Goal: Complete application form

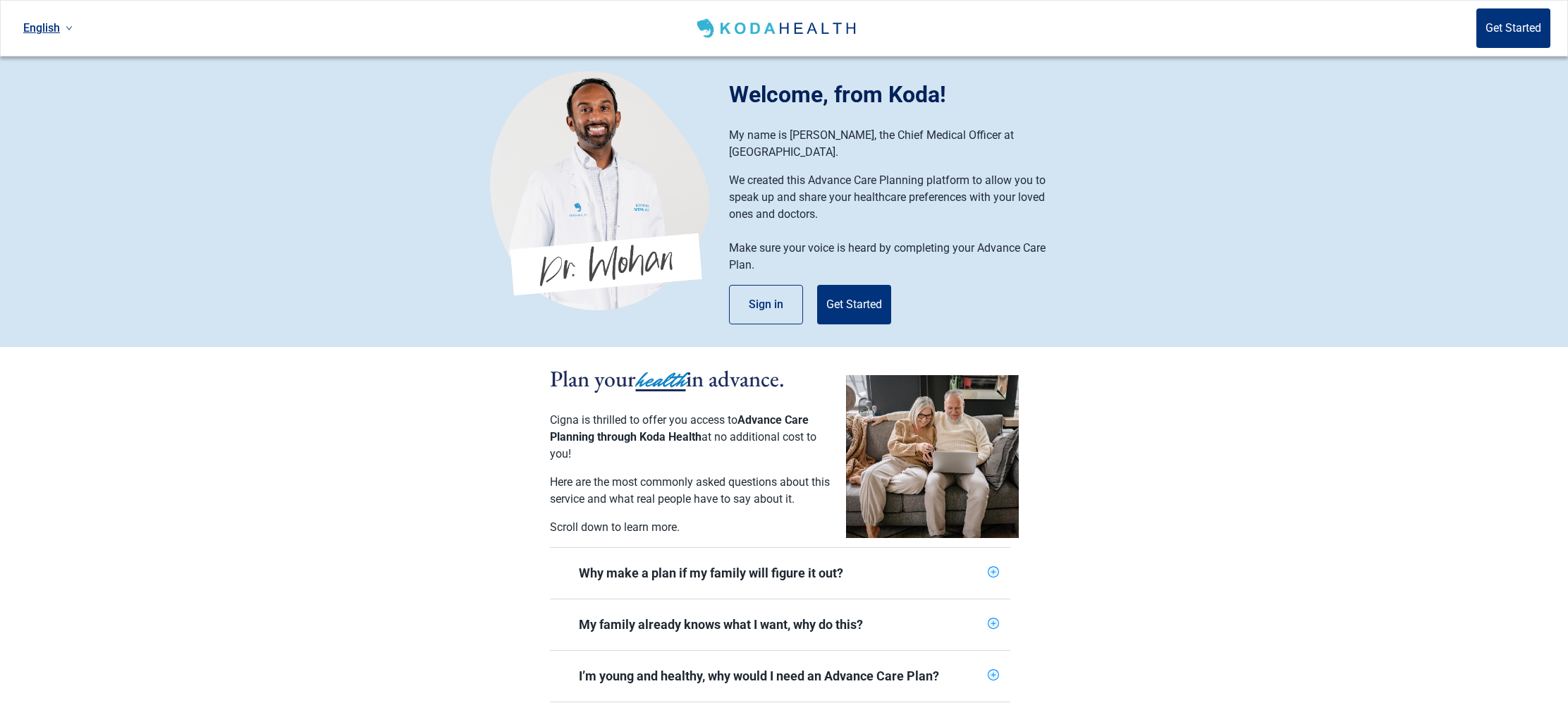
scroll to position [1, 0]
click at [868, 284] on button "Get Started" at bounding box center [854, 304] width 74 height 40
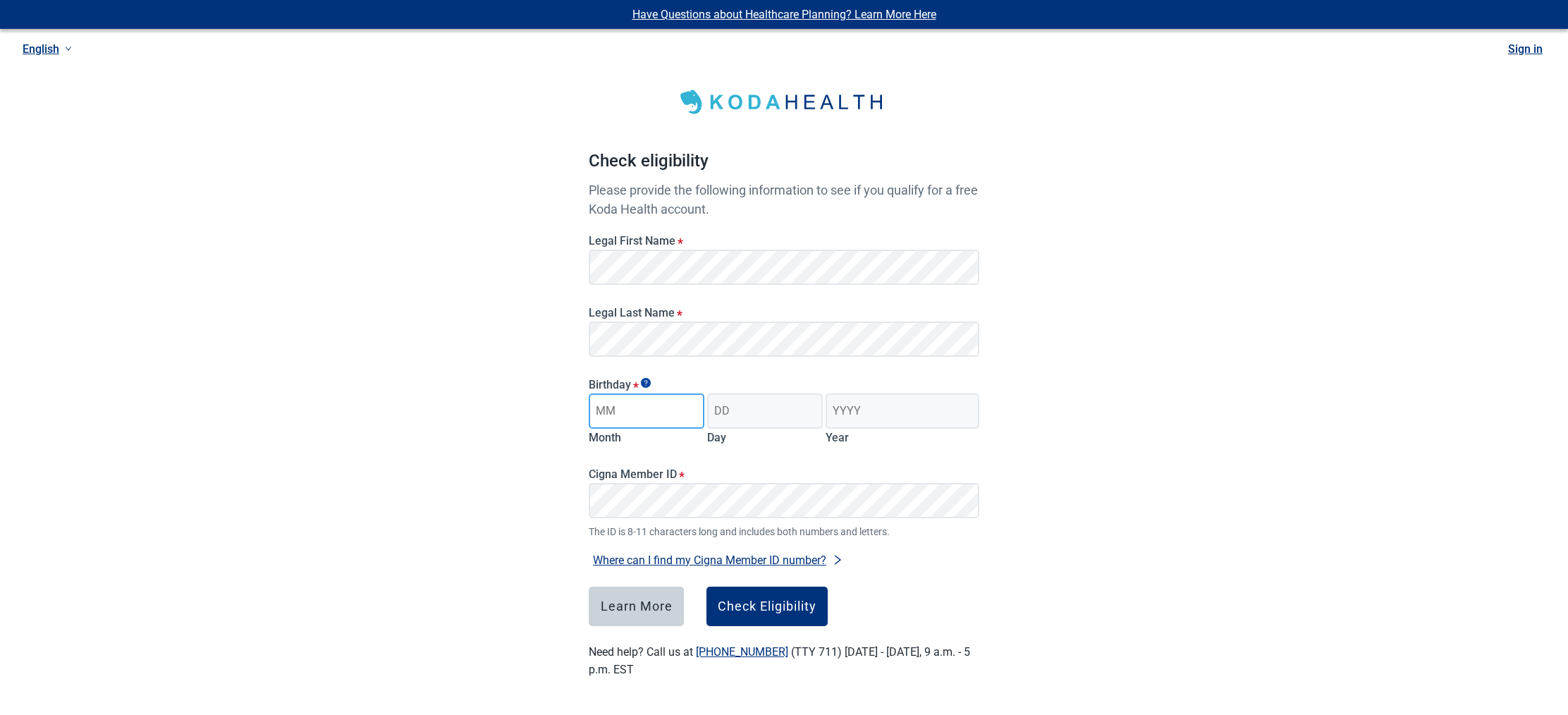
click at [629, 408] on input "Month" at bounding box center [646, 410] width 116 height 35
type input "03"
type input "05"
type input "1942"
click at [750, 609] on div "Check Eligibility" at bounding box center [767, 606] width 99 height 14
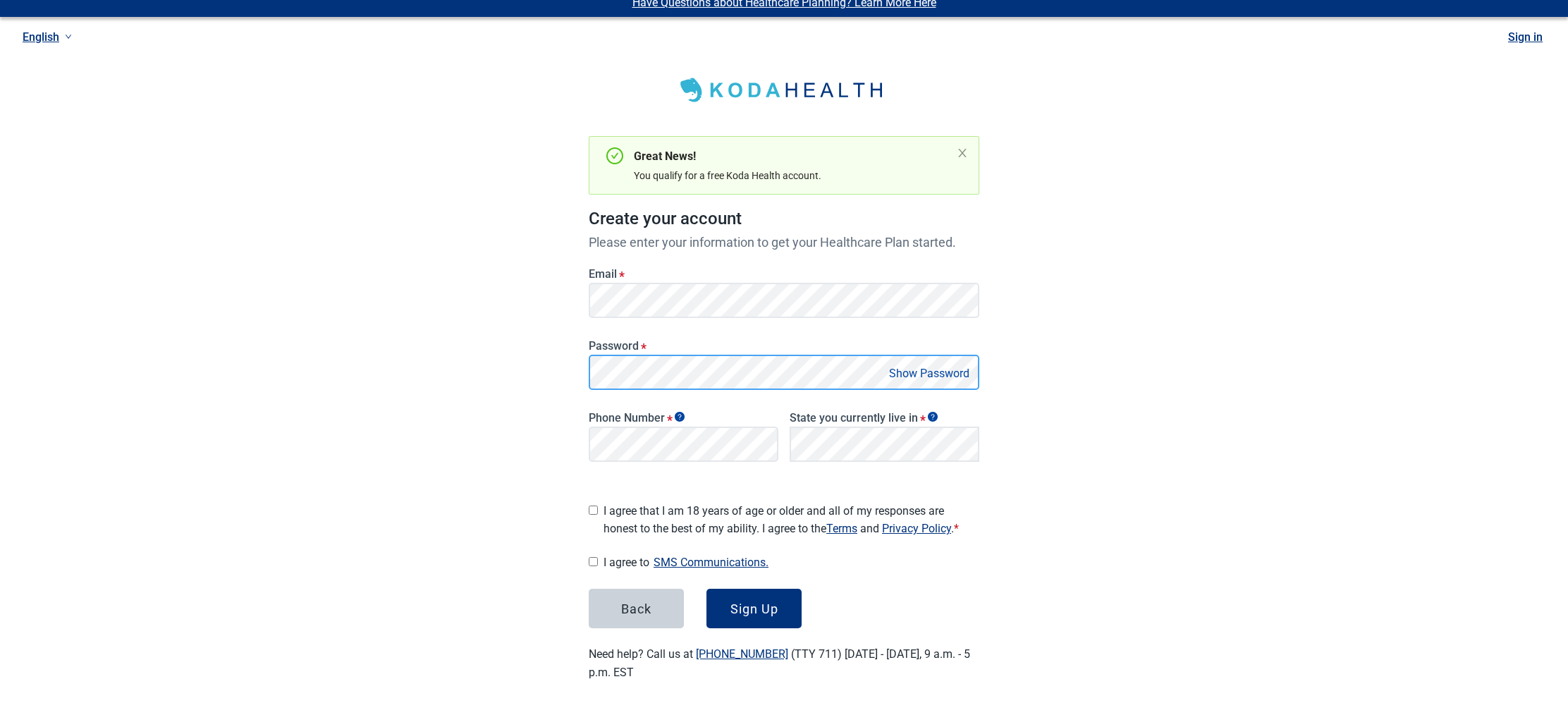
scroll to position [7, 0]
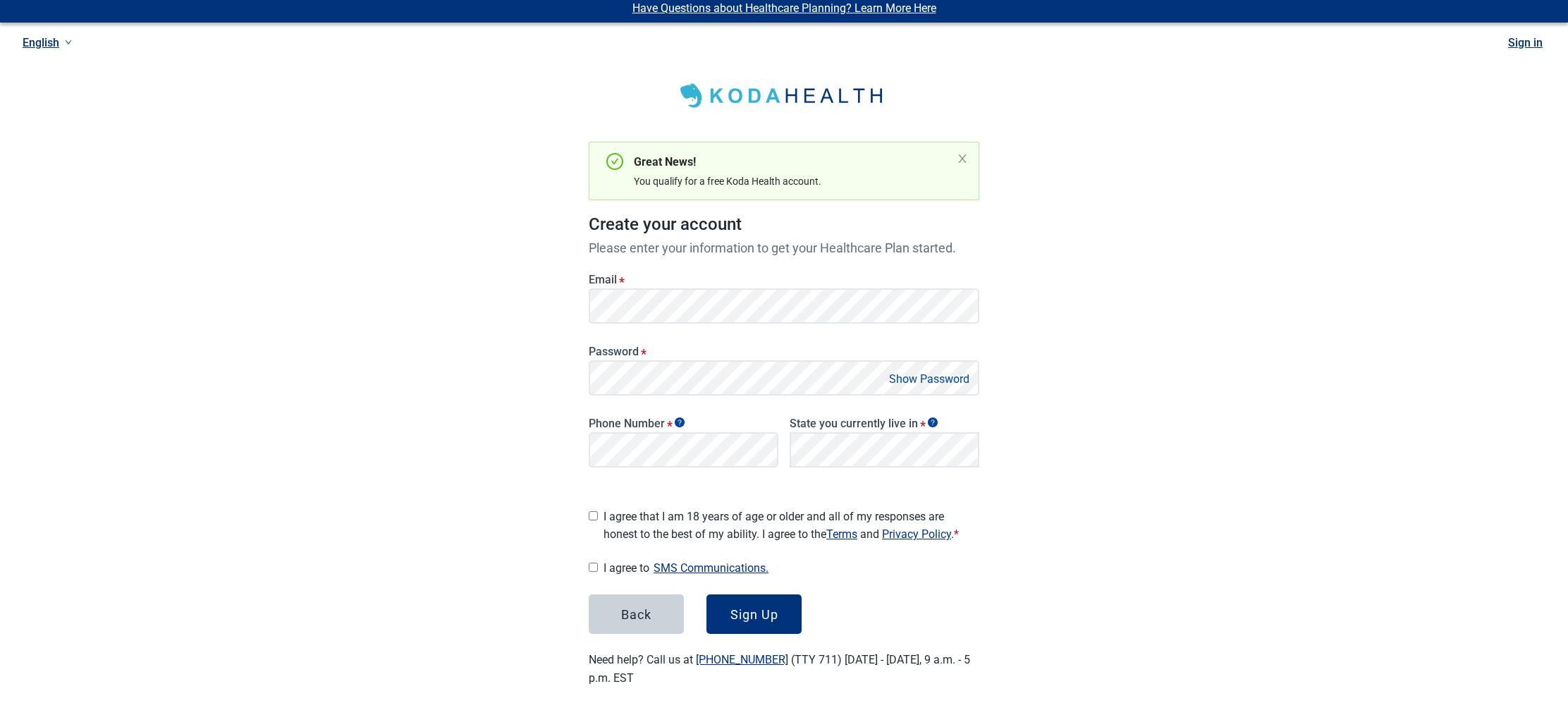
click at [937, 380] on button "Show Password" at bounding box center [929, 379] width 89 height 19
click at [595, 511] on input "I agree that I am 18 years of age or older and all of my responses are honest t…" at bounding box center [594, 515] width 9 height 9
checkbox input "true"
click at [591, 562] on input "I agree to SMS Communications." at bounding box center [594, 567] width 9 height 9
checkbox input "true"
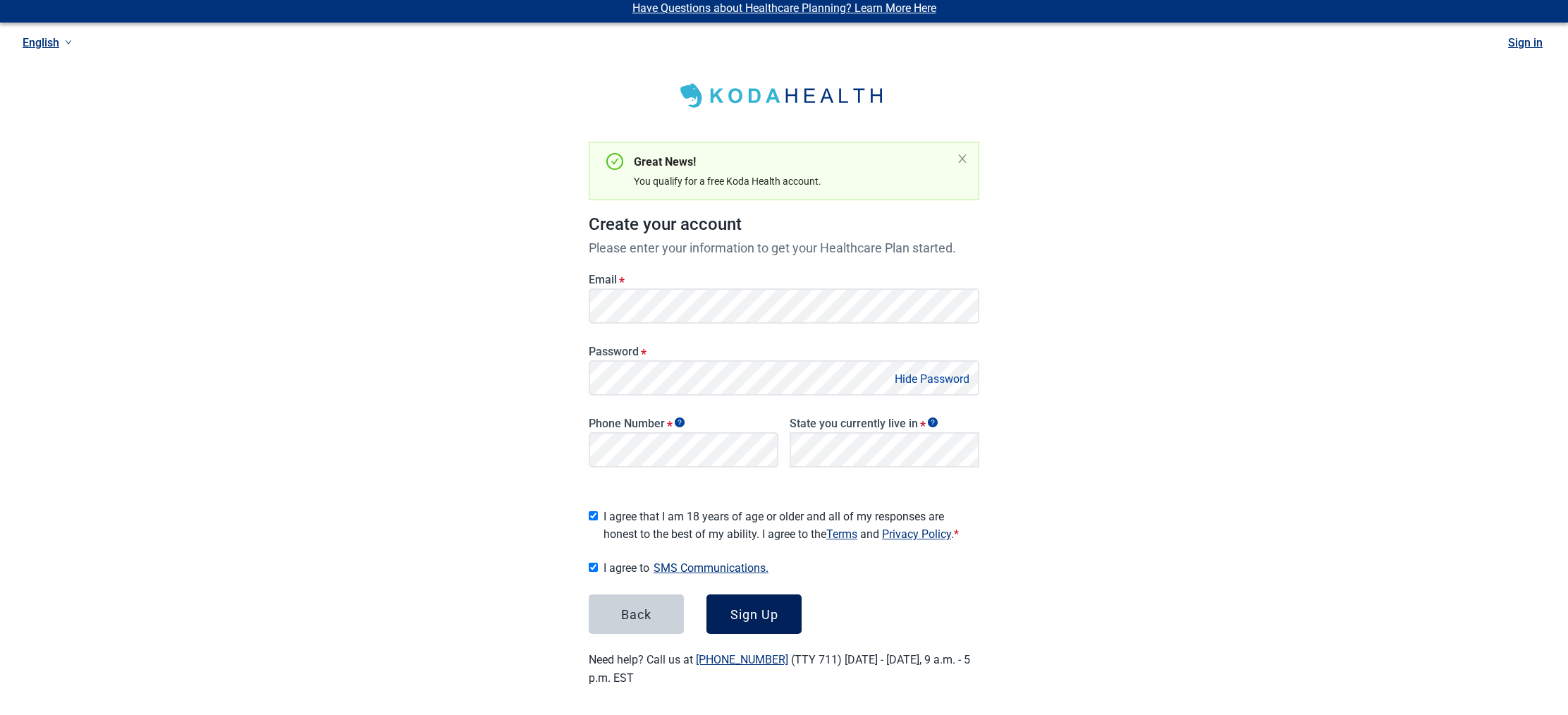
click at [752, 609] on div "Sign Up" at bounding box center [754, 613] width 48 height 14
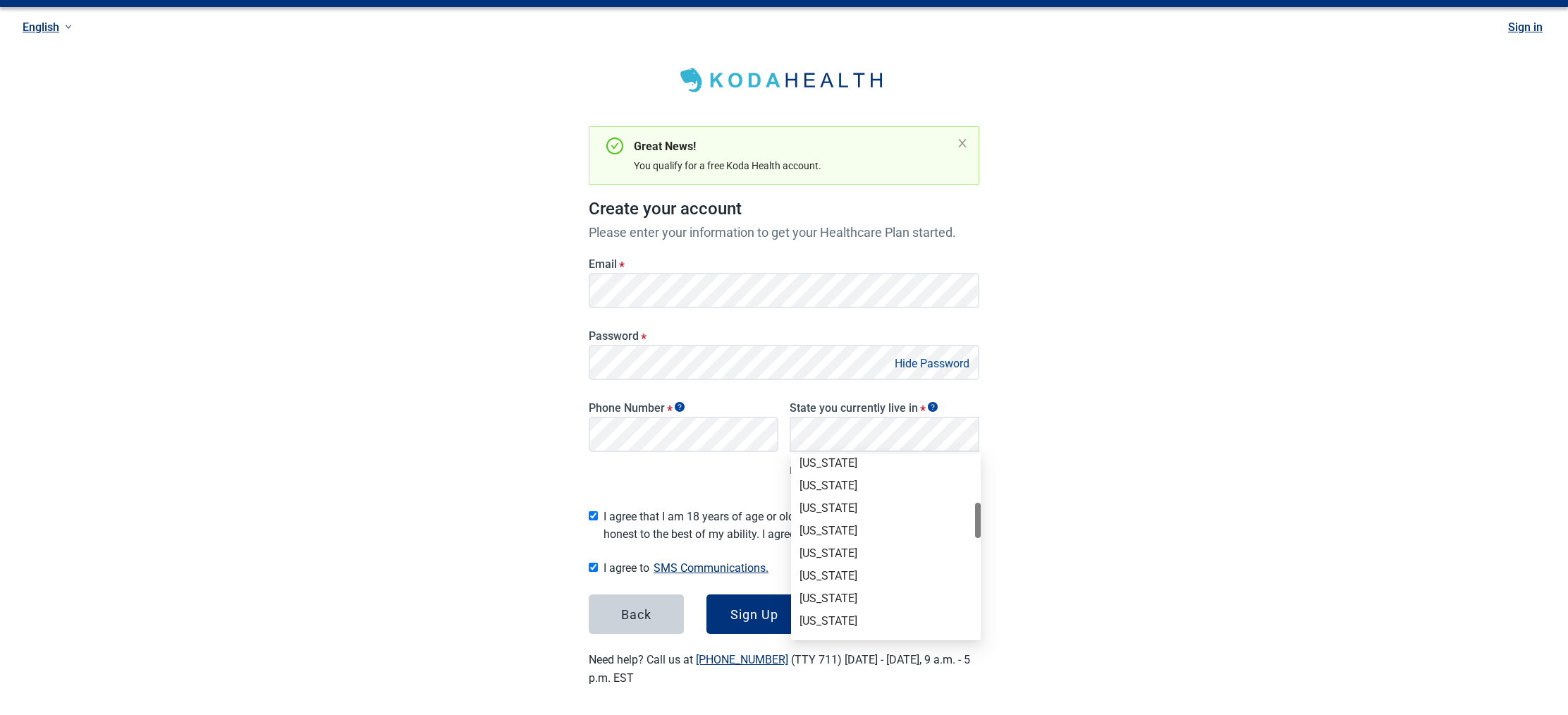
scroll to position [235, 0]
click at [816, 525] on div "[US_STATE]" at bounding box center [885, 527] width 172 height 15
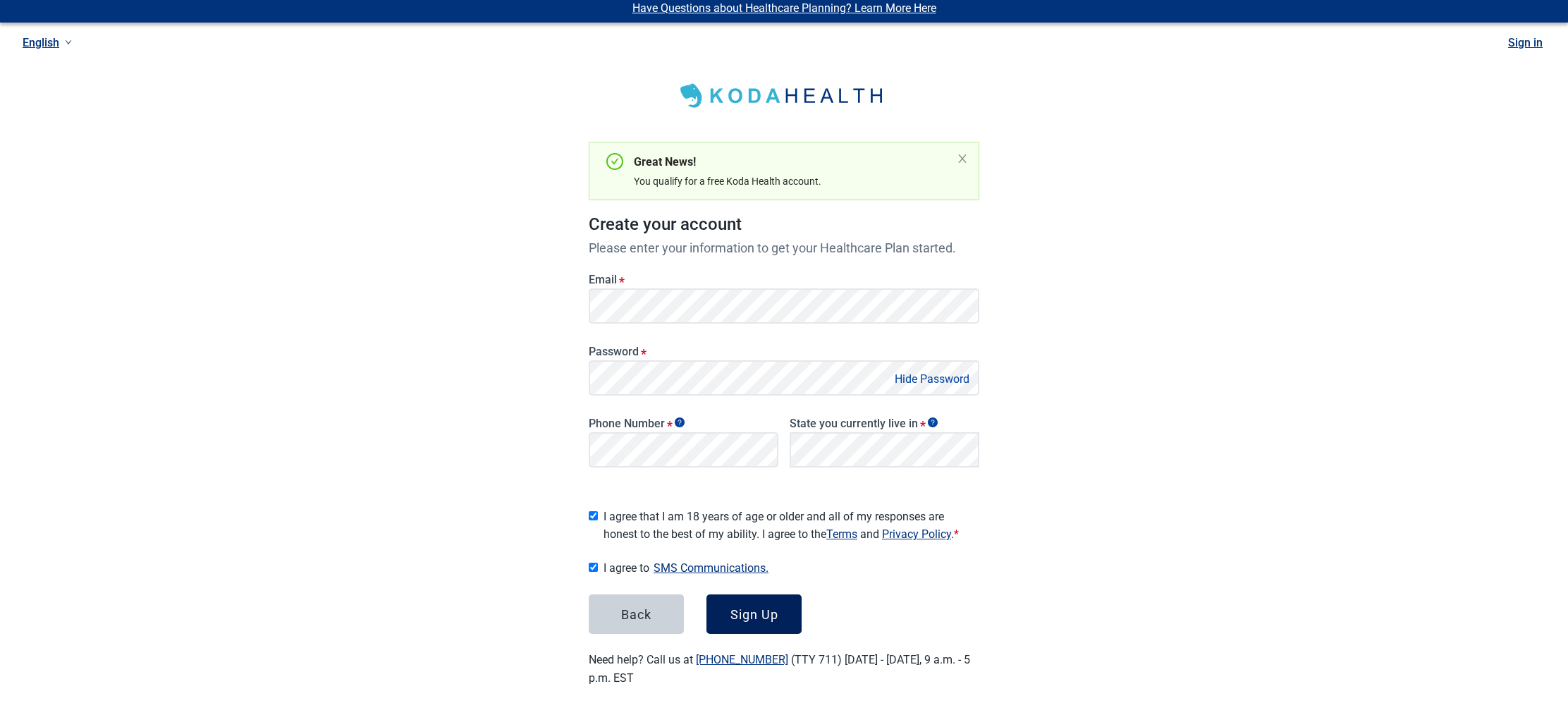
click at [774, 613] on div "Sign Up" at bounding box center [754, 613] width 48 height 14
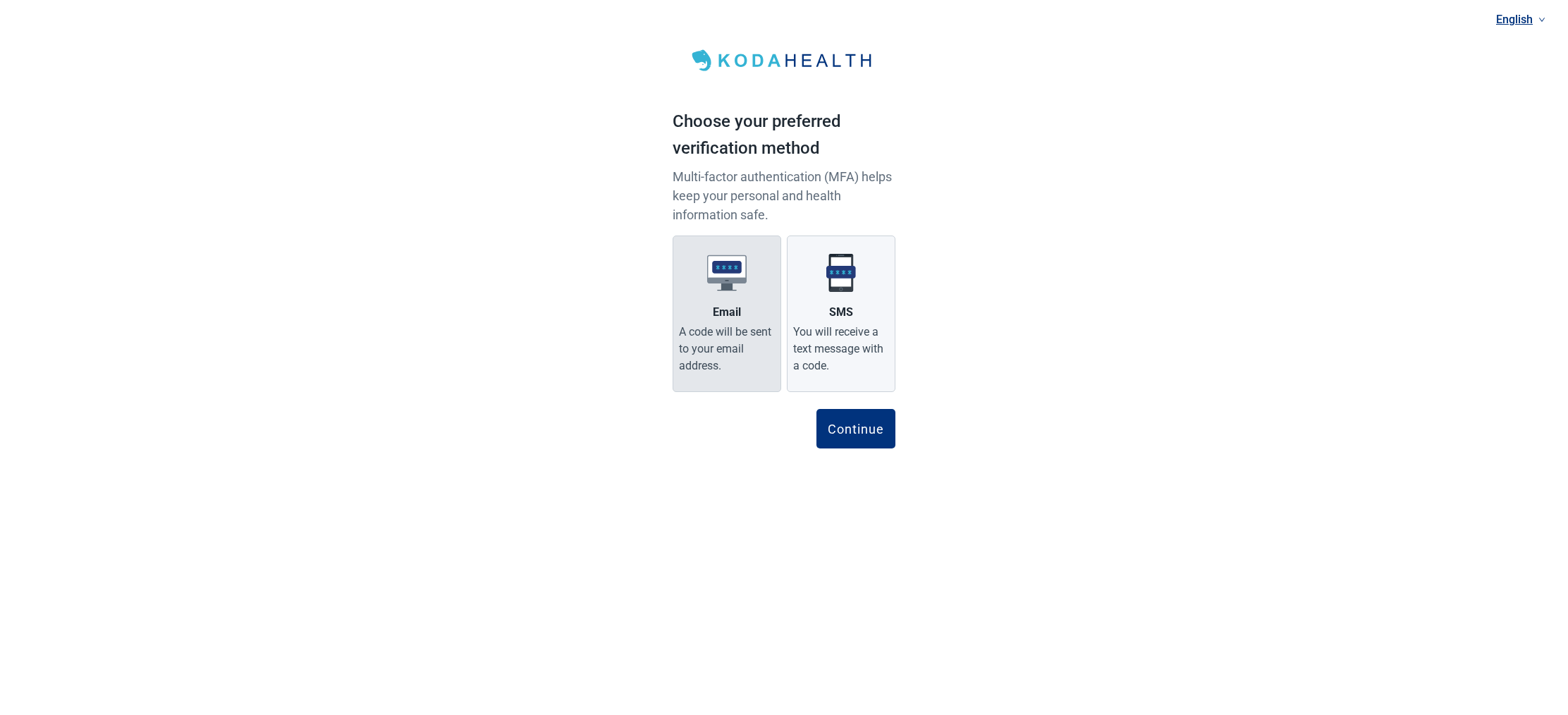
click at [710, 301] on label "Email A code will be sent to your email address." at bounding box center [727, 314] width 108 height 156
click at [0, 0] on input "Email A code will be sent to your email address." at bounding box center [0, 0] width 0 height 0
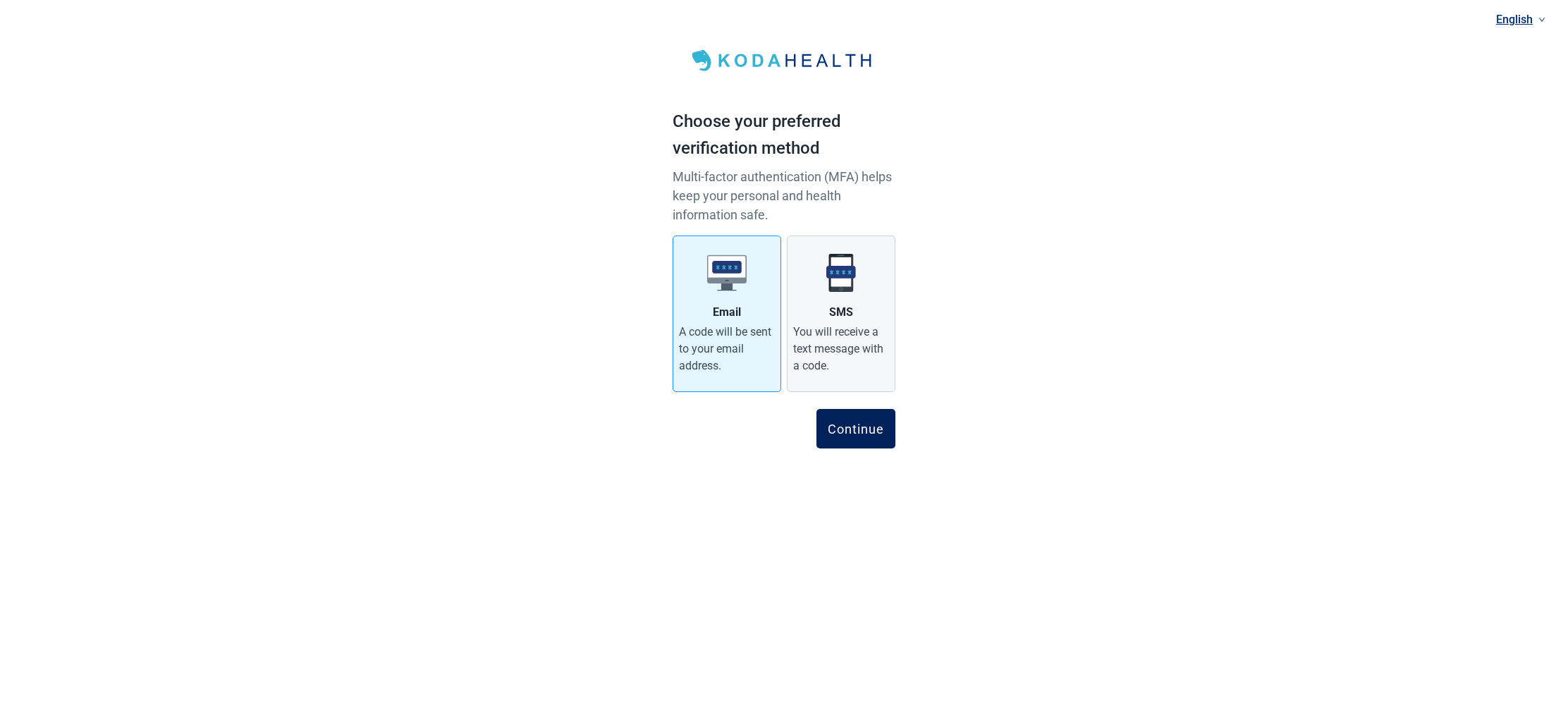
click at [856, 429] on div "Continue" at bounding box center [856, 428] width 57 height 14
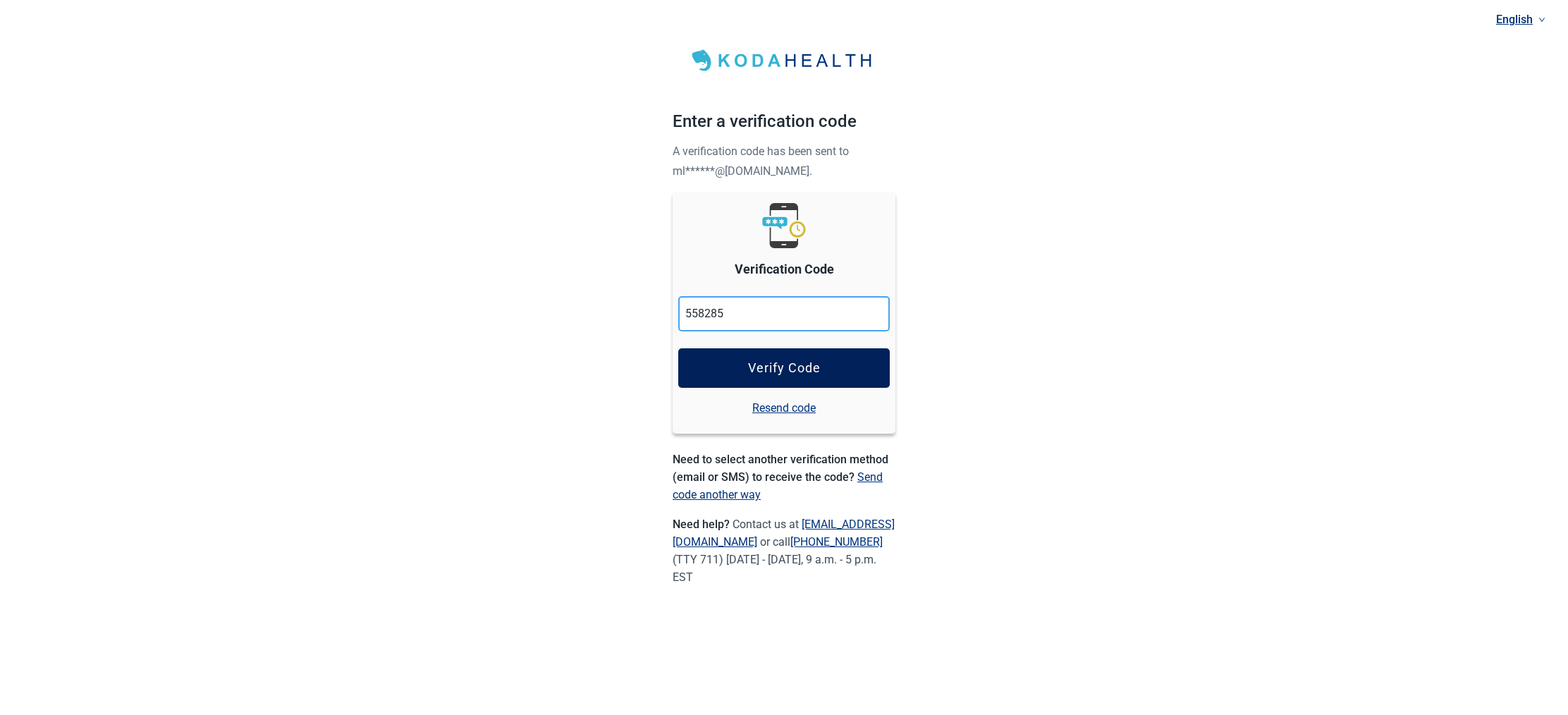
type input "558285"
click at [795, 368] on div "Verify Code" at bounding box center [784, 367] width 73 height 14
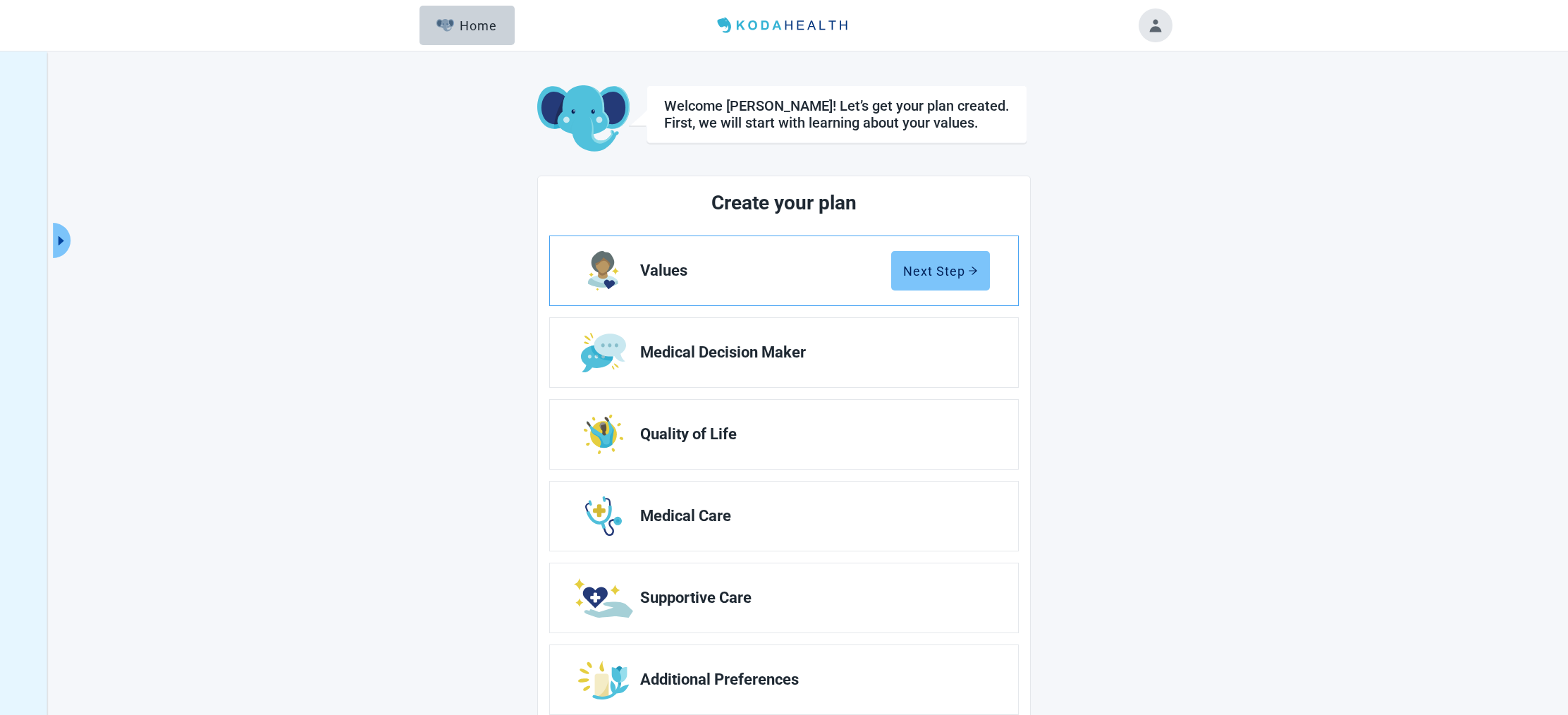
click at [951, 273] on div "Next Step" at bounding box center [939, 270] width 74 height 14
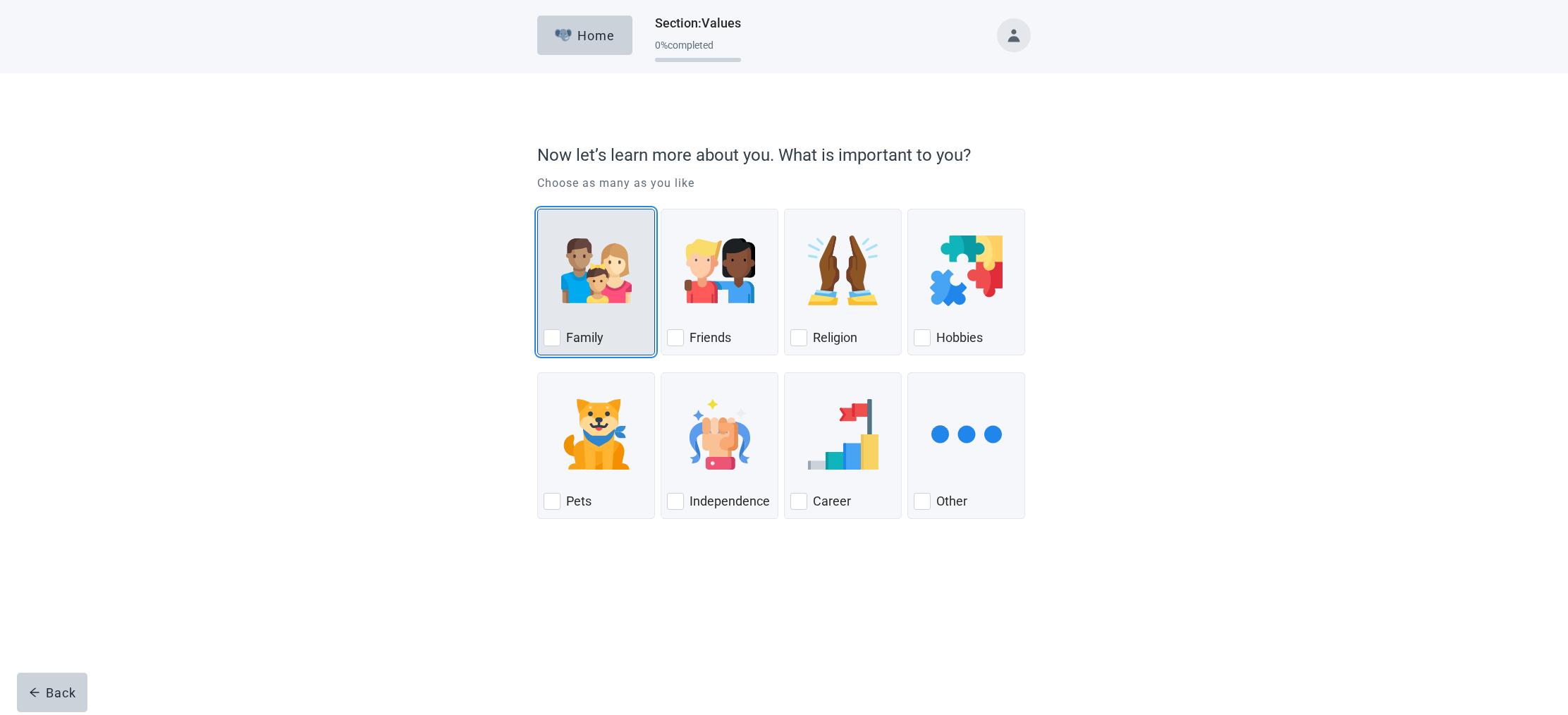
click at [550, 331] on div "Family, checkbox, not checked" at bounding box center [552, 337] width 17 height 17
click at [538, 209] on input "Family" at bounding box center [537, 208] width 1 height 1
checkbox input "true"
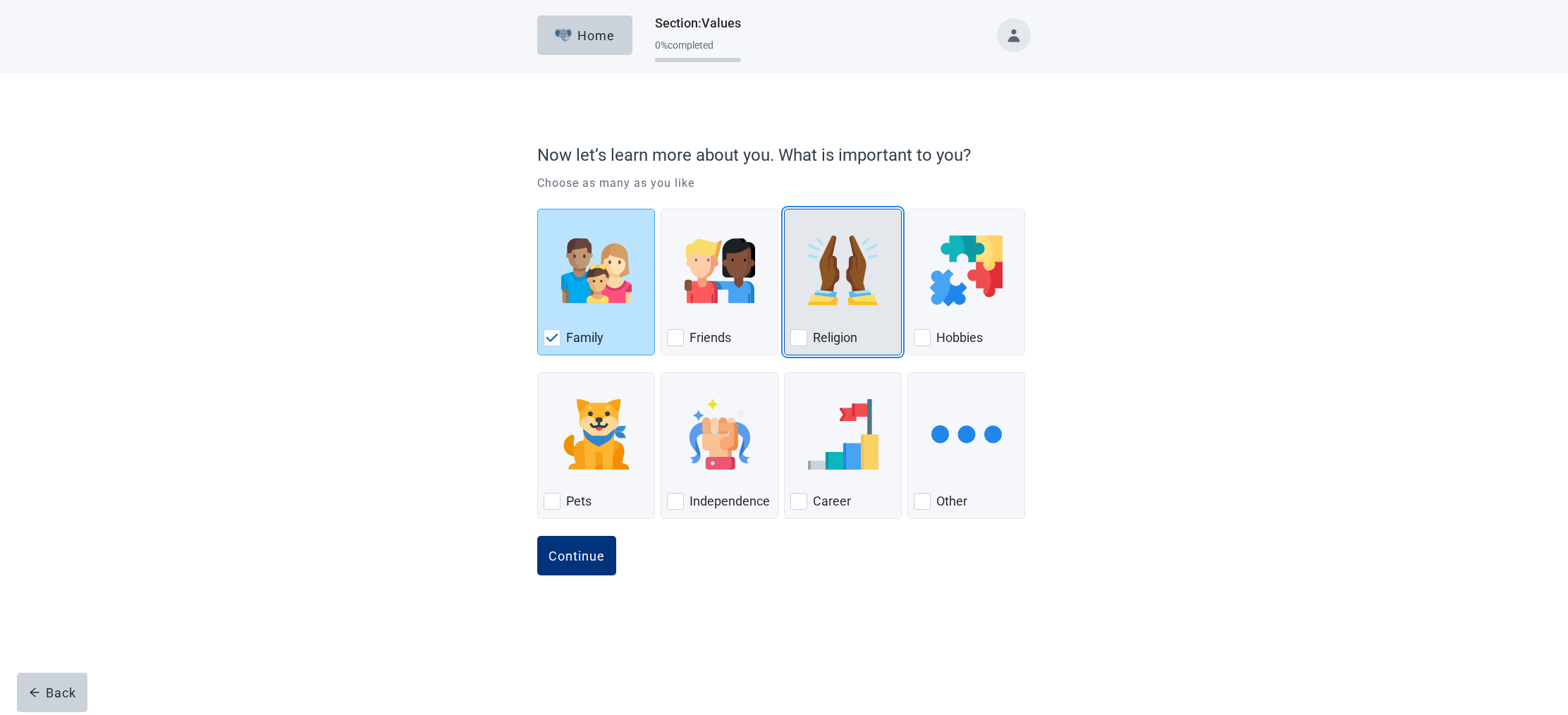
click at [799, 334] on div "Religion, checkbox, not checked" at bounding box center [799, 337] width 17 height 17
click at [785, 209] on input "Religion" at bounding box center [784, 208] width 1 height 1
checkbox input "true"
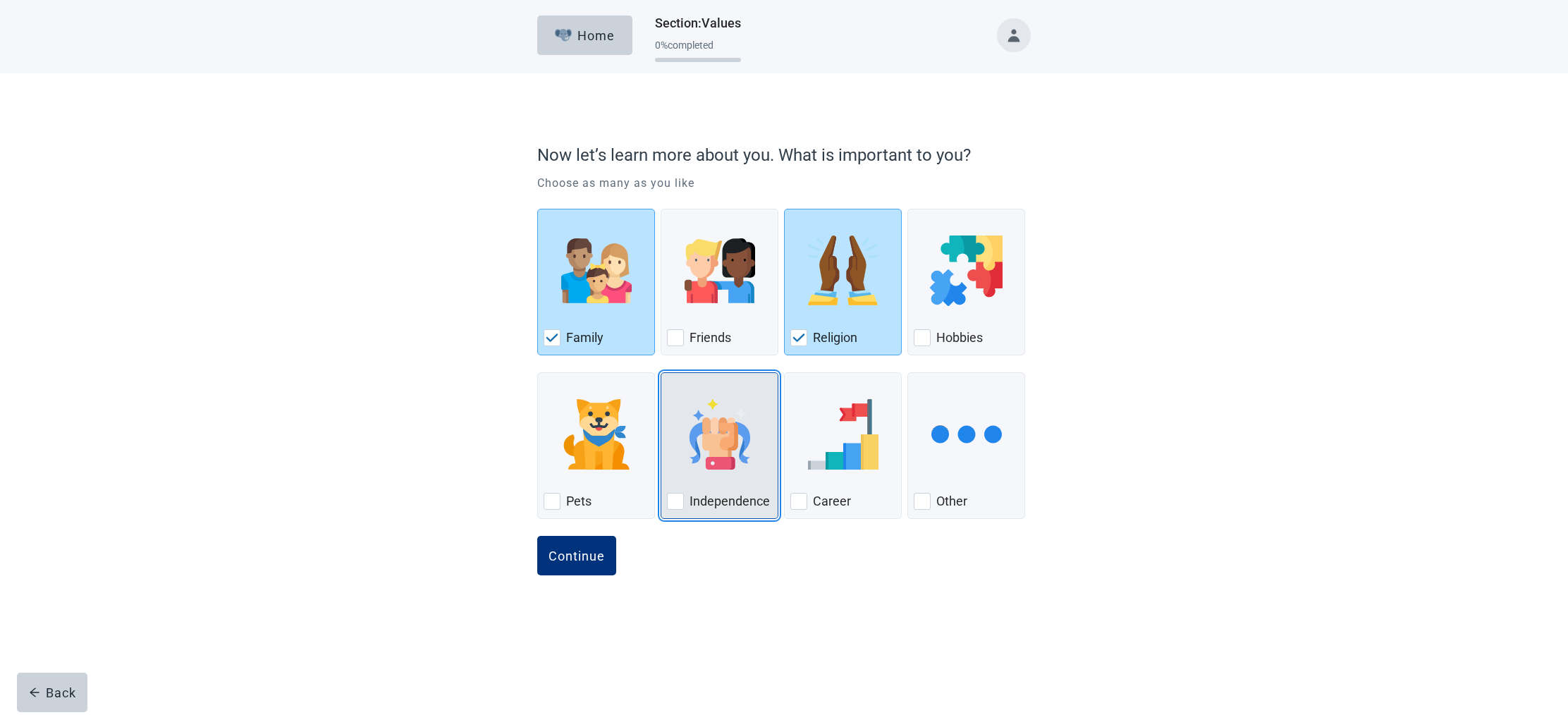
click at [678, 501] on div "Independence, checkbox, not checked" at bounding box center [676, 501] width 17 height 17
click at [662, 373] on input "Independence" at bounding box center [661, 372] width 1 height 1
checkbox input "true"
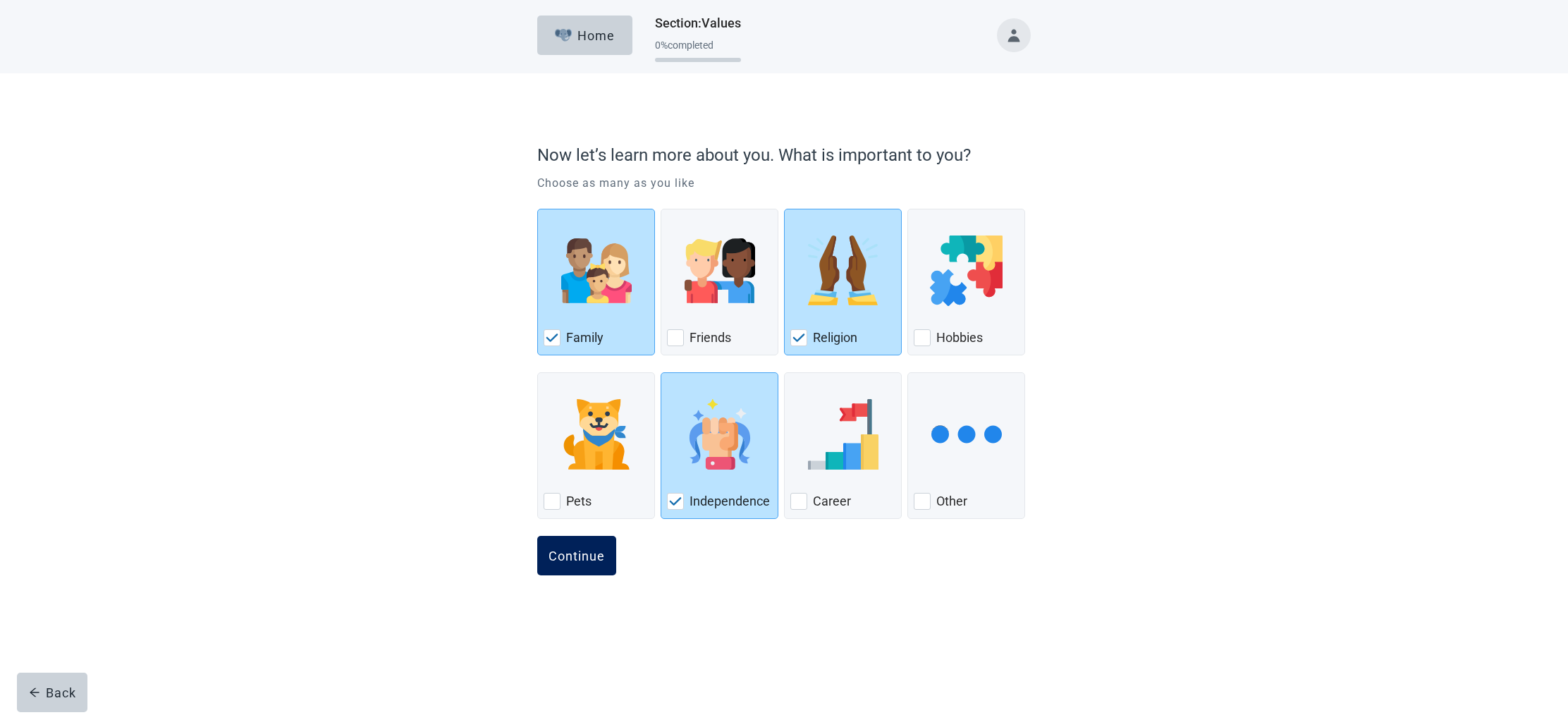
click at [567, 551] on div "Continue" at bounding box center [577, 555] width 57 height 14
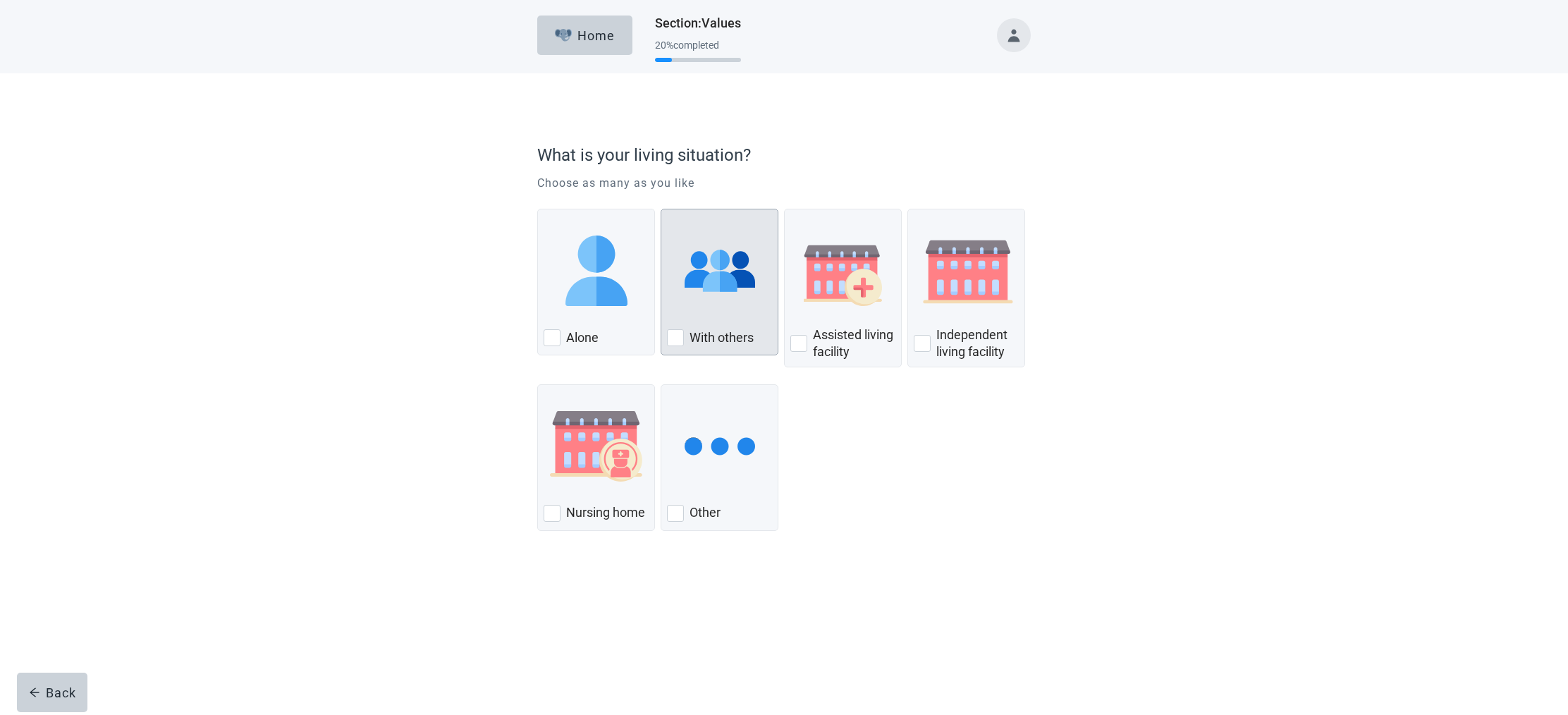
click at [676, 338] on div "With Others, checkbox, not checked" at bounding box center [676, 337] width 17 height 17
click at [662, 209] on input "With others" at bounding box center [661, 208] width 1 height 1
checkbox input "true"
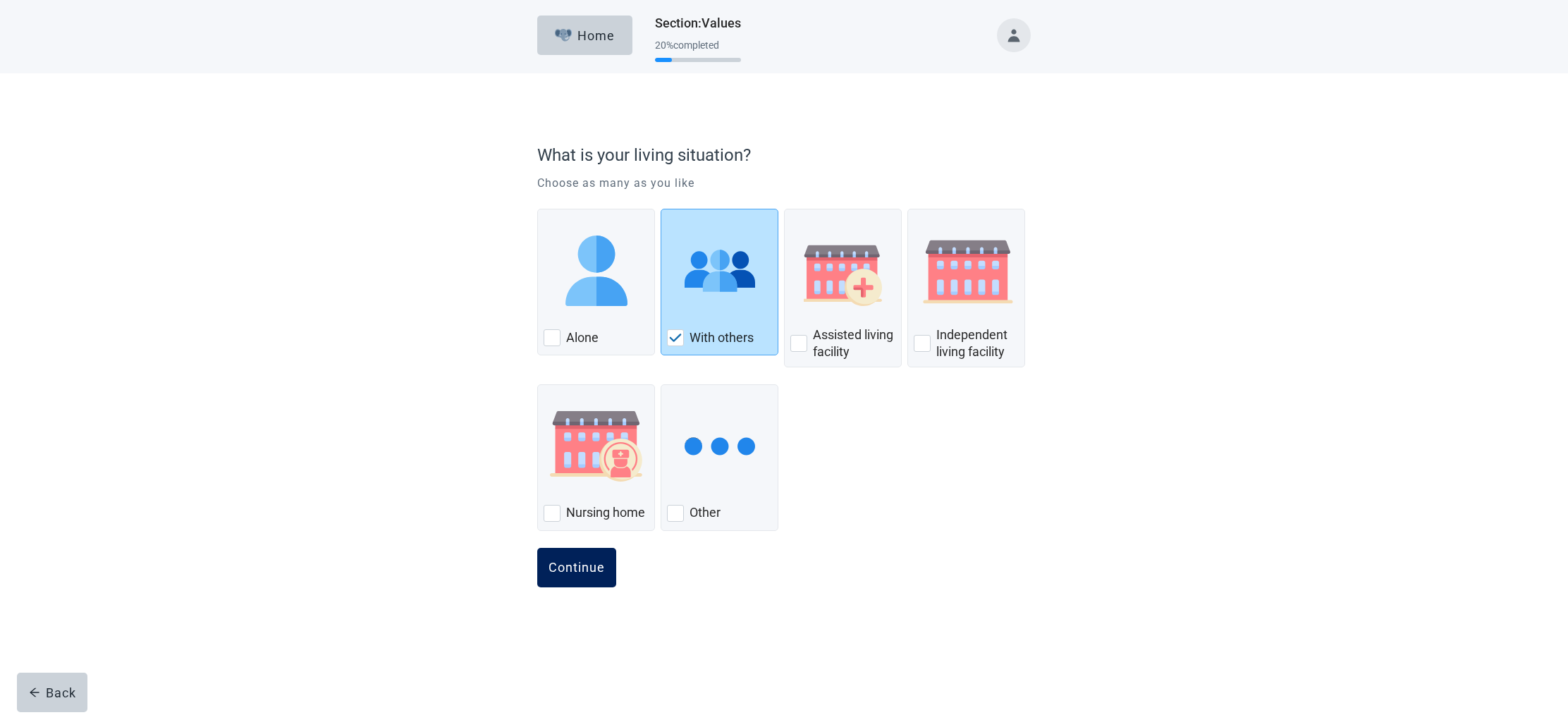
click at [584, 571] on div "Continue" at bounding box center [577, 567] width 57 height 14
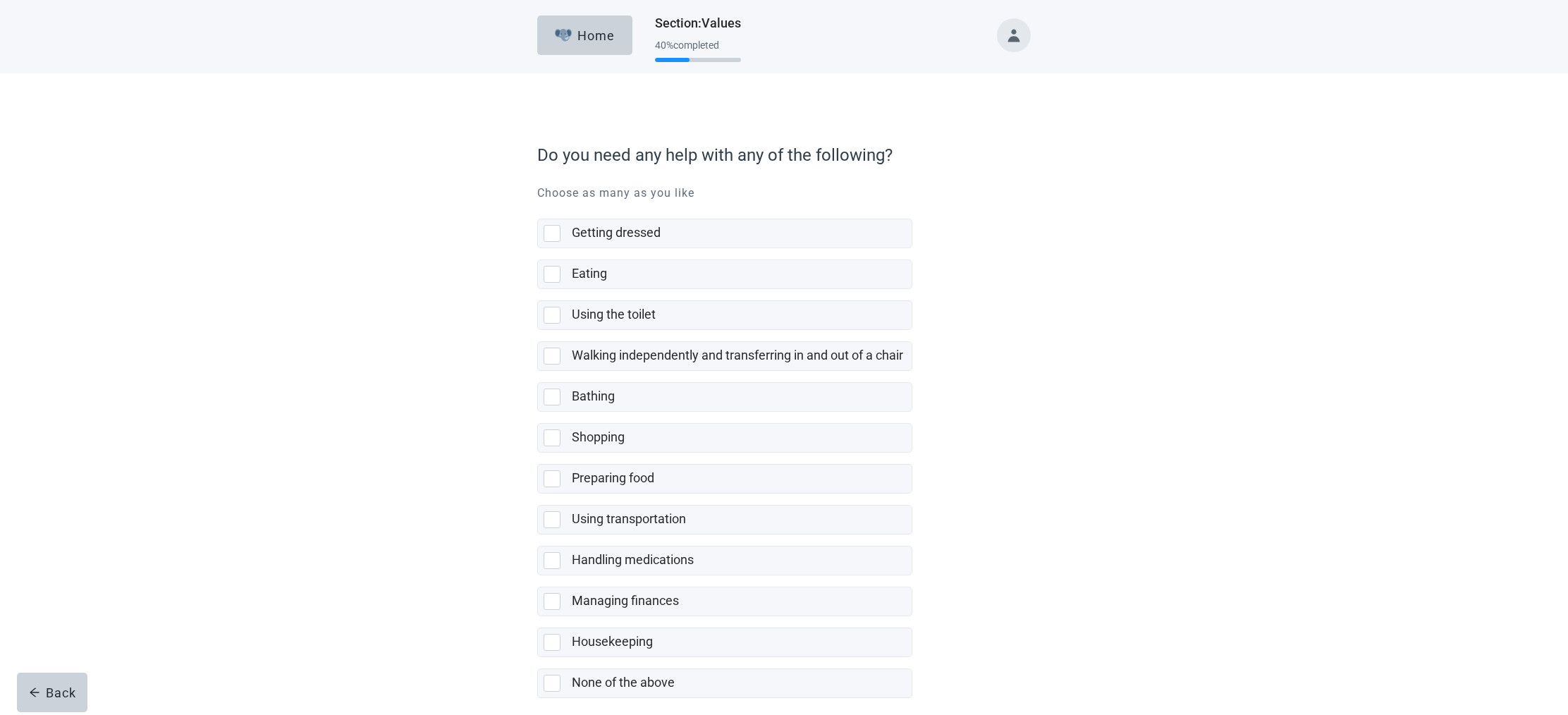
scroll to position [65, 0]
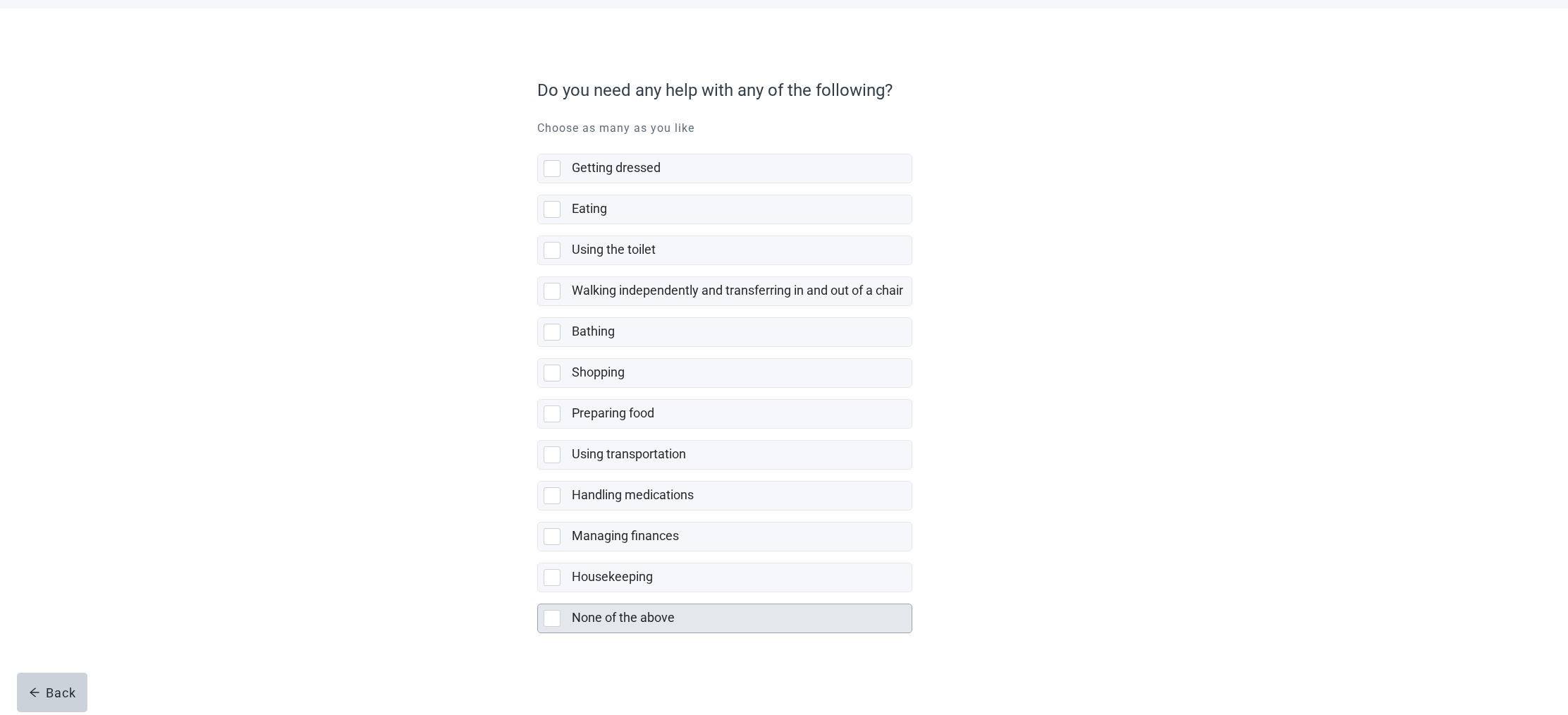
click at [547, 616] on div "None of the above, checkbox, not selected" at bounding box center [552, 618] width 17 height 17
click at [538, 593] on input "None of the above" at bounding box center [537, 592] width 1 height 1
checkbox input "true"
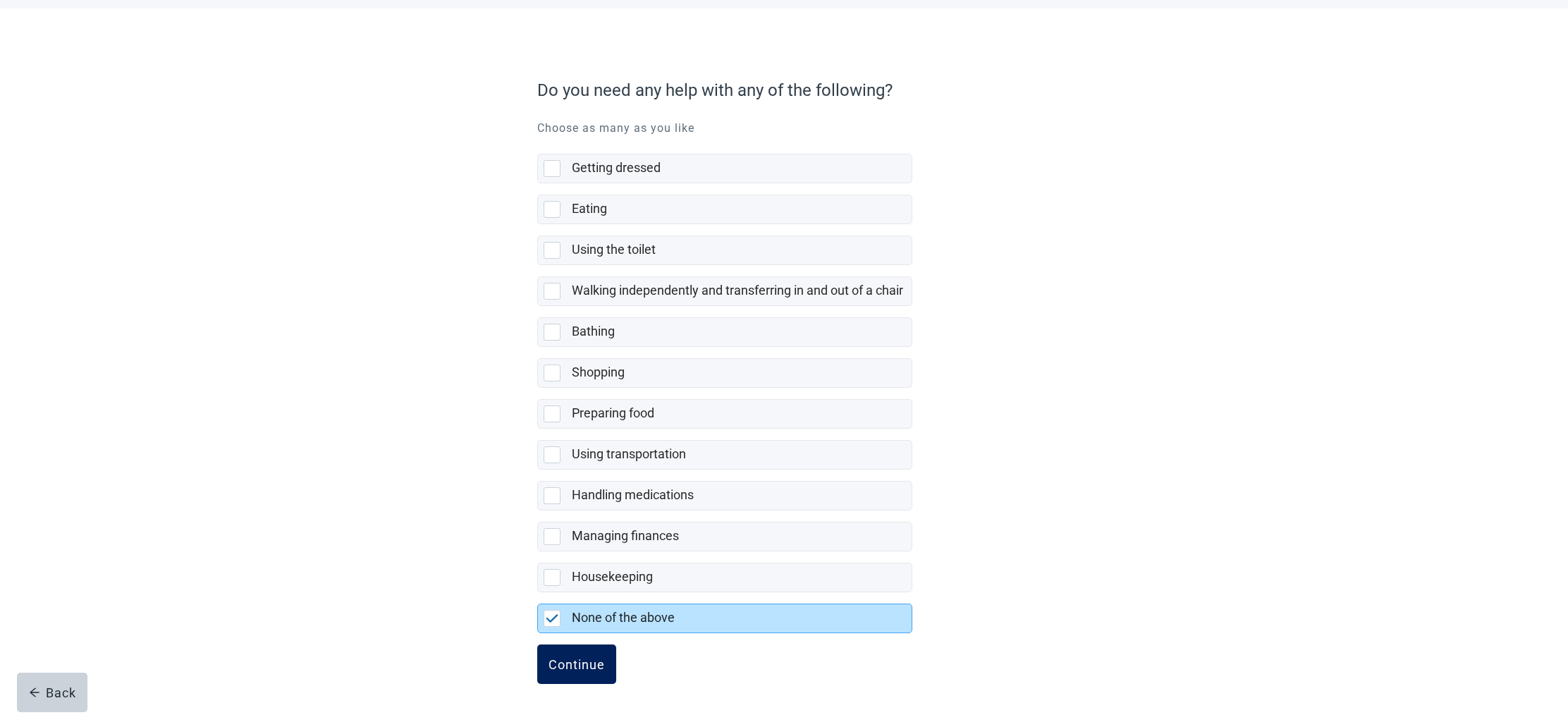
click at [570, 664] on div "Continue" at bounding box center [577, 663] width 57 height 14
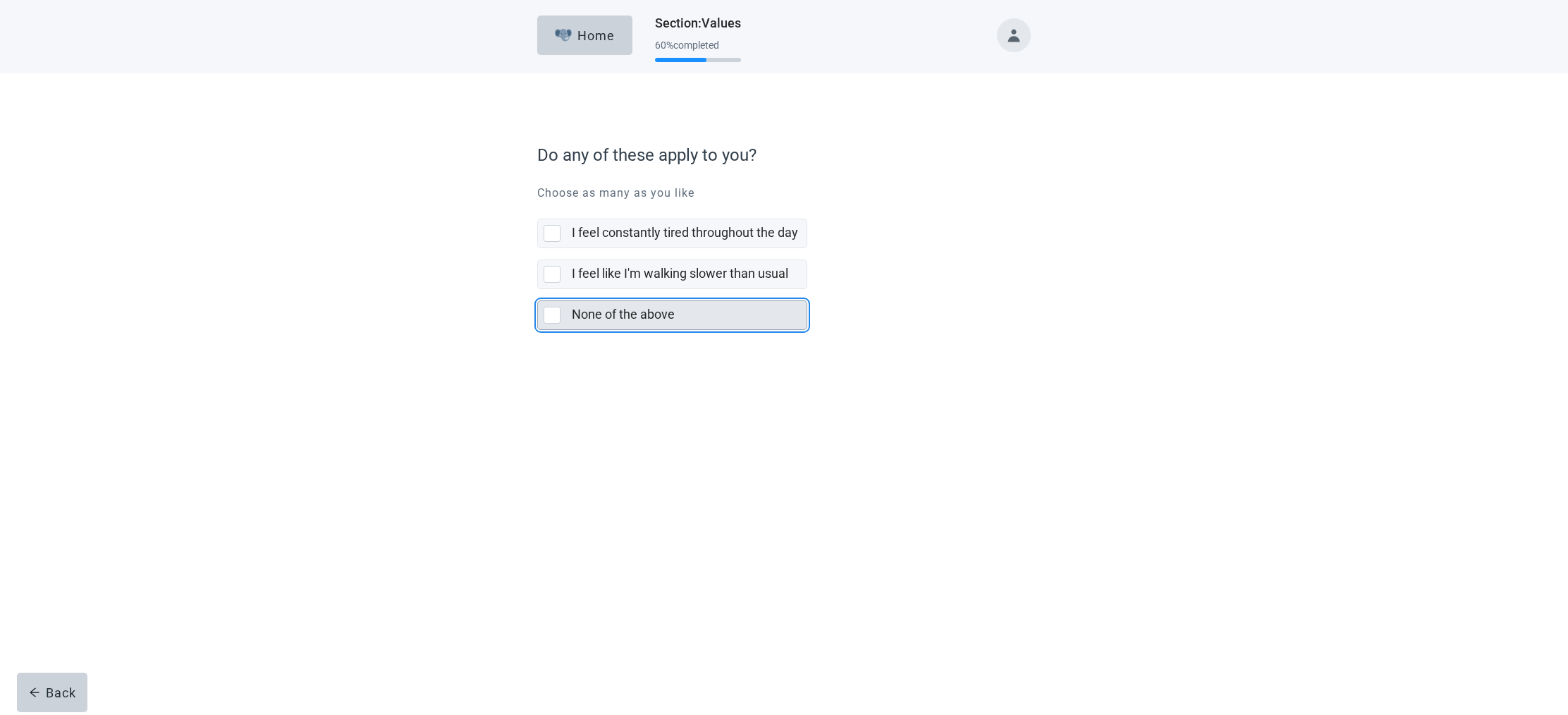
click at [553, 317] on div "None of the above, checkbox, not selected" at bounding box center [552, 315] width 17 height 17
click at [538, 289] on input "None of the above" at bounding box center [537, 289] width 1 height 1
checkbox input "true"
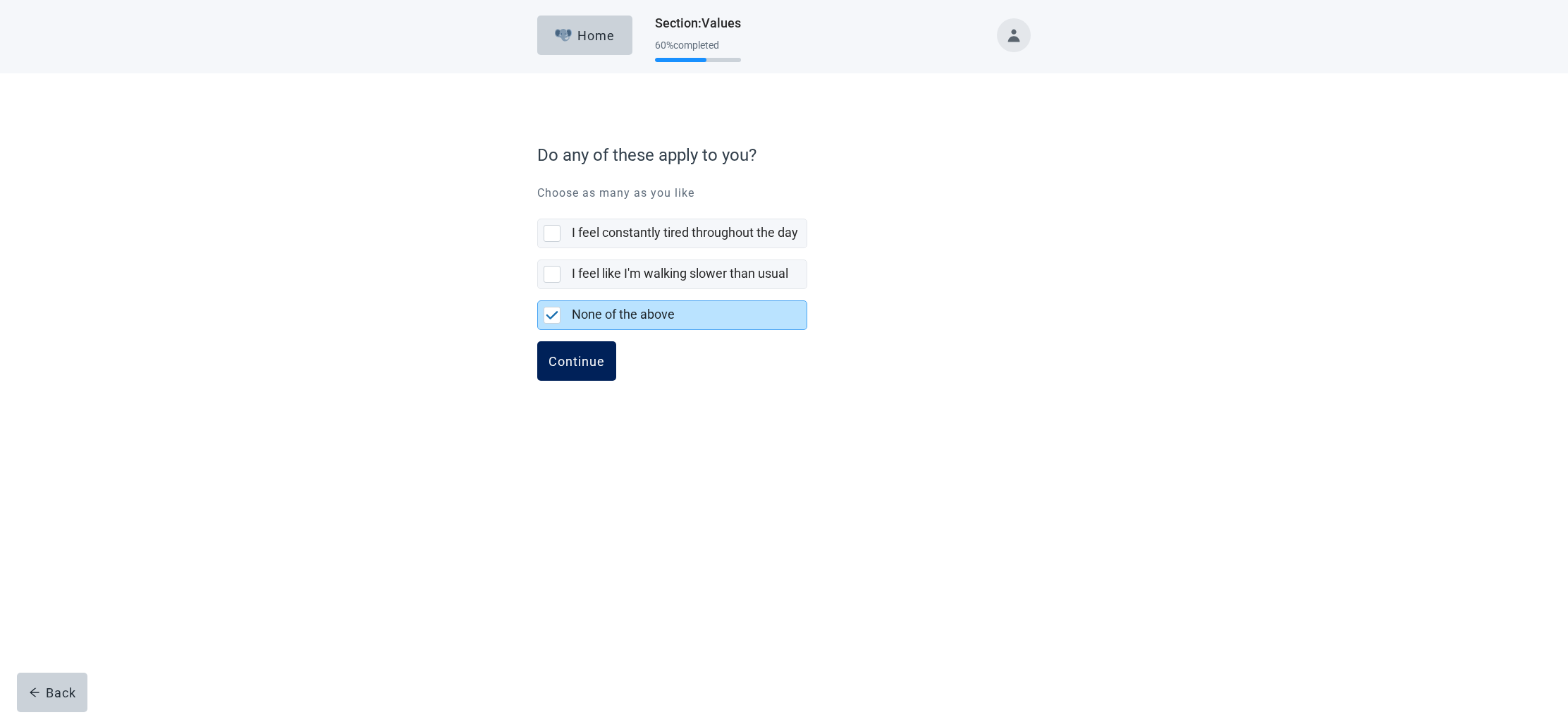
click at [582, 362] on div "Continue" at bounding box center [577, 361] width 57 height 14
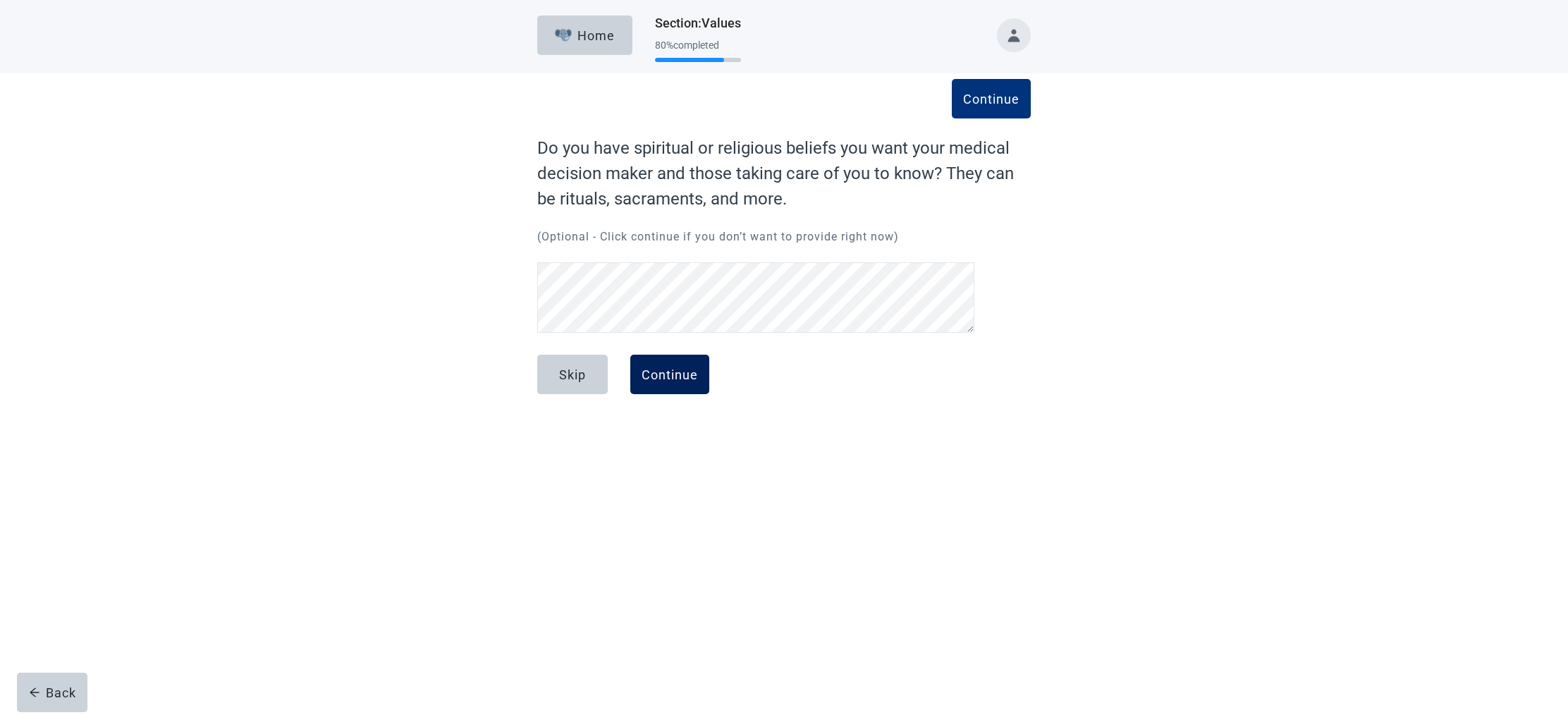
click at [684, 372] on div "Continue" at bounding box center [670, 374] width 57 height 14
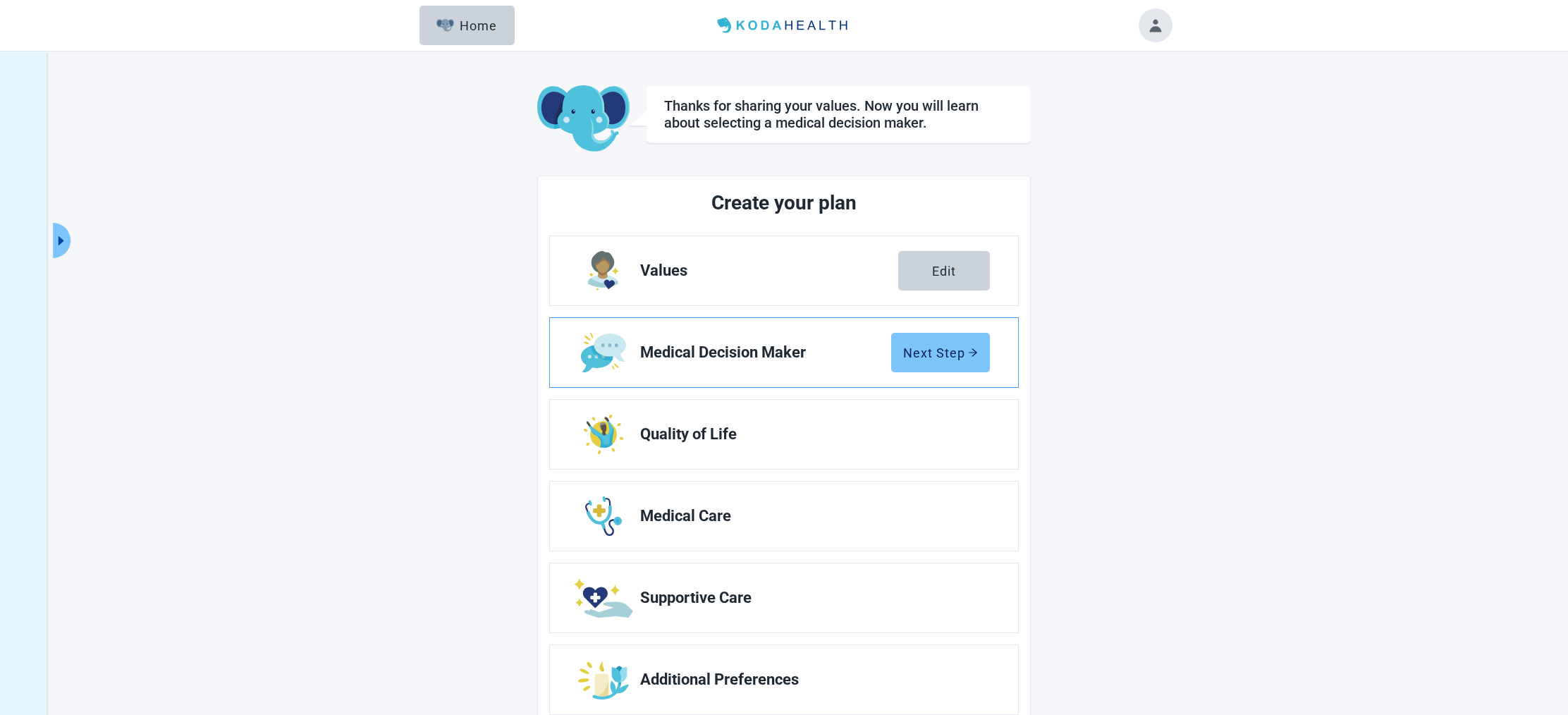
click at [951, 351] on div "Next Step" at bounding box center [939, 352] width 74 height 14
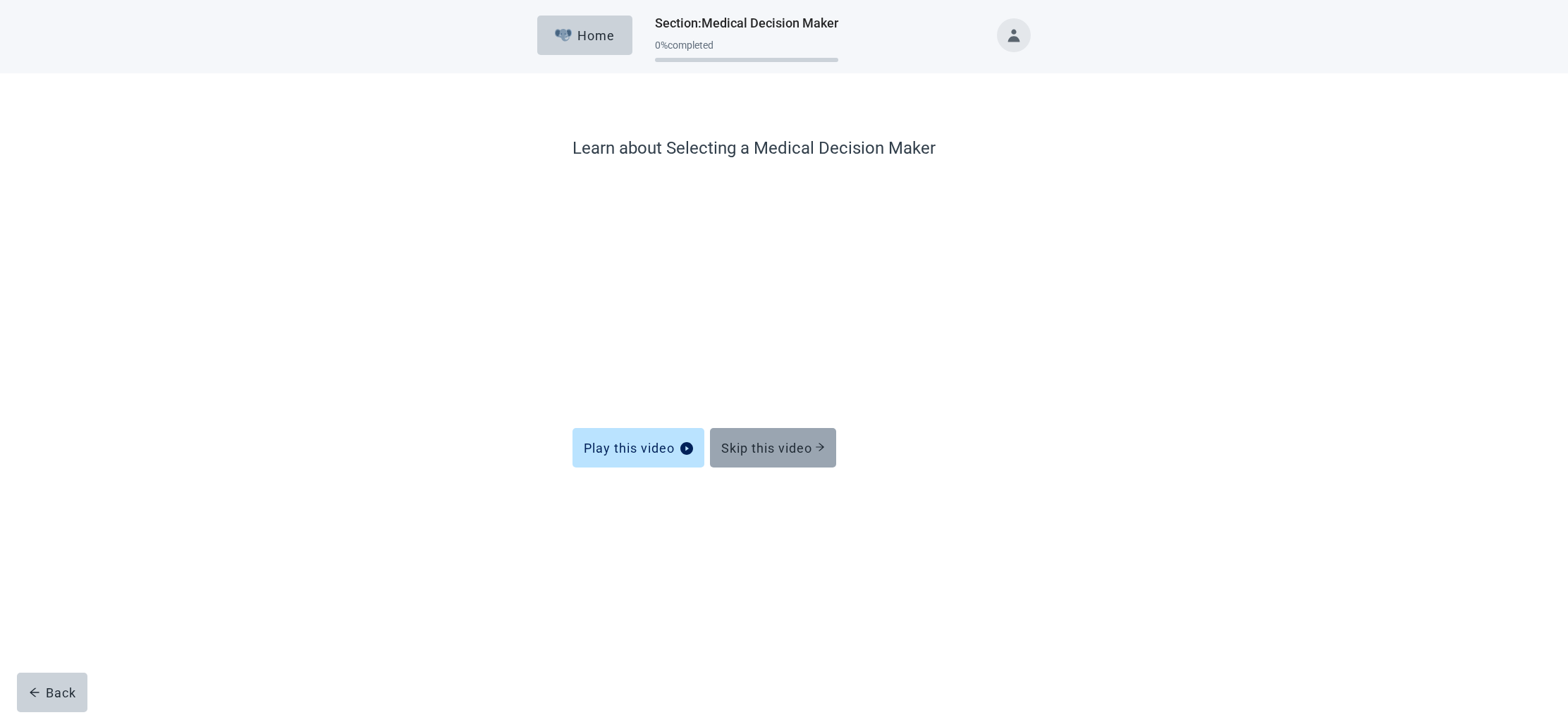
click at [807, 447] on div "Skip this video" at bounding box center [773, 447] width 104 height 14
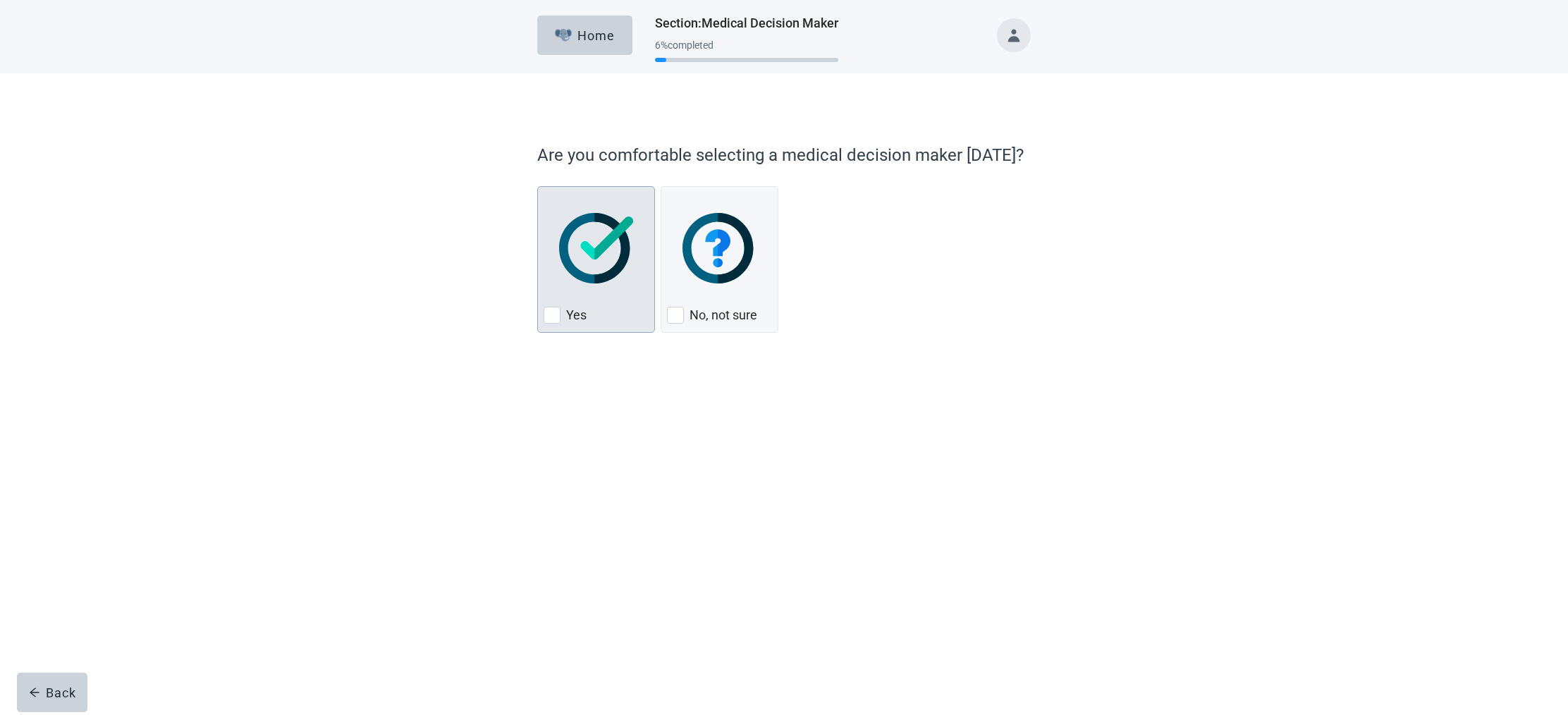
click at [557, 312] on div "Yes, checkbox, not checked" at bounding box center [552, 315] width 17 height 17
click at [538, 187] on input "Yes" at bounding box center [537, 187] width 1 height 1
checkbox input "true"
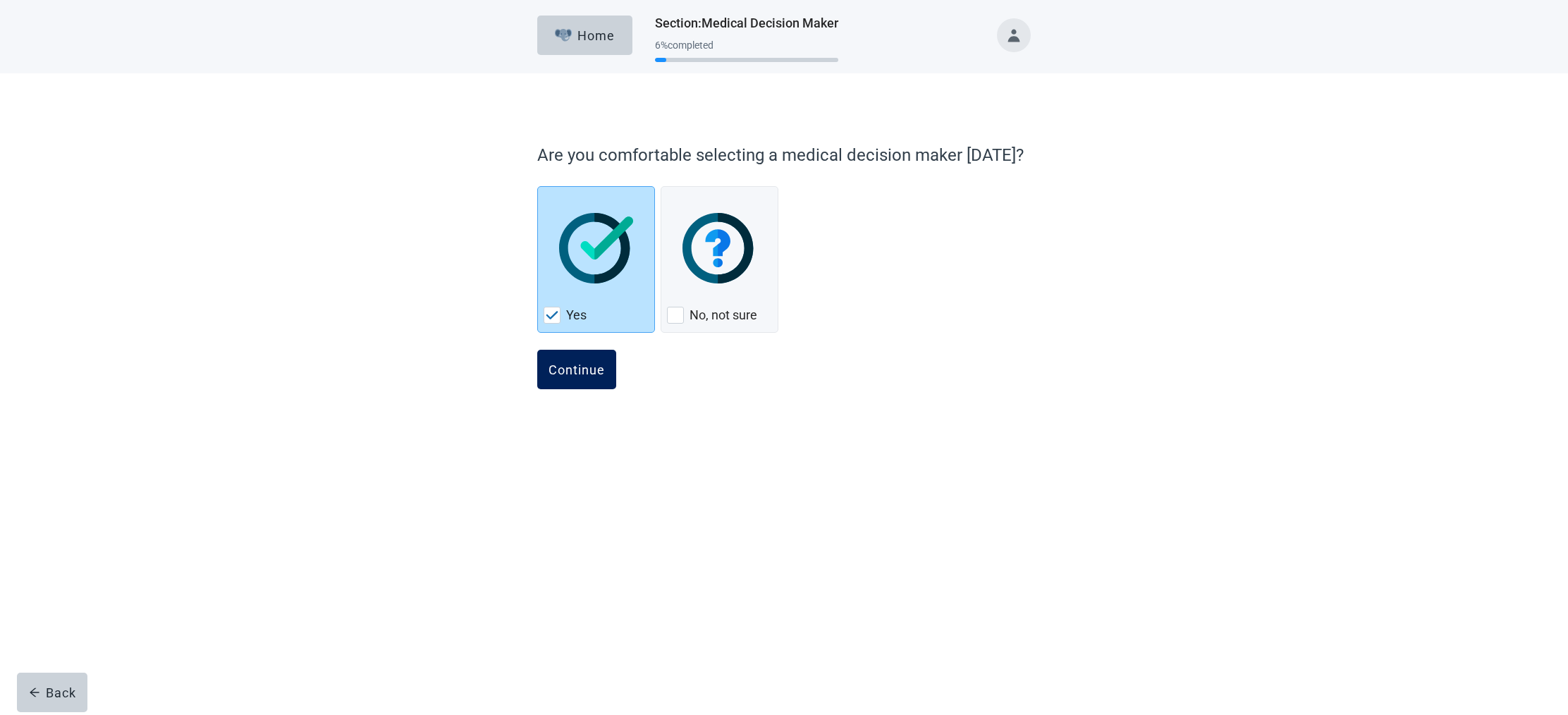
click at [598, 374] on div "Continue" at bounding box center [577, 369] width 57 height 14
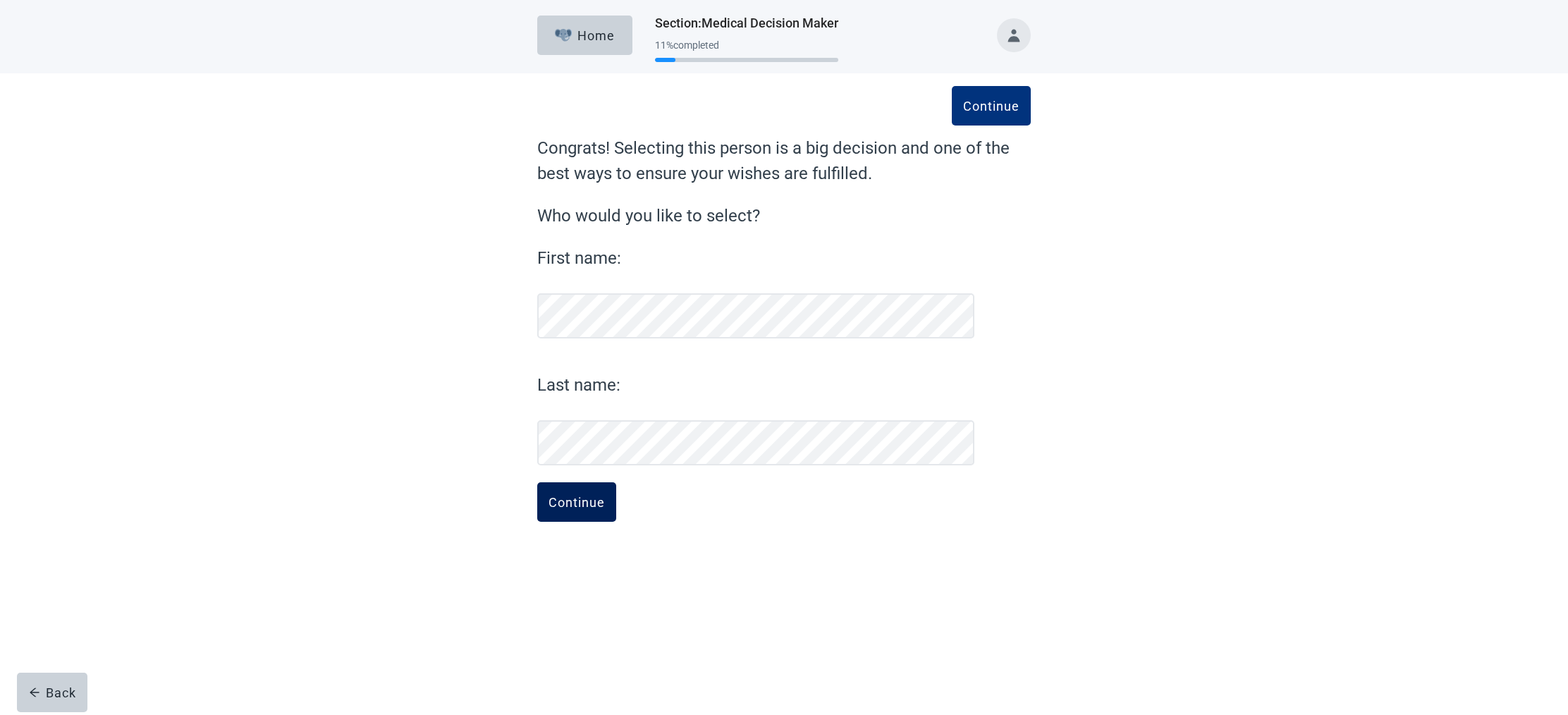
click at [576, 503] on div "Continue" at bounding box center [577, 501] width 57 height 14
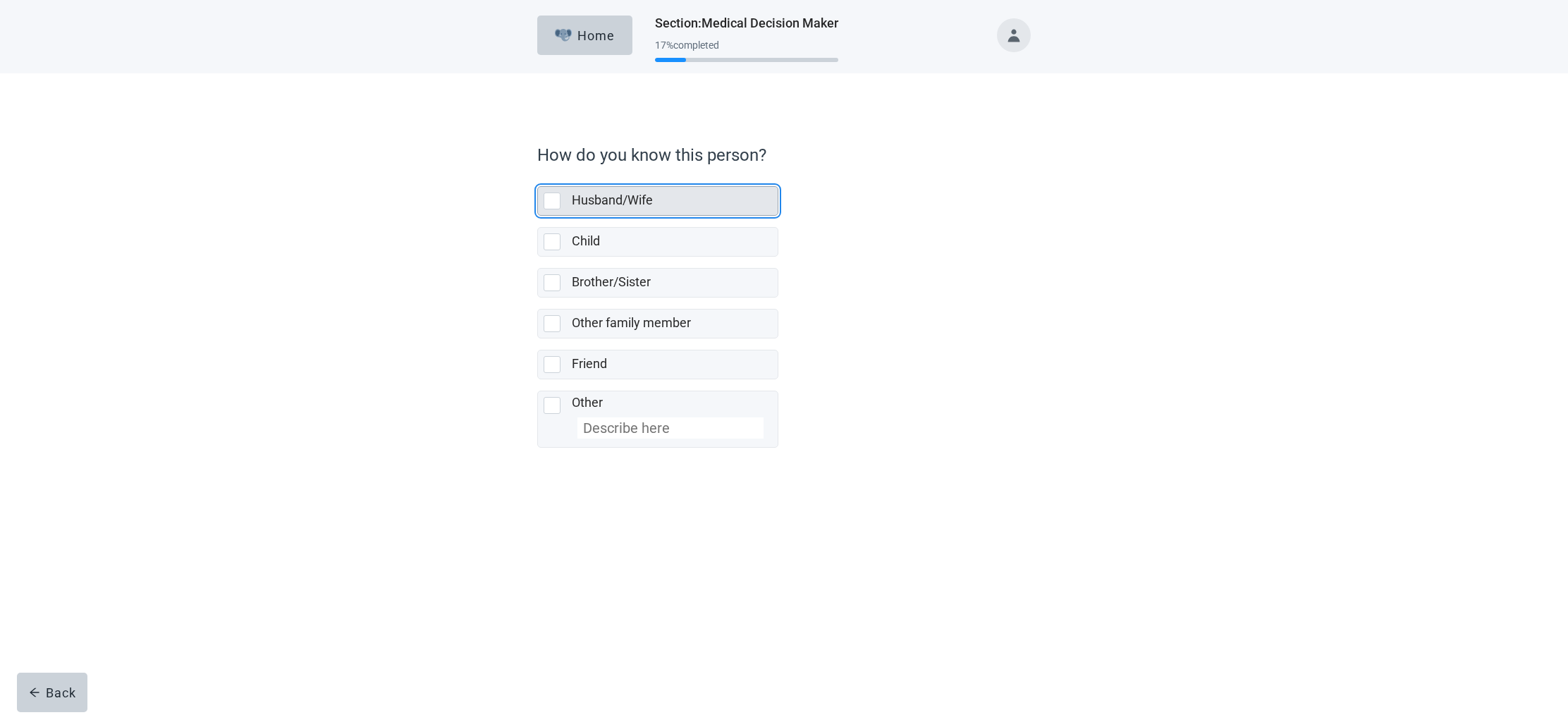
drag, startPoint x: 548, startPoint y: 199, endPoint x: 547, endPoint y: 208, distance: 9.1
click at [548, 199] on div "Husband/Wife, checkbox, not selected" at bounding box center [552, 201] width 17 height 17
click at [538, 175] on input "Husband/Wife" at bounding box center [537, 175] width 1 height 1
checkbox input "true"
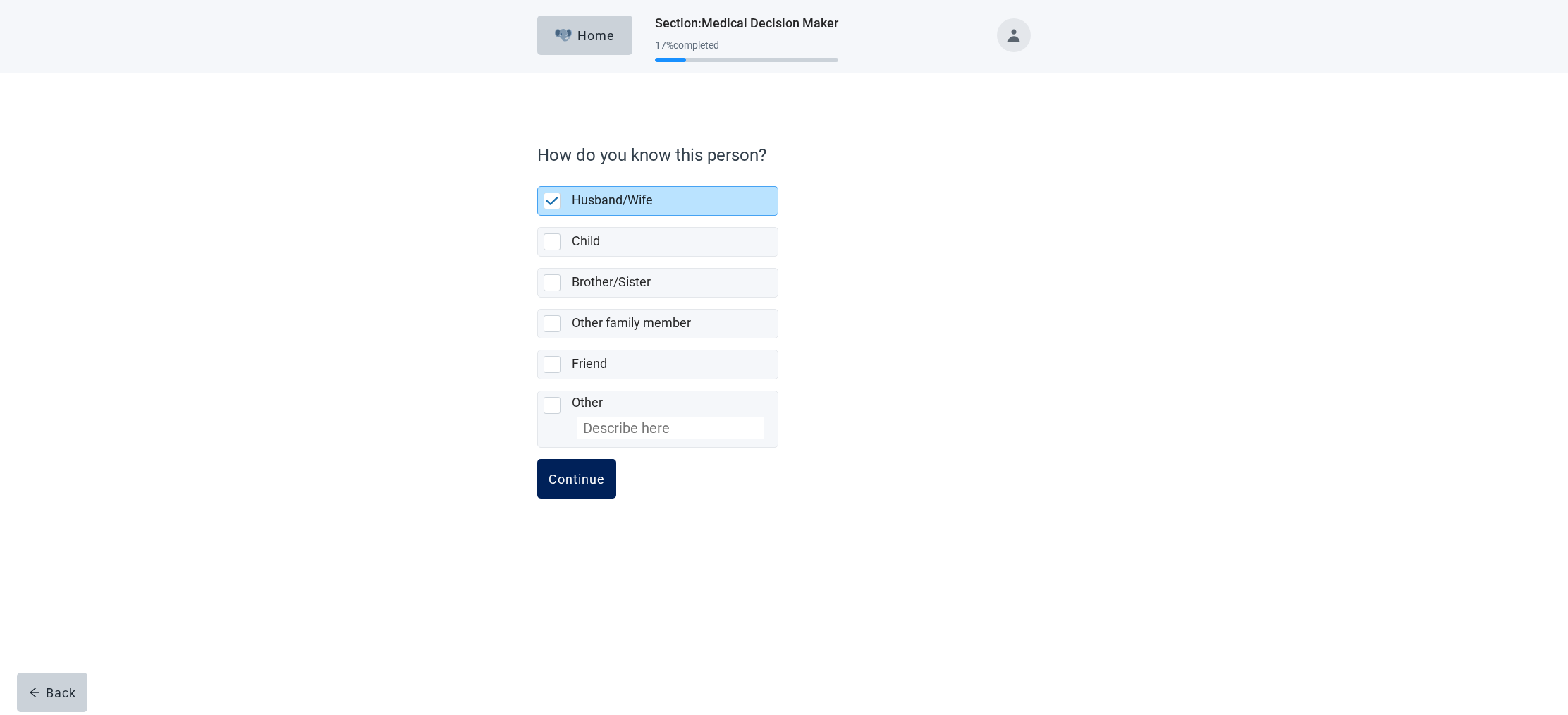
click at [564, 484] on div "Continue" at bounding box center [577, 479] width 57 height 14
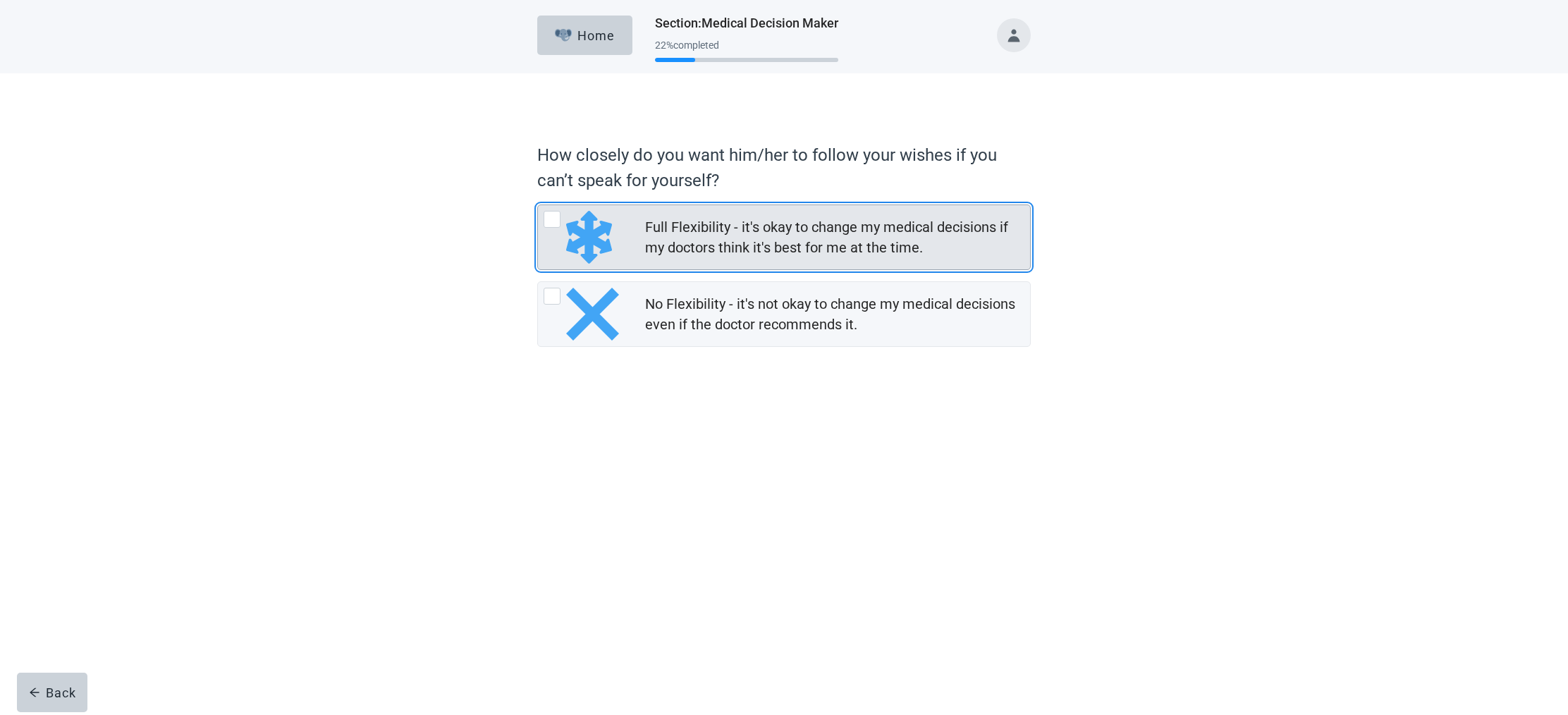
click at [550, 217] on div "Full Flexibility - it's okay to change my medical decisions if my doctors think…" at bounding box center [552, 219] width 17 height 17
click at [538, 205] on input "Full Flexibility - it's okay to change my medical decisions if my doctors think…" at bounding box center [537, 204] width 1 height 1
radio input "true"
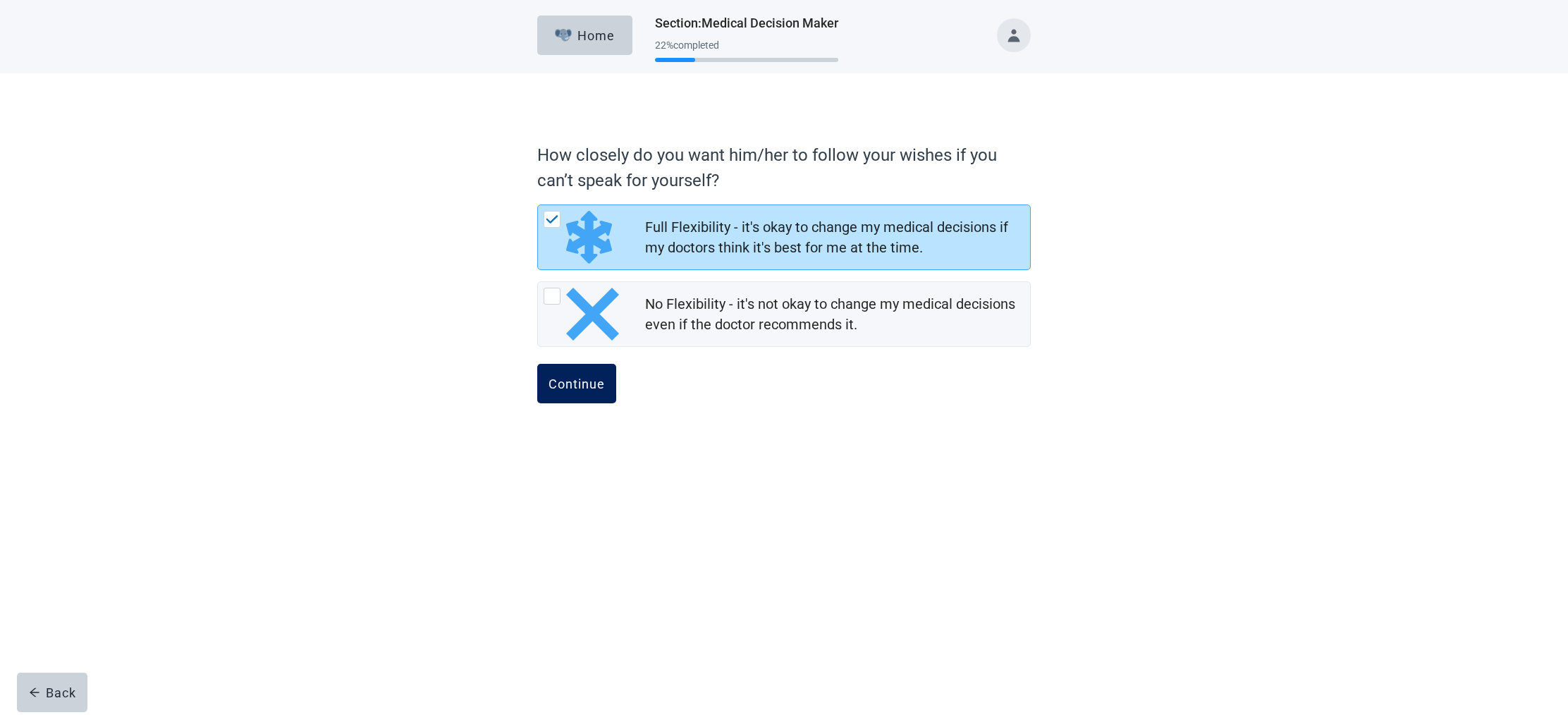
click at [588, 382] on div "Continue" at bounding box center [577, 383] width 57 height 14
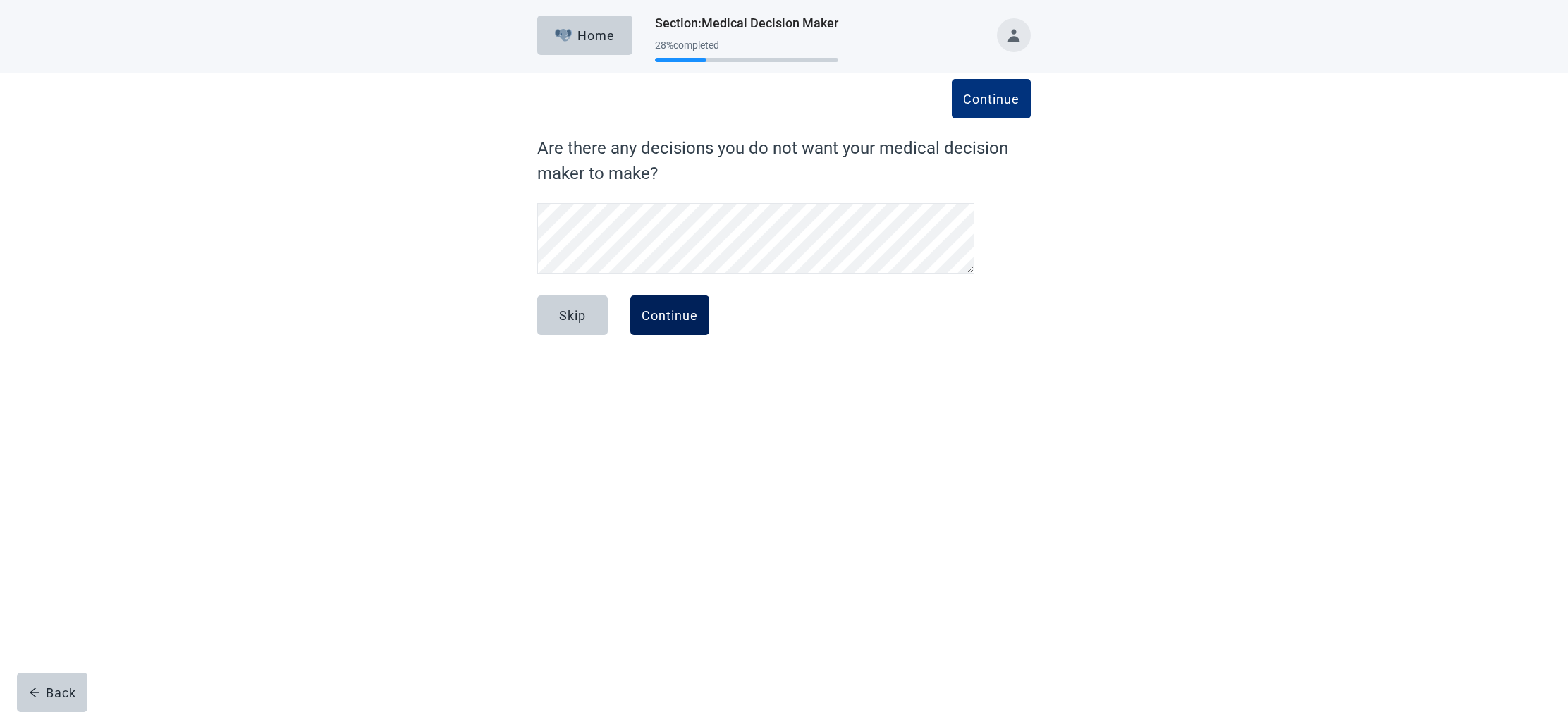
click at [671, 316] on div "Continue" at bounding box center [670, 315] width 57 height 14
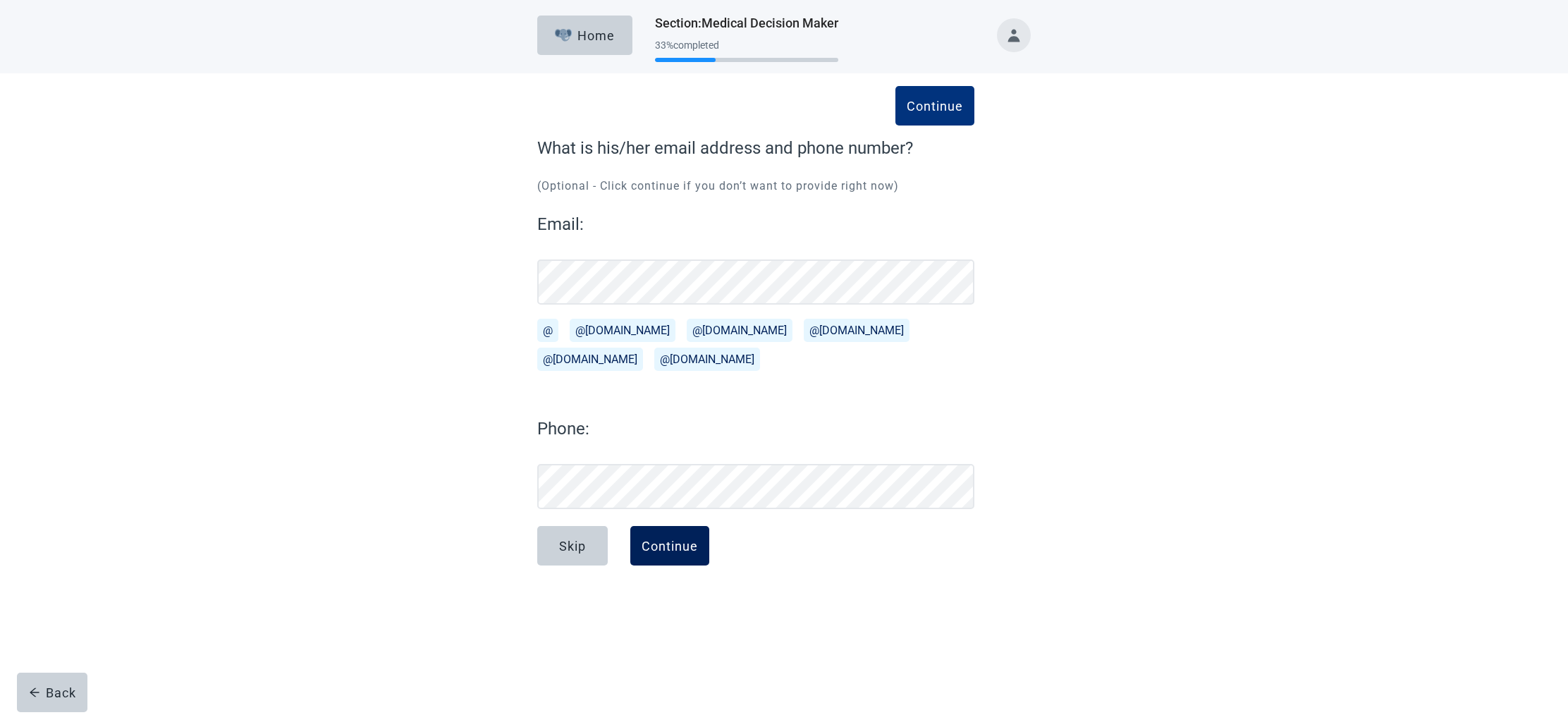
click at [662, 544] on div "Continue" at bounding box center [670, 545] width 57 height 14
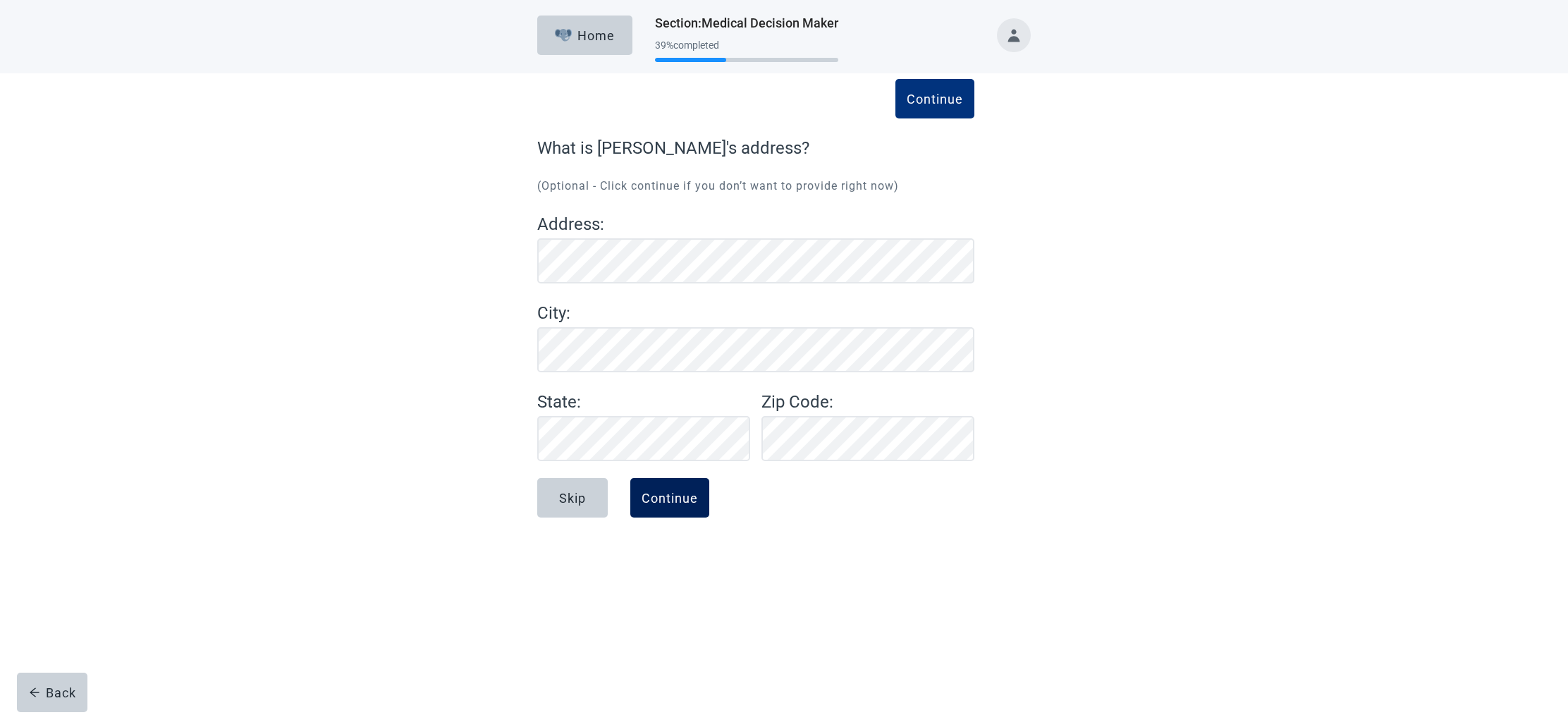
click at [659, 496] on div "Continue" at bounding box center [670, 497] width 57 height 14
click at [672, 493] on div "Continue" at bounding box center [670, 497] width 57 height 14
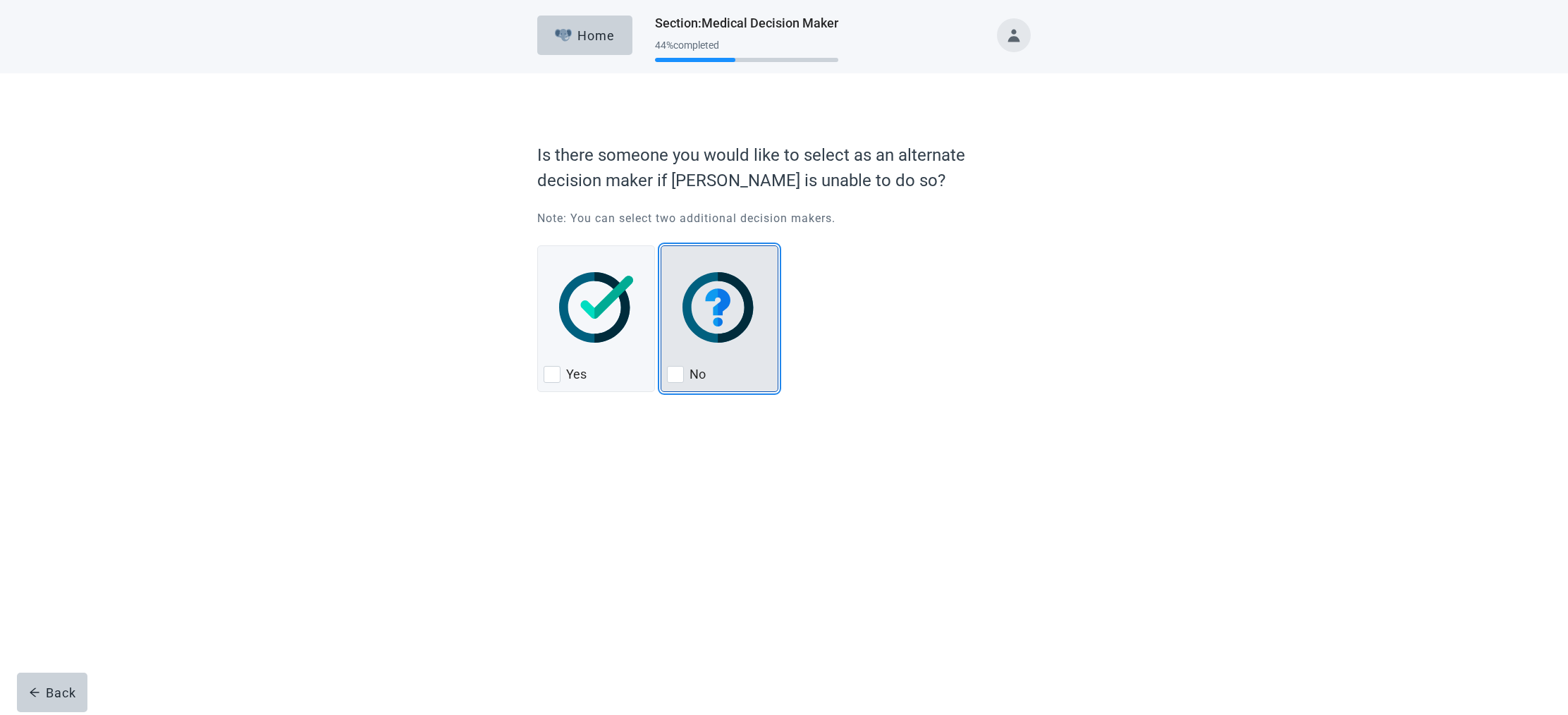
click at [676, 371] on div "No, checkbox, not checked" at bounding box center [676, 374] width 17 height 17
click at [662, 246] on input "No" at bounding box center [661, 245] width 1 height 1
checkbox input "true"
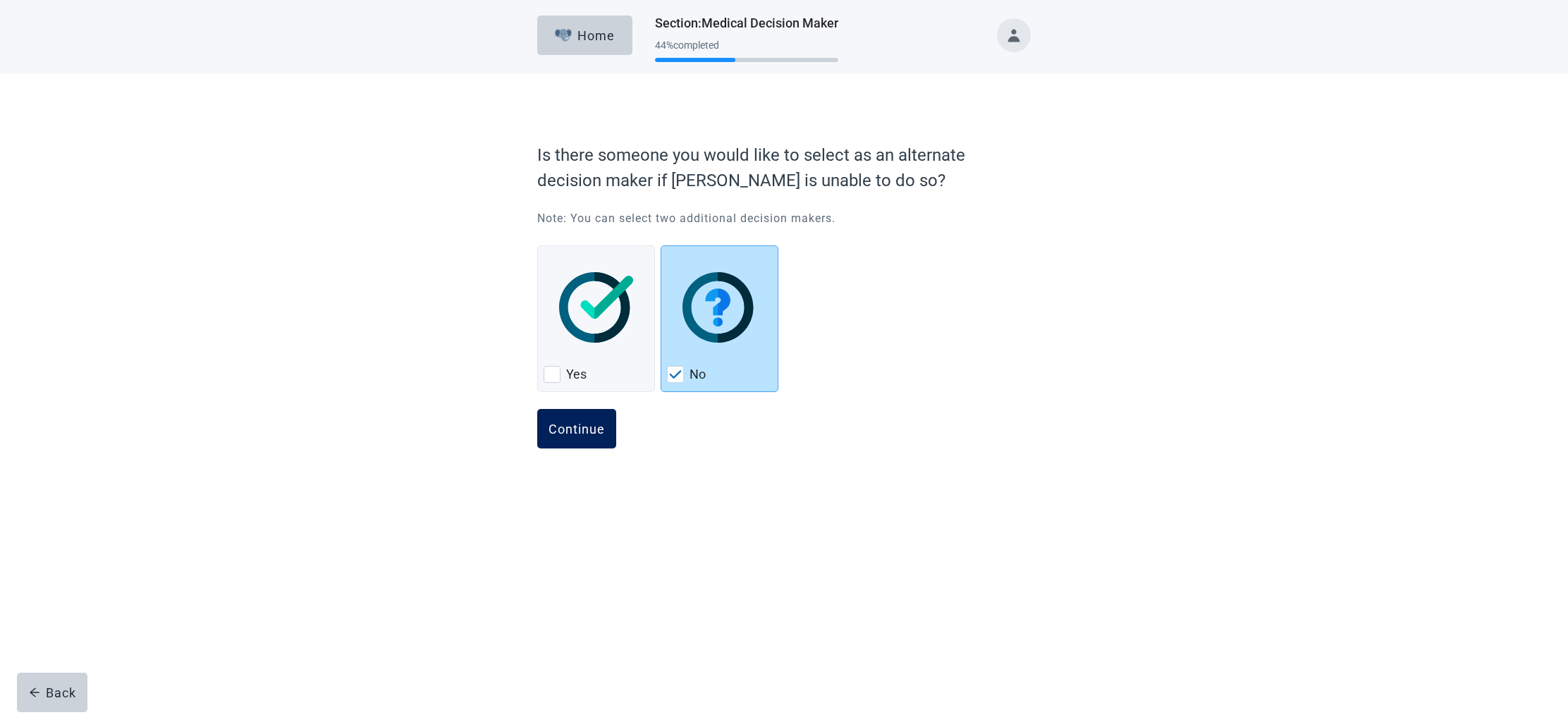
click at [567, 425] on div "Continue" at bounding box center [577, 428] width 57 height 14
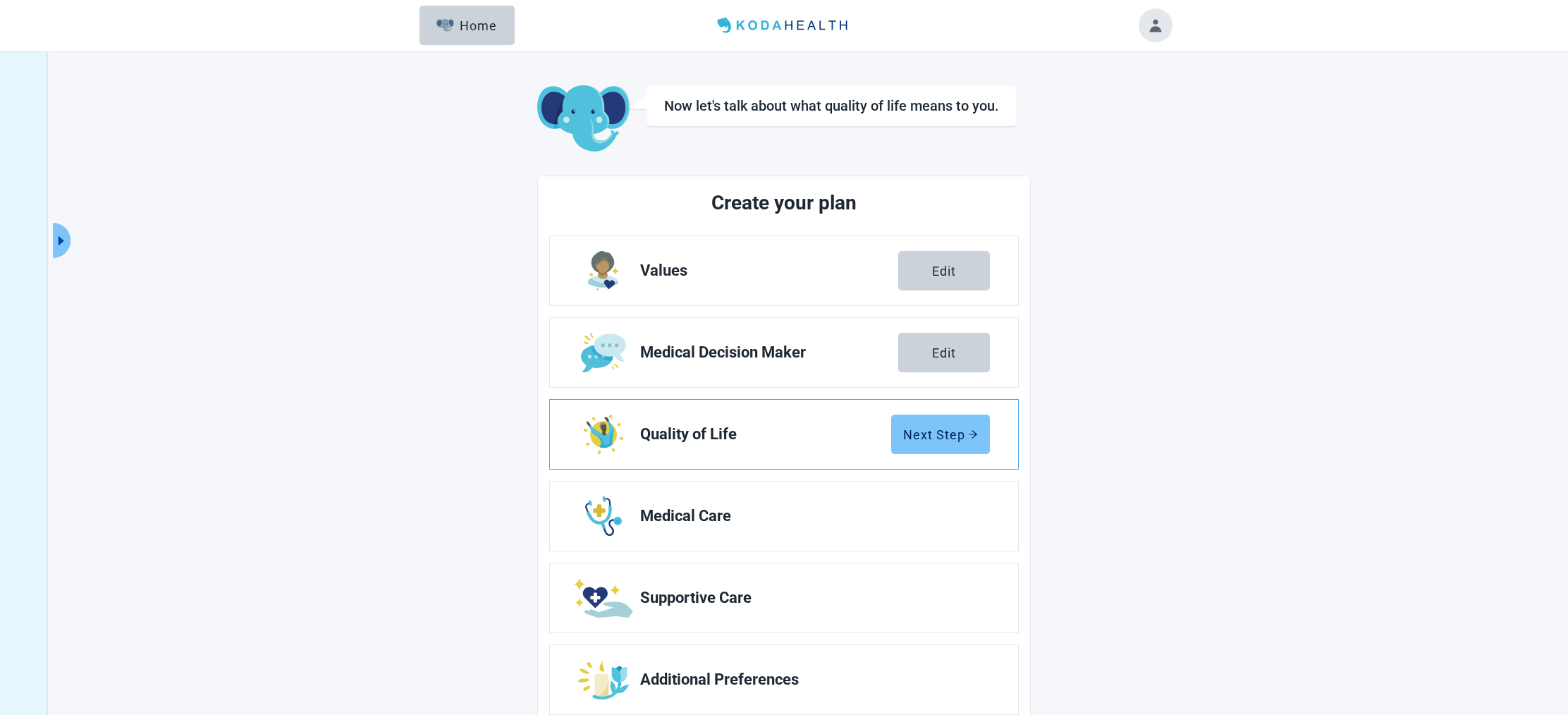
click at [923, 434] on div "Next Step" at bounding box center [939, 433] width 74 height 14
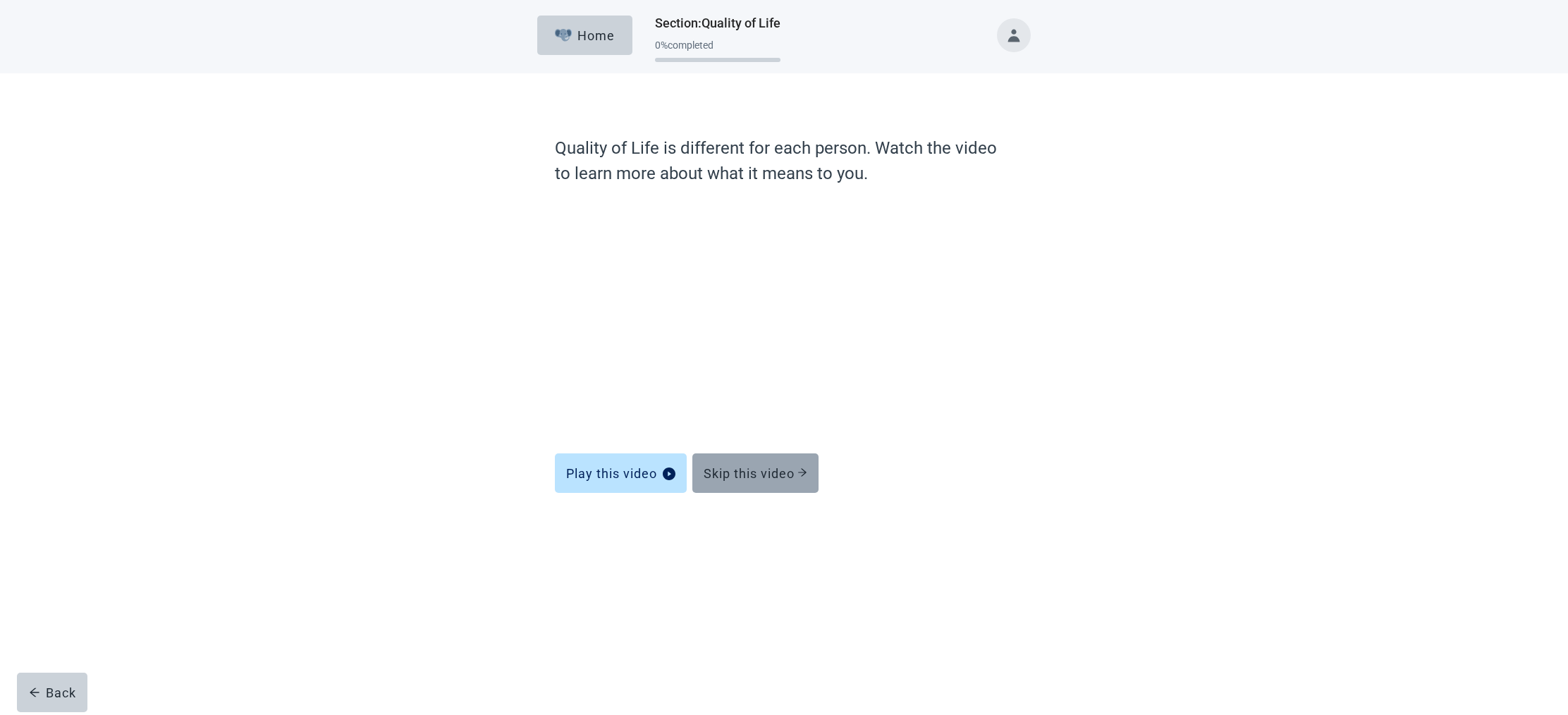
click at [767, 466] on div "Skip this video" at bounding box center [756, 473] width 104 height 14
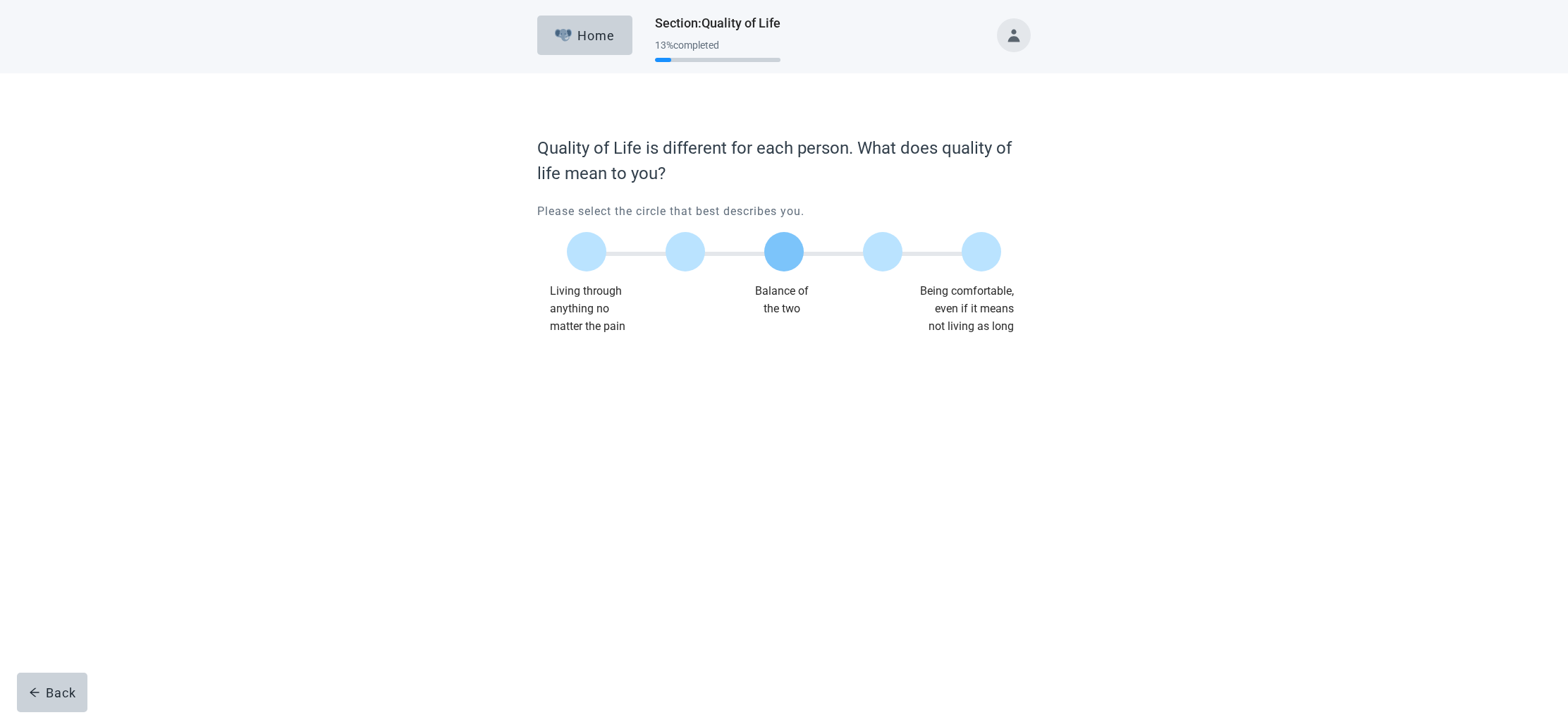
click at [783, 255] on label "Main content" at bounding box center [784, 252] width 40 height 40
click at [784, 252] on input "Quality of life scale: 50 out of 100. Balance of the two" at bounding box center [784, 252] width 0 height 0
click at [566, 357] on div "Continue" at bounding box center [577, 364] width 57 height 14
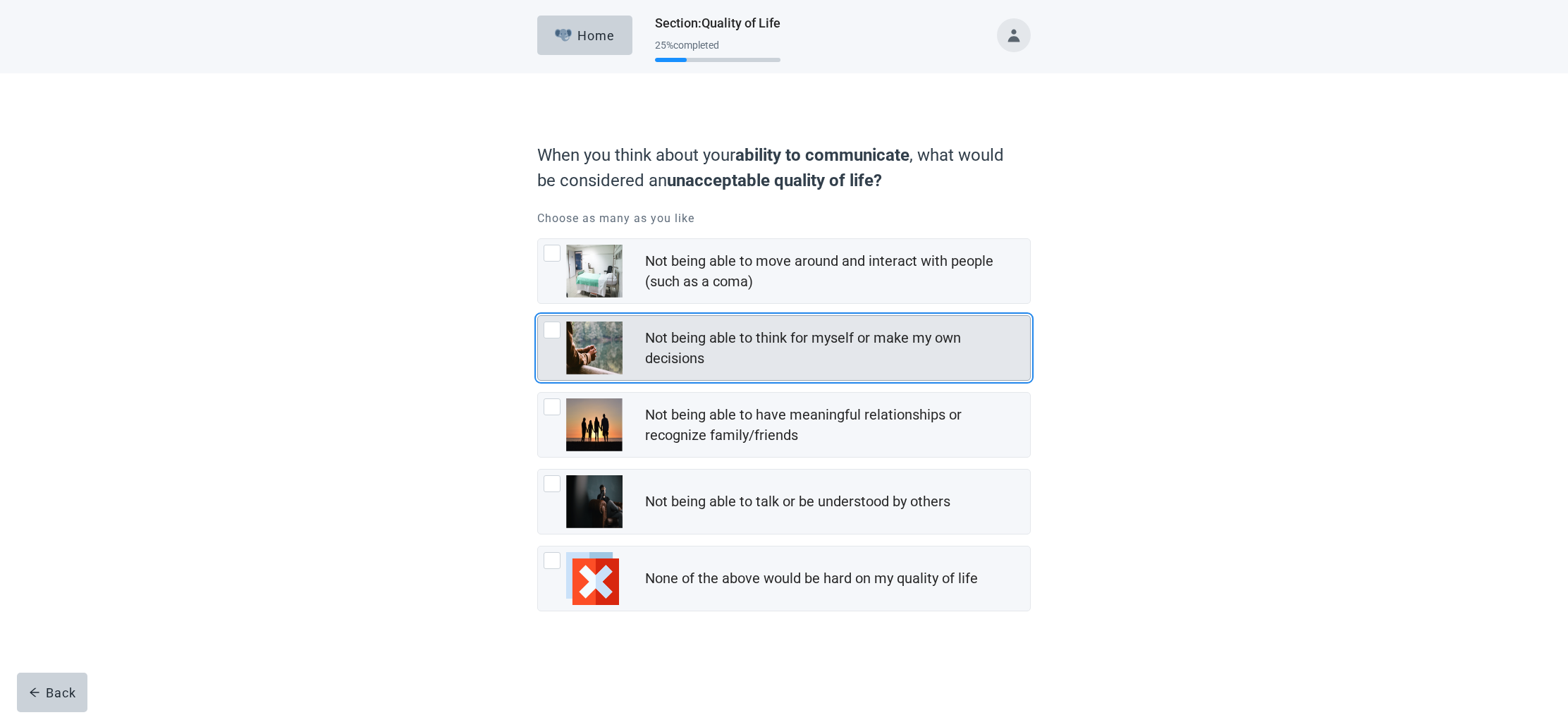
click at [550, 330] on div "Not being able to think for myself or make my own decisions, checkbox, not chec…" at bounding box center [552, 330] width 17 height 17
click at [538, 316] on input "Not being able to think for myself or make my own decisions" at bounding box center [537, 315] width 1 height 1
checkbox input "true"
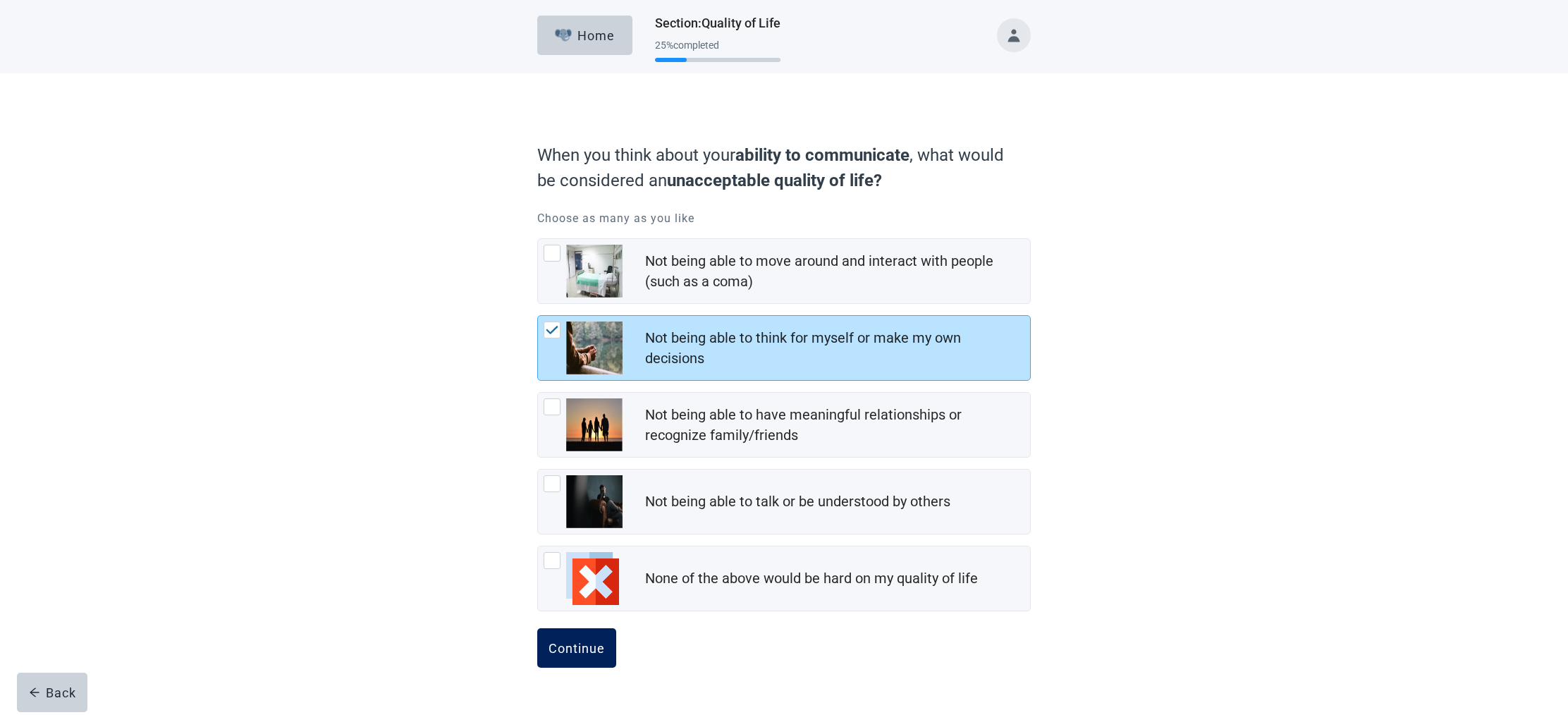
click at [571, 650] on div "Continue" at bounding box center [577, 647] width 57 height 14
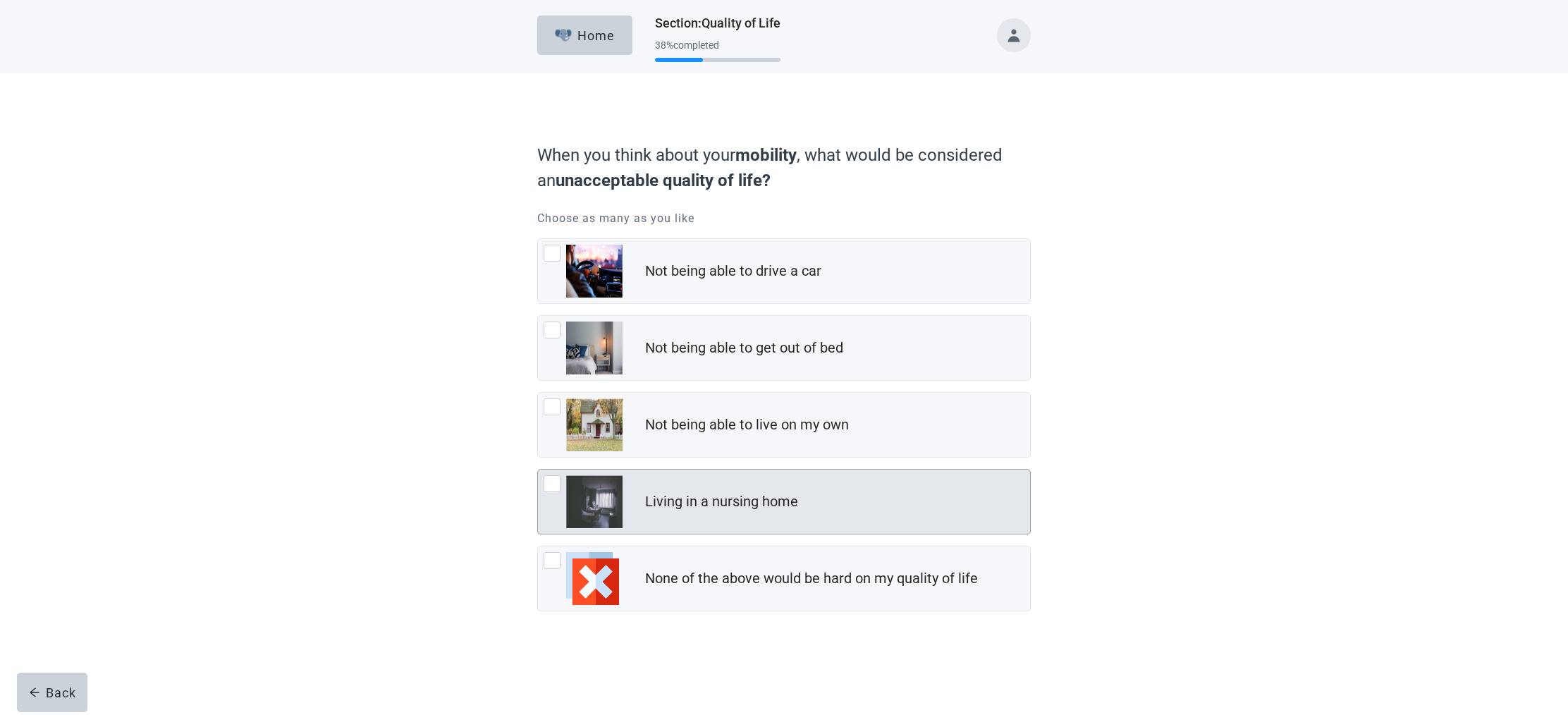
click at [550, 481] on div "Living in a nursing home, checkbox, not checked" at bounding box center [552, 483] width 17 height 17
click at [538, 469] on input "Living in a nursing home" at bounding box center [537, 469] width 1 height 1
checkbox input "true"
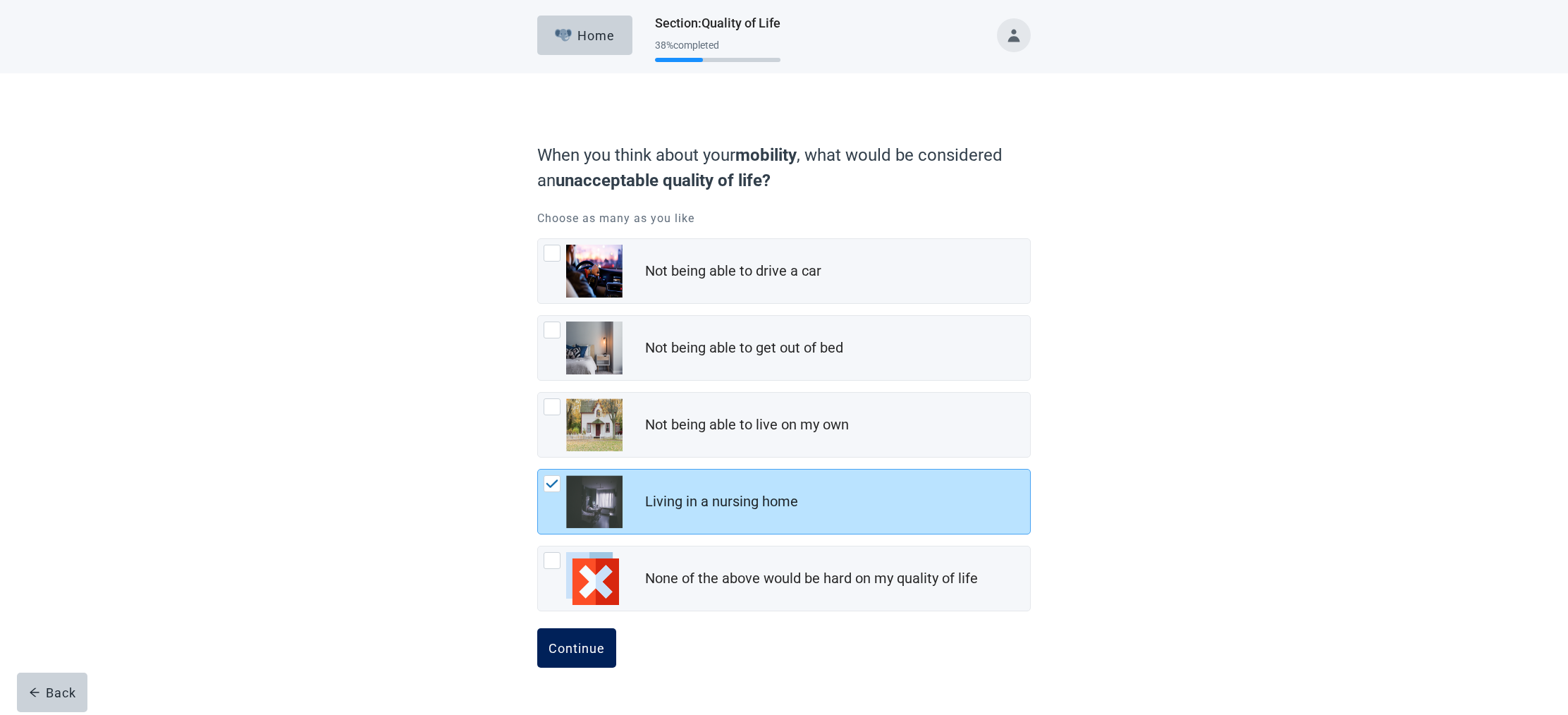
click at [580, 642] on div "Continue" at bounding box center [577, 647] width 57 height 14
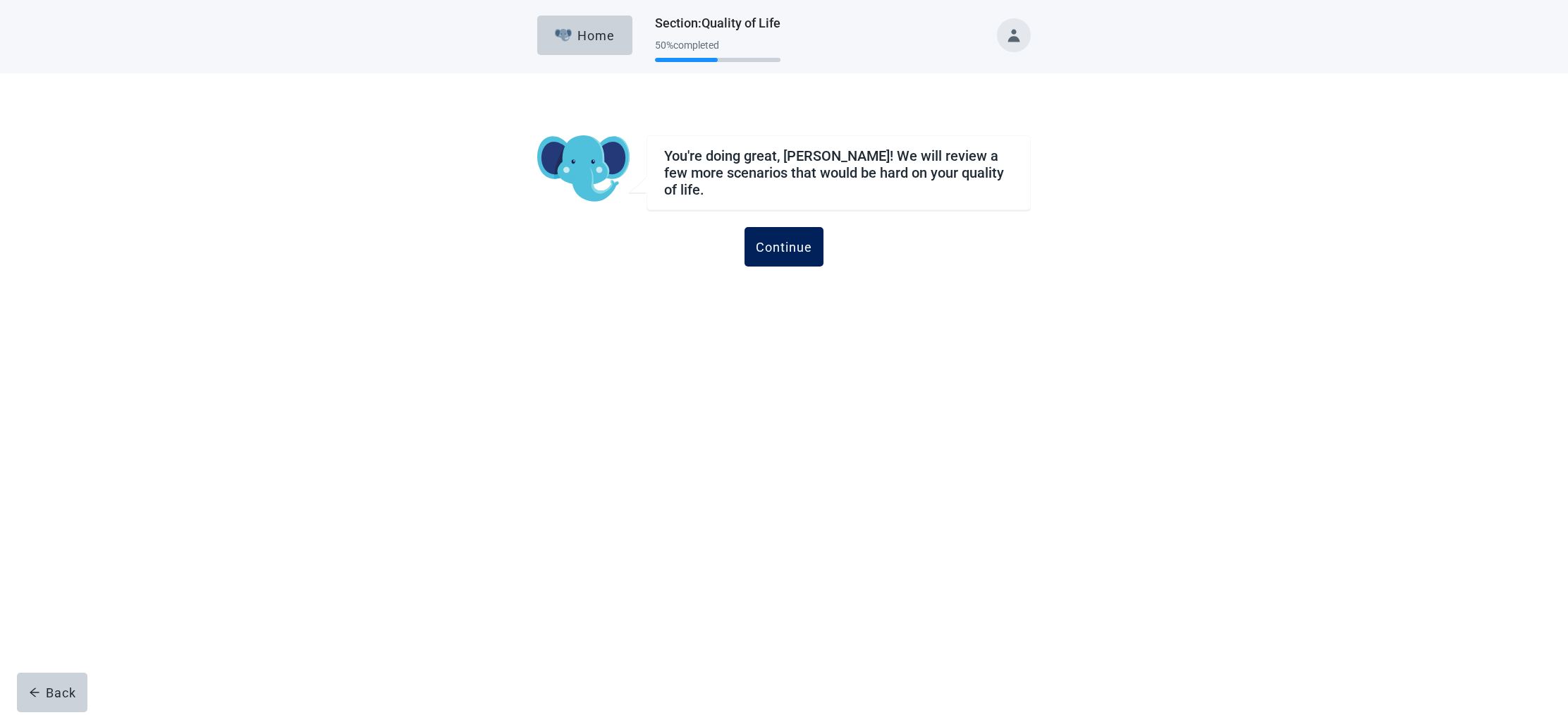
click at [781, 239] on div "Continue" at bounding box center [784, 246] width 57 height 14
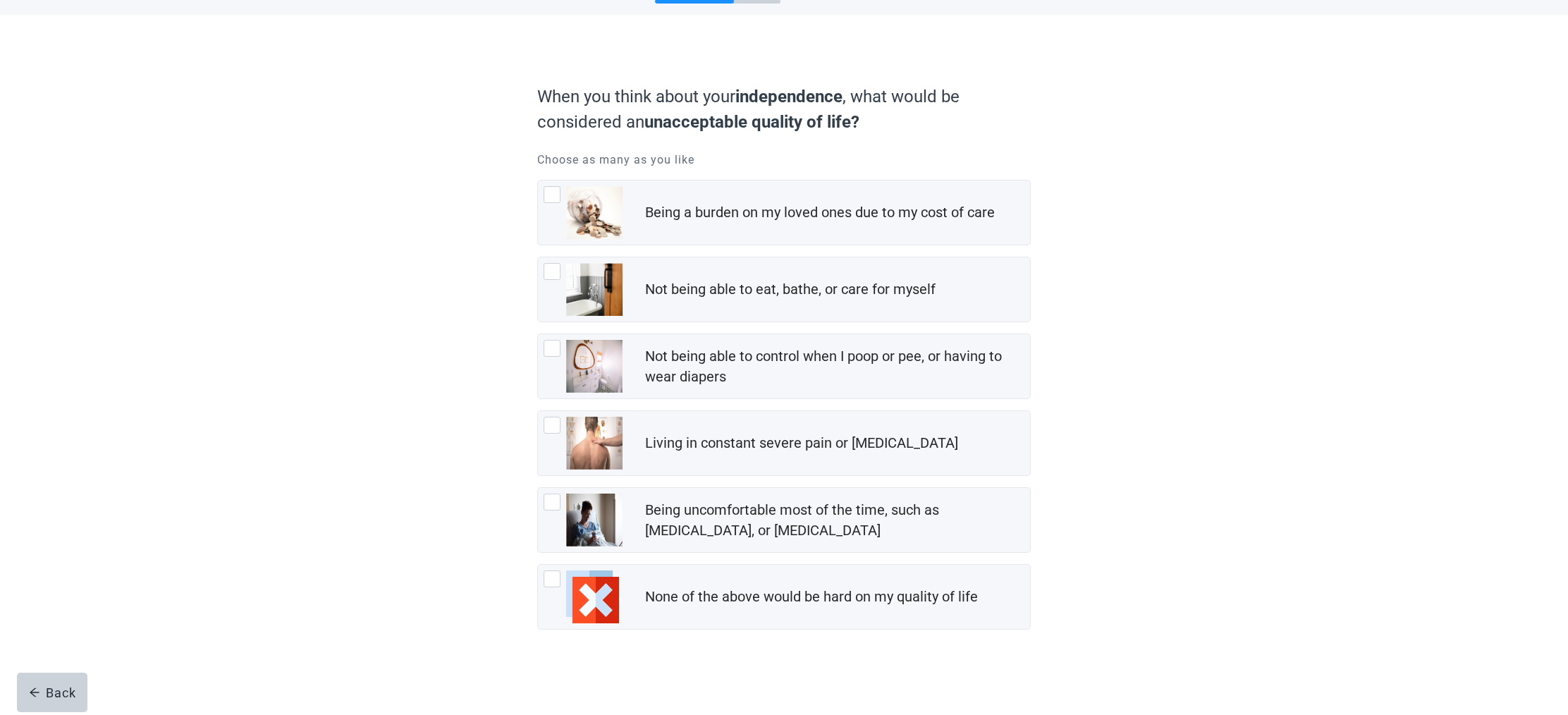
scroll to position [60, 0]
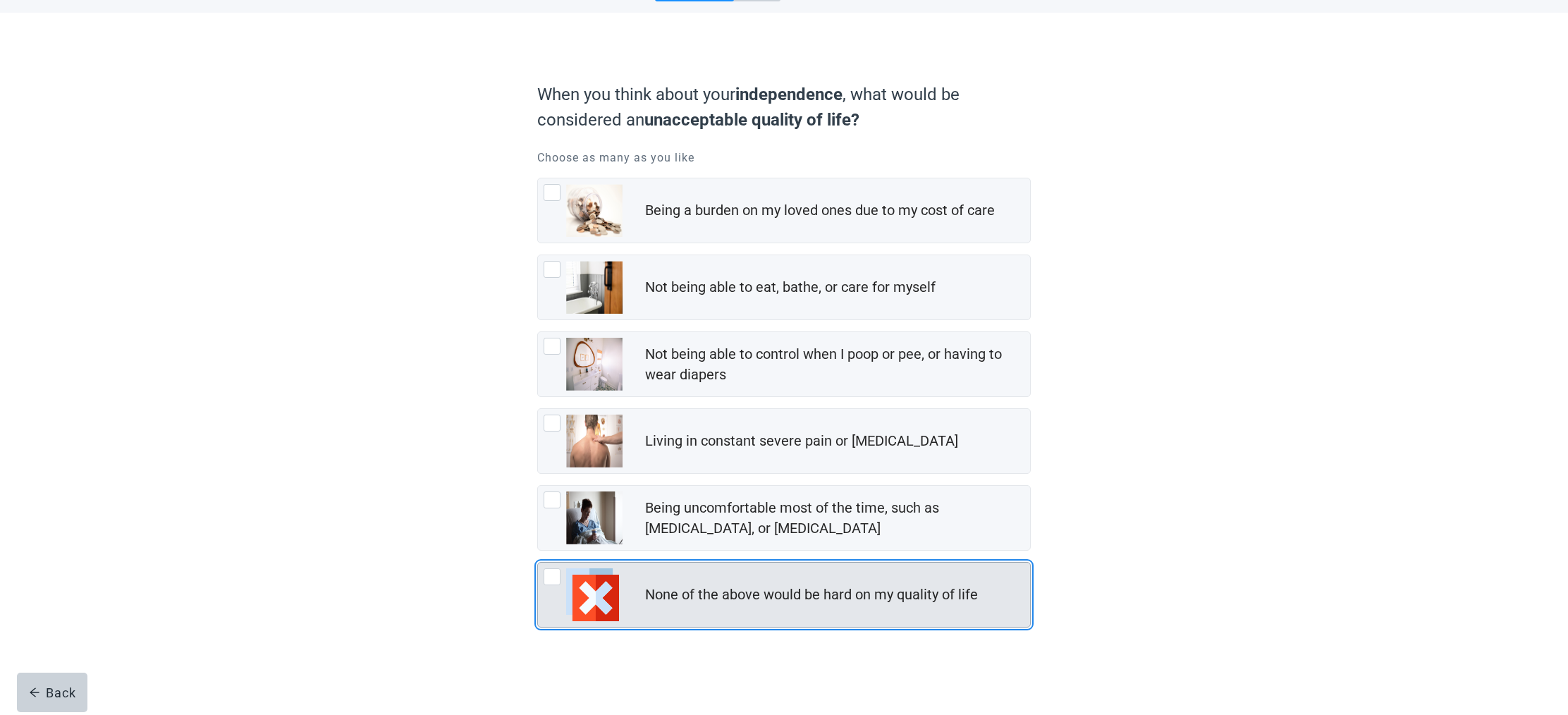
click at [550, 580] on div "None of the above would be hard on my quality of life, checkbox, not checked" at bounding box center [552, 577] width 17 height 17
click at [538, 562] on input "None of the above would be hard on my quality of life" at bounding box center [537, 561] width 1 height 1
checkbox input "true"
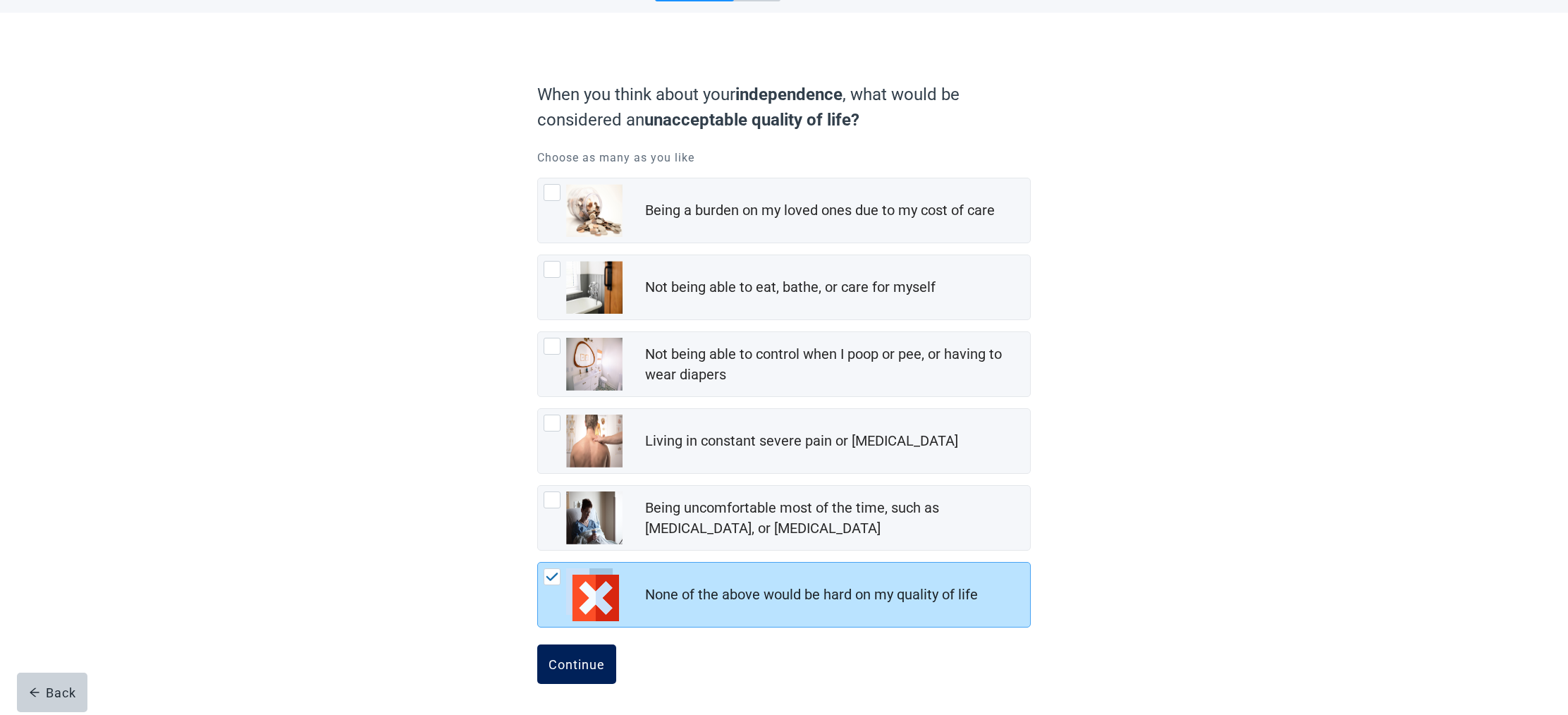
click at [571, 663] on div "Continue" at bounding box center [577, 663] width 57 height 14
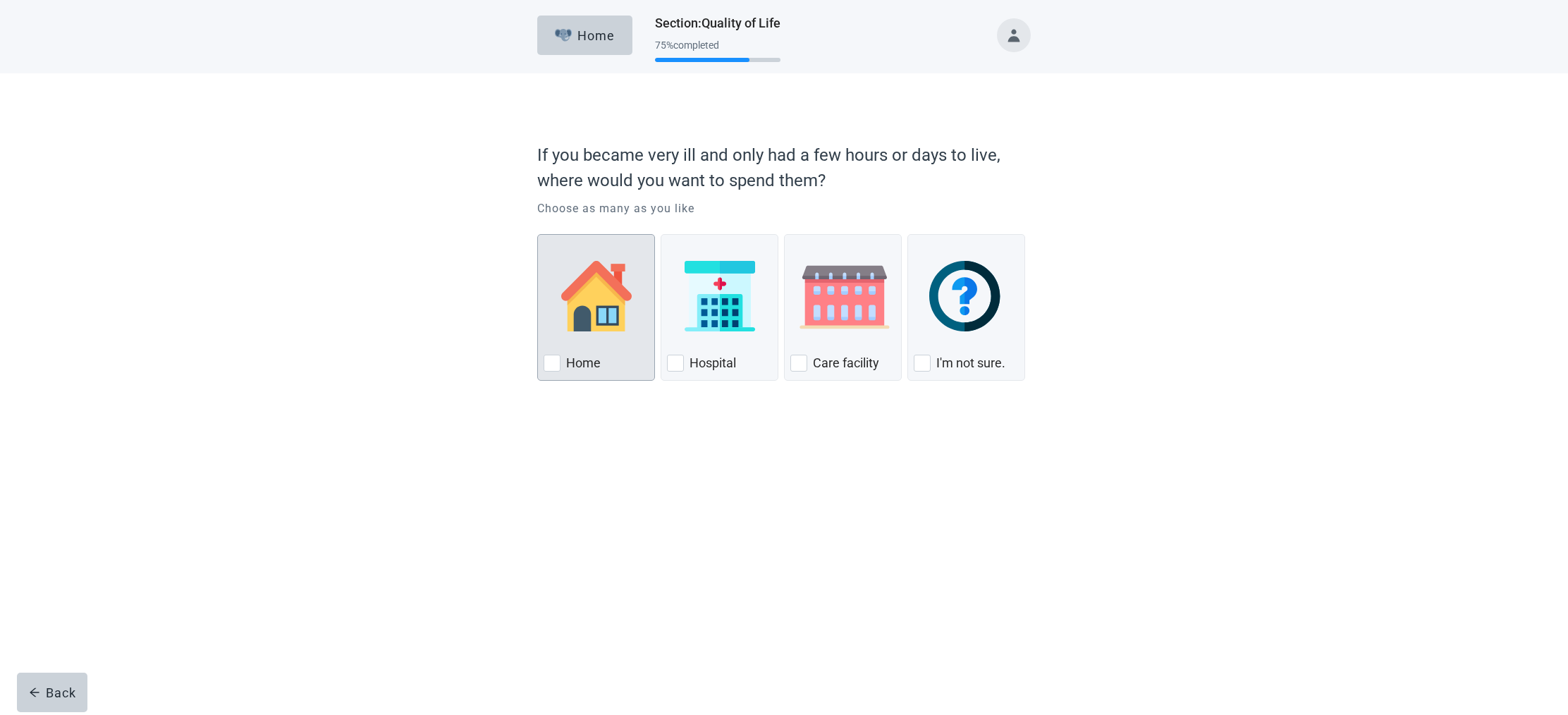
click at [555, 360] on div "Home, checkbox, not checked" at bounding box center [552, 363] width 17 height 17
click at [538, 235] on input "Home" at bounding box center [537, 234] width 1 height 1
checkbox input "true"
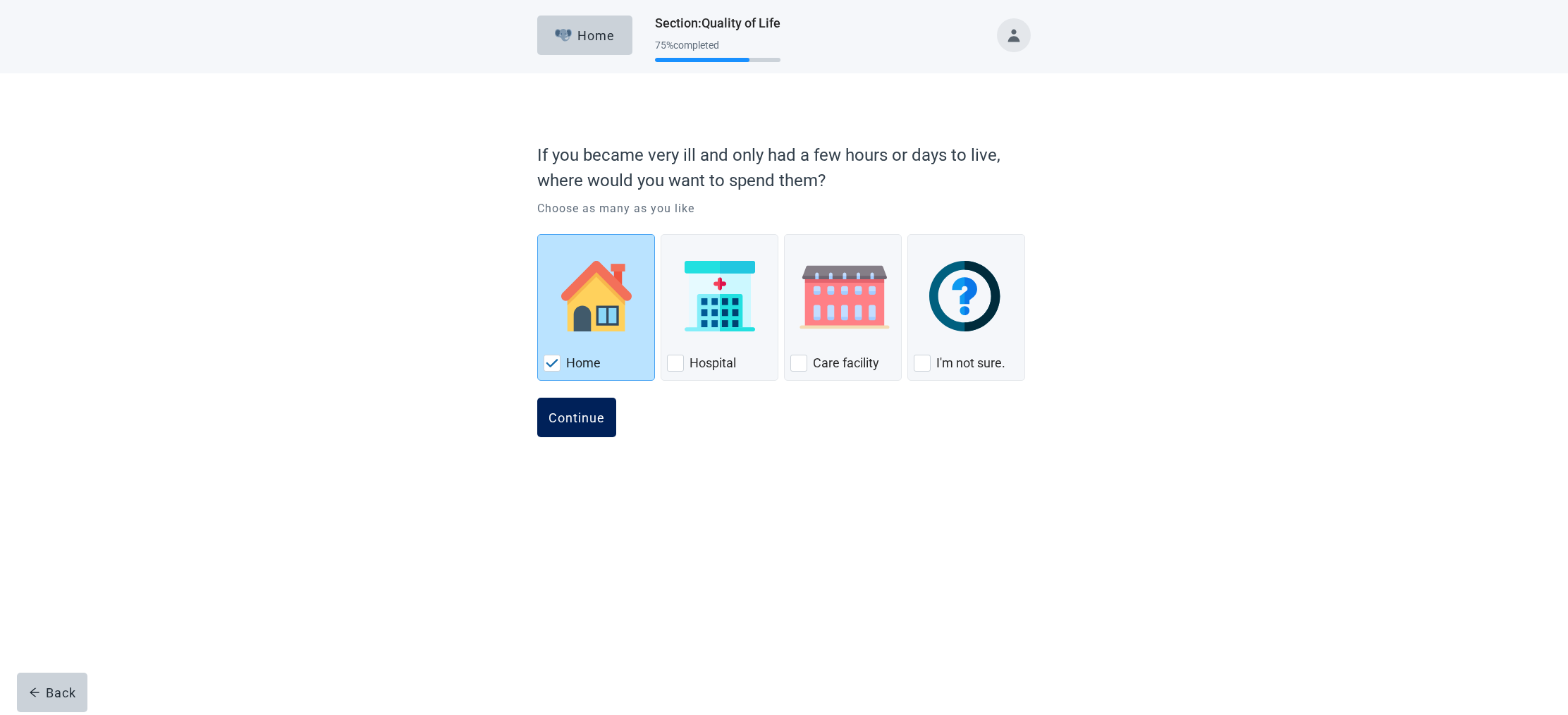
click at [572, 408] on button "Continue" at bounding box center [577, 417] width 79 height 40
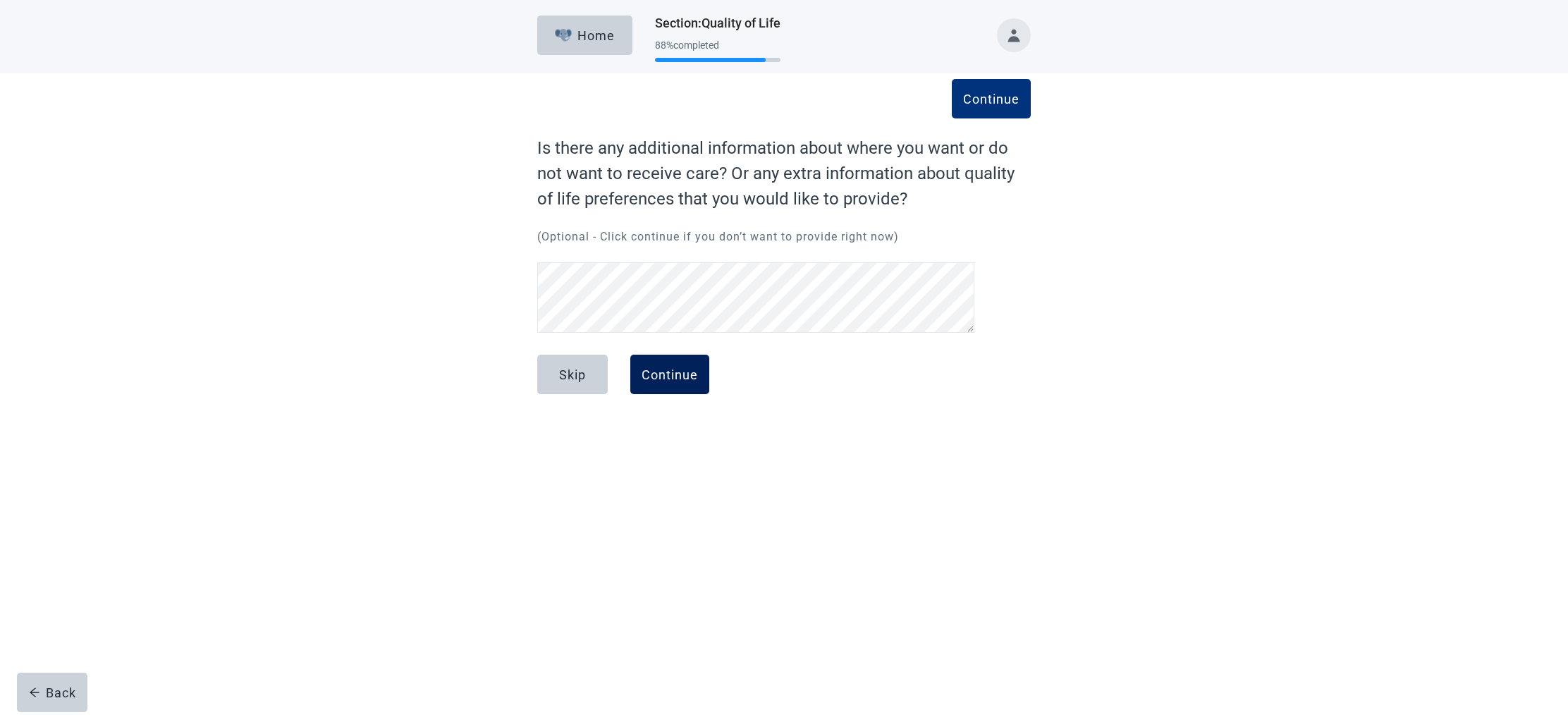
click at [671, 382] on button "Continue" at bounding box center [670, 374] width 79 height 40
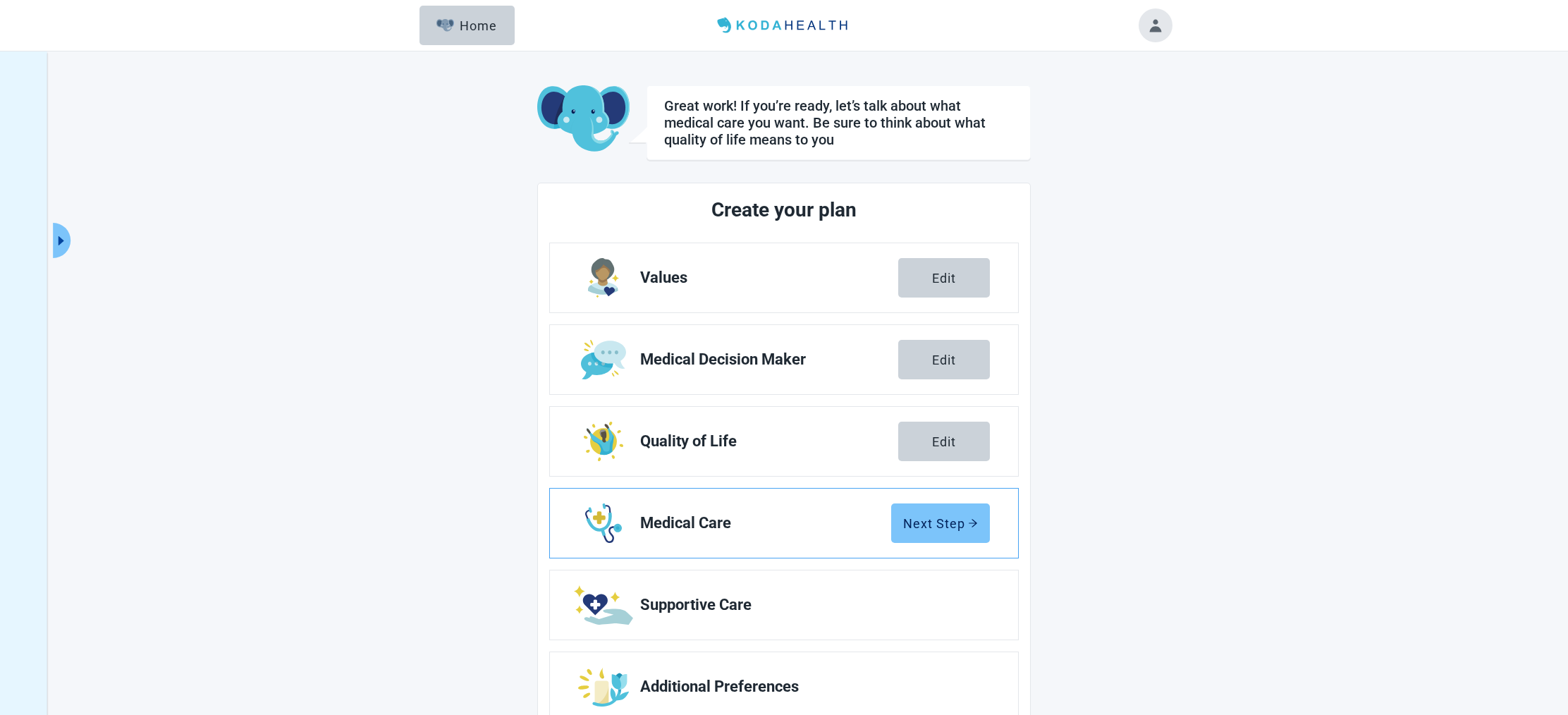
click at [934, 540] on button "Next Step" at bounding box center [940, 523] width 99 height 40
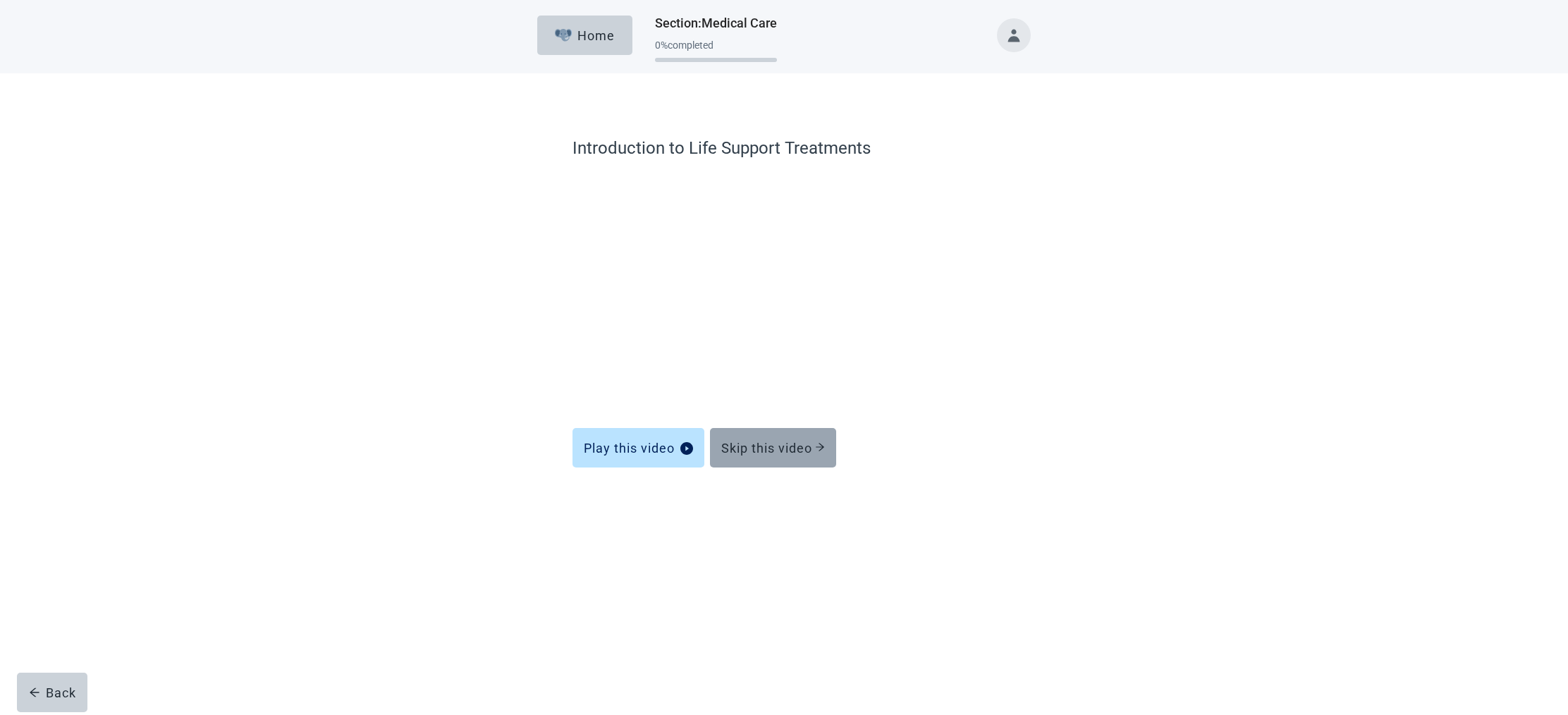
click at [755, 448] on div "Skip this video" at bounding box center [773, 447] width 104 height 14
click at [787, 445] on div "Skip this video" at bounding box center [773, 447] width 104 height 14
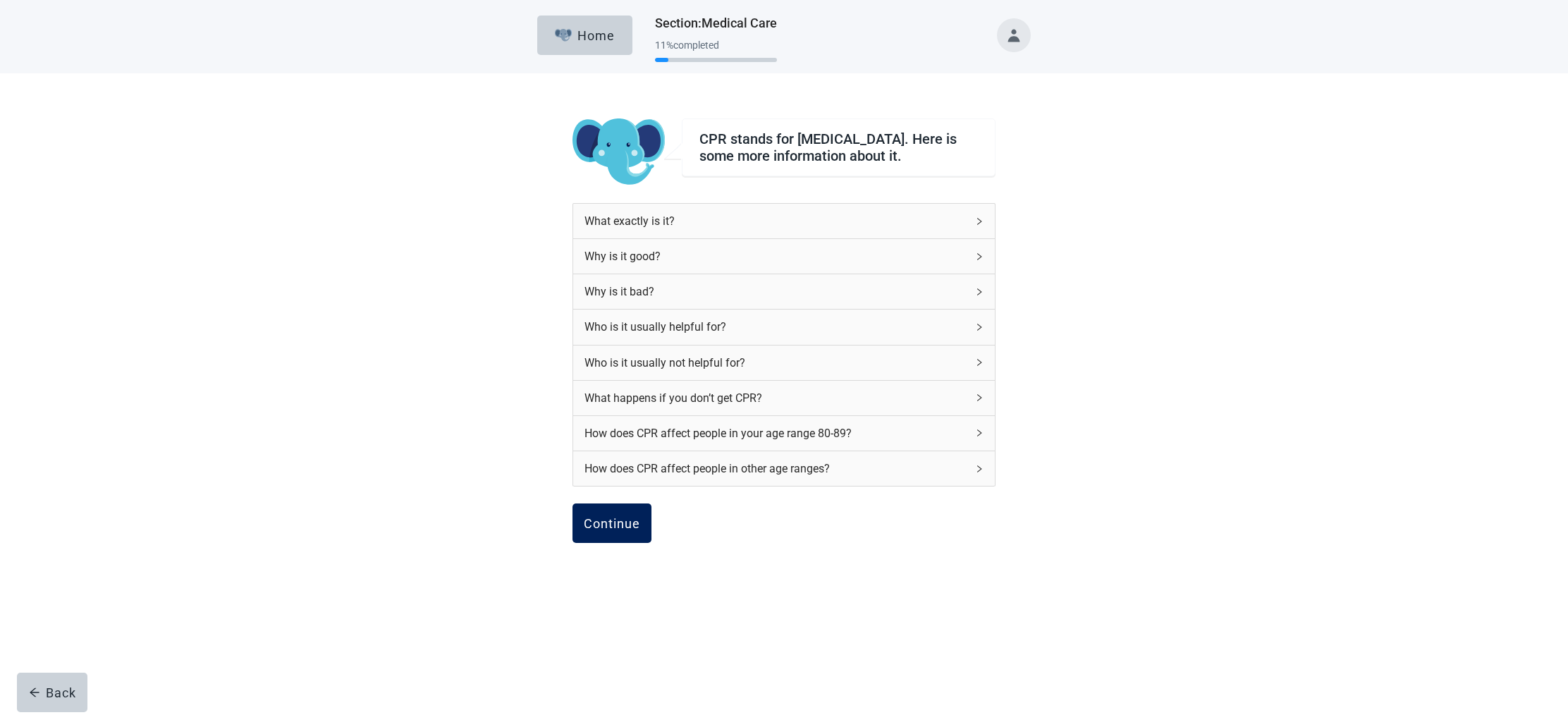
click at [606, 528] on div "Continue" at bounding box center [612, 523] width 57 height 14
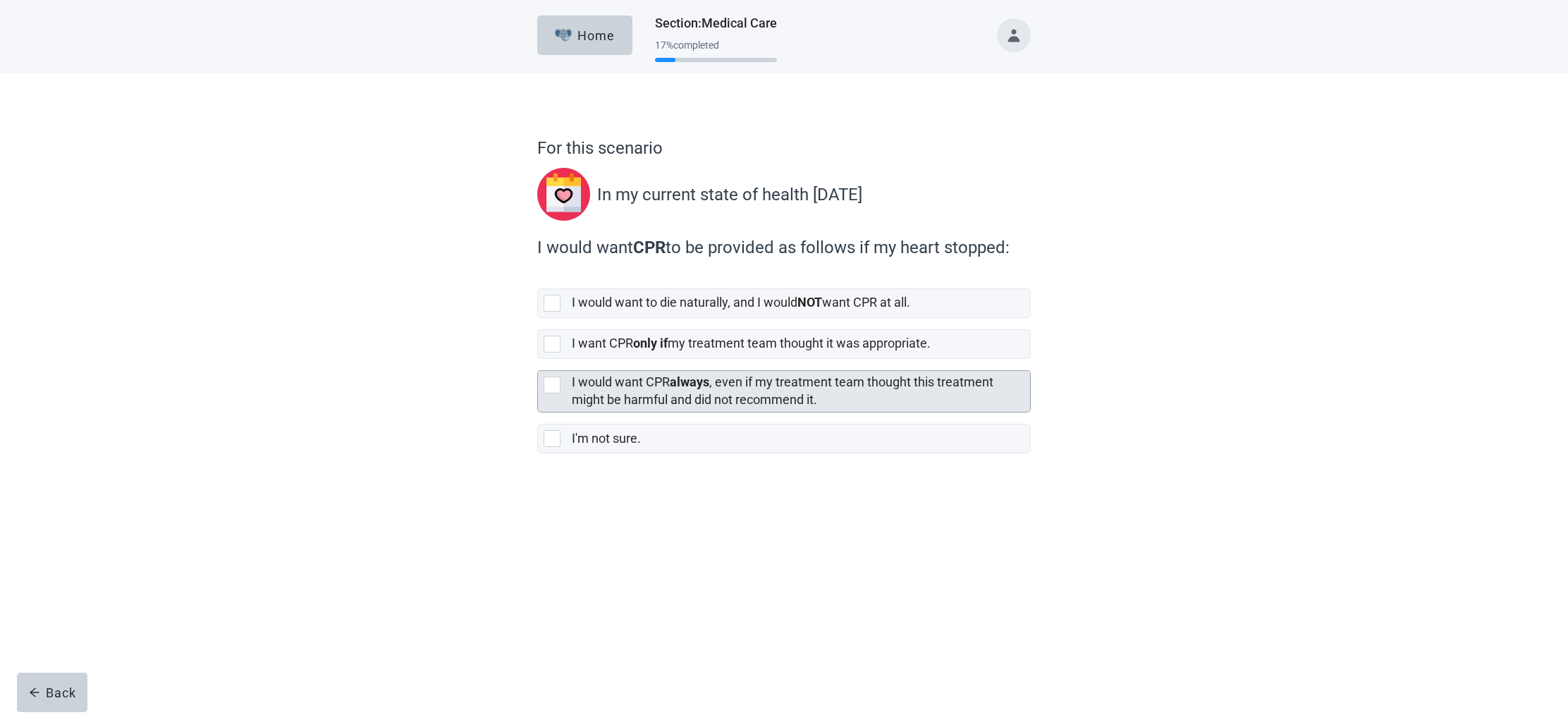
click at [552, 382] on div "[object Object], checkbox, not selected" at bounding box center [552, 385] width 17 height 17
click at [538, 360] on input "I would want CPR always , even if my treatment team thought this treatment migh…" at bounding box center [537, 359] width 1 height 1
checkbox input "true"
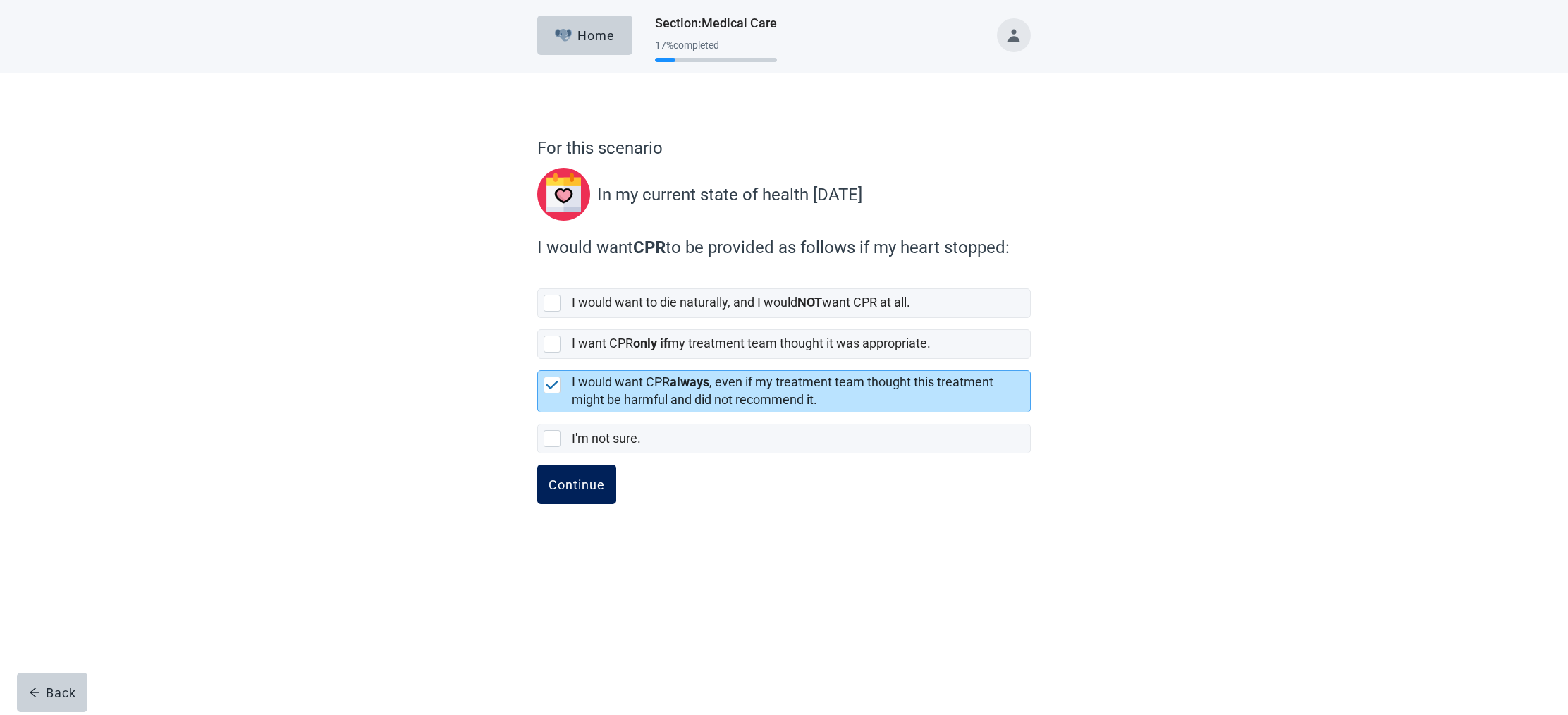
click at [580, 480] on div "Continue" at bounding box center [577, 484] width 57 height 14
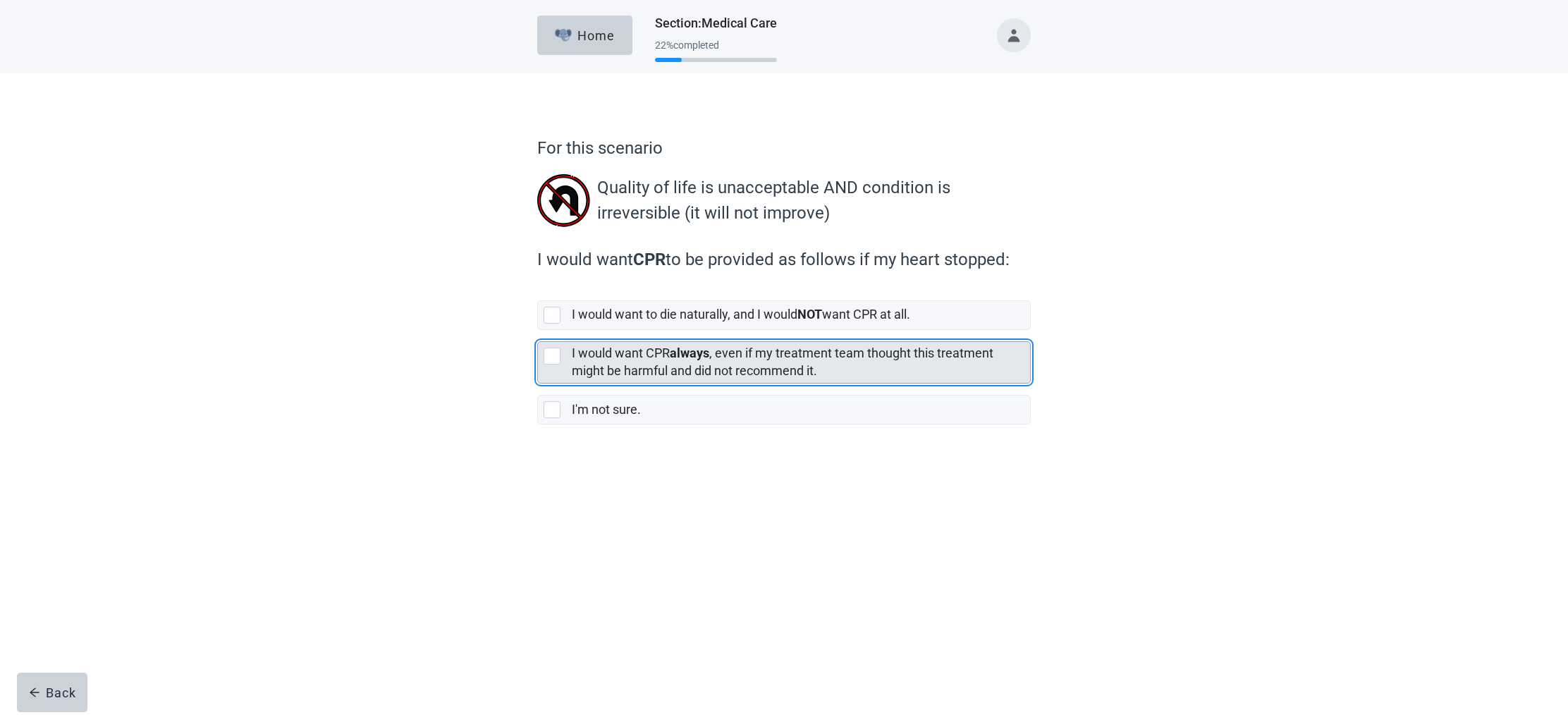
click at [553, 354] on div "[object Object], checkbox, not selected" at bounding box center [552, 356] width 17 height 17
click at [538, 331] on input "I would want CPR always , even if my treatment team thought this treatment migh…" at bounding box center [537, 330] width 1 height 1
checkbox input "true"
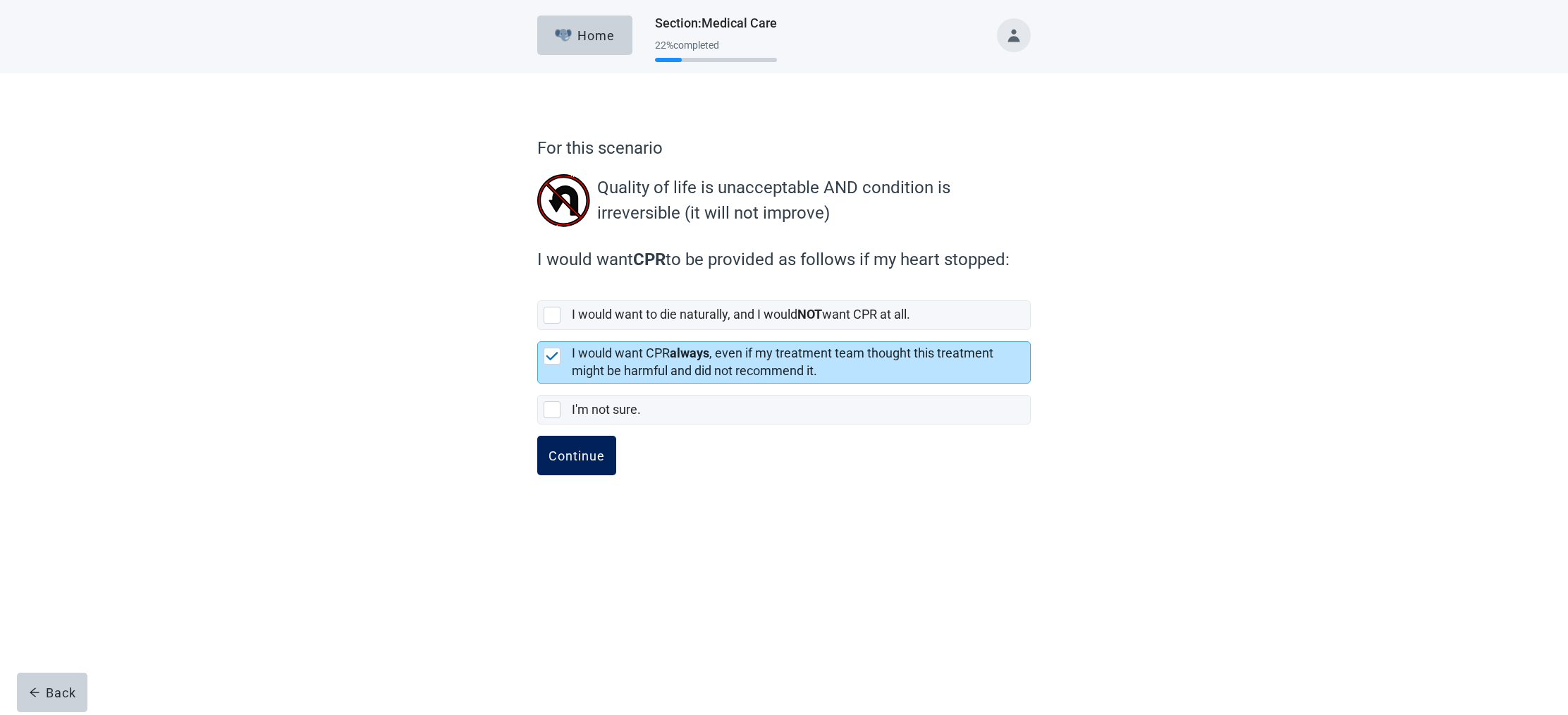
click at [573, 451] on div "Continue" at bounding box center [577, 455] width 57 height 14
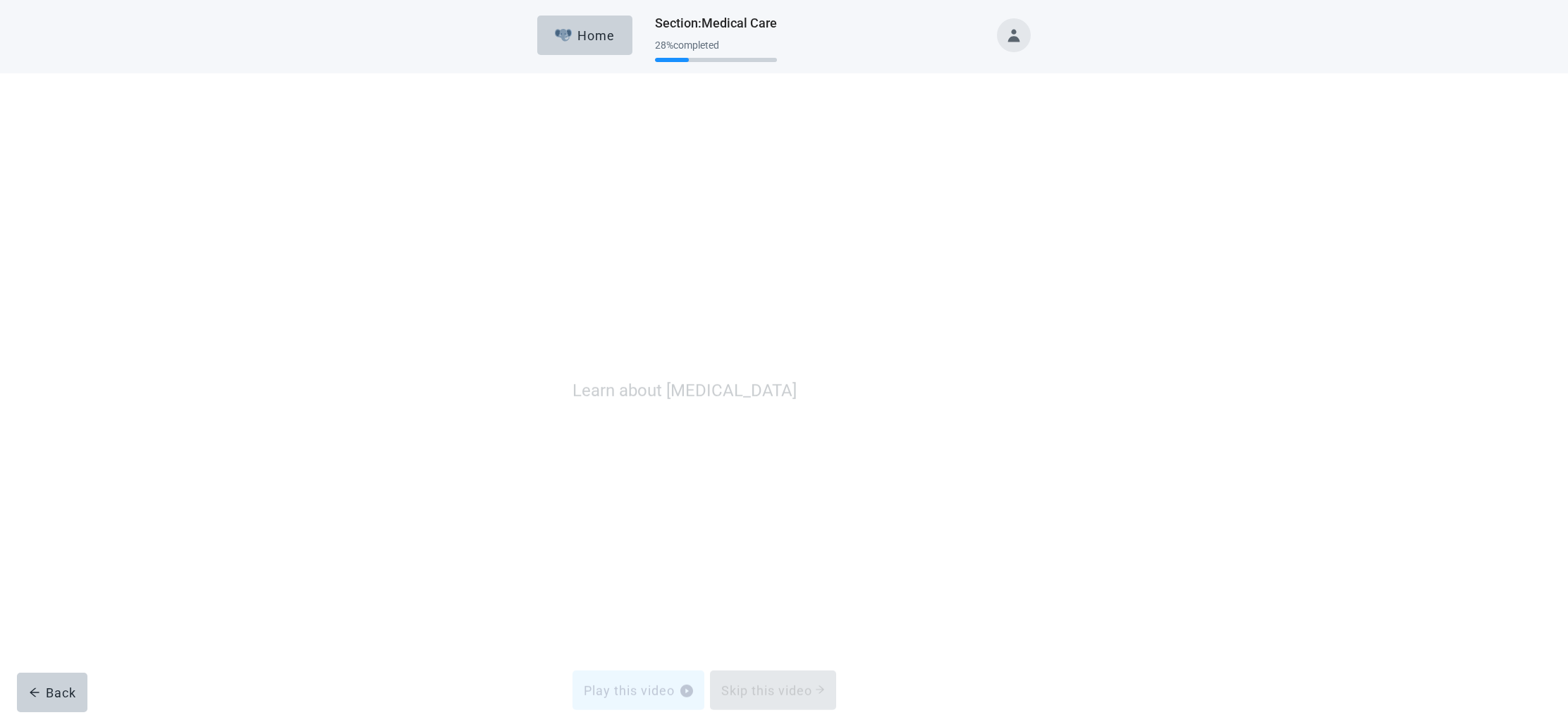
click at [795, 449] on div "Skip this video" at bounding box center [773, 447] width 104 height 14
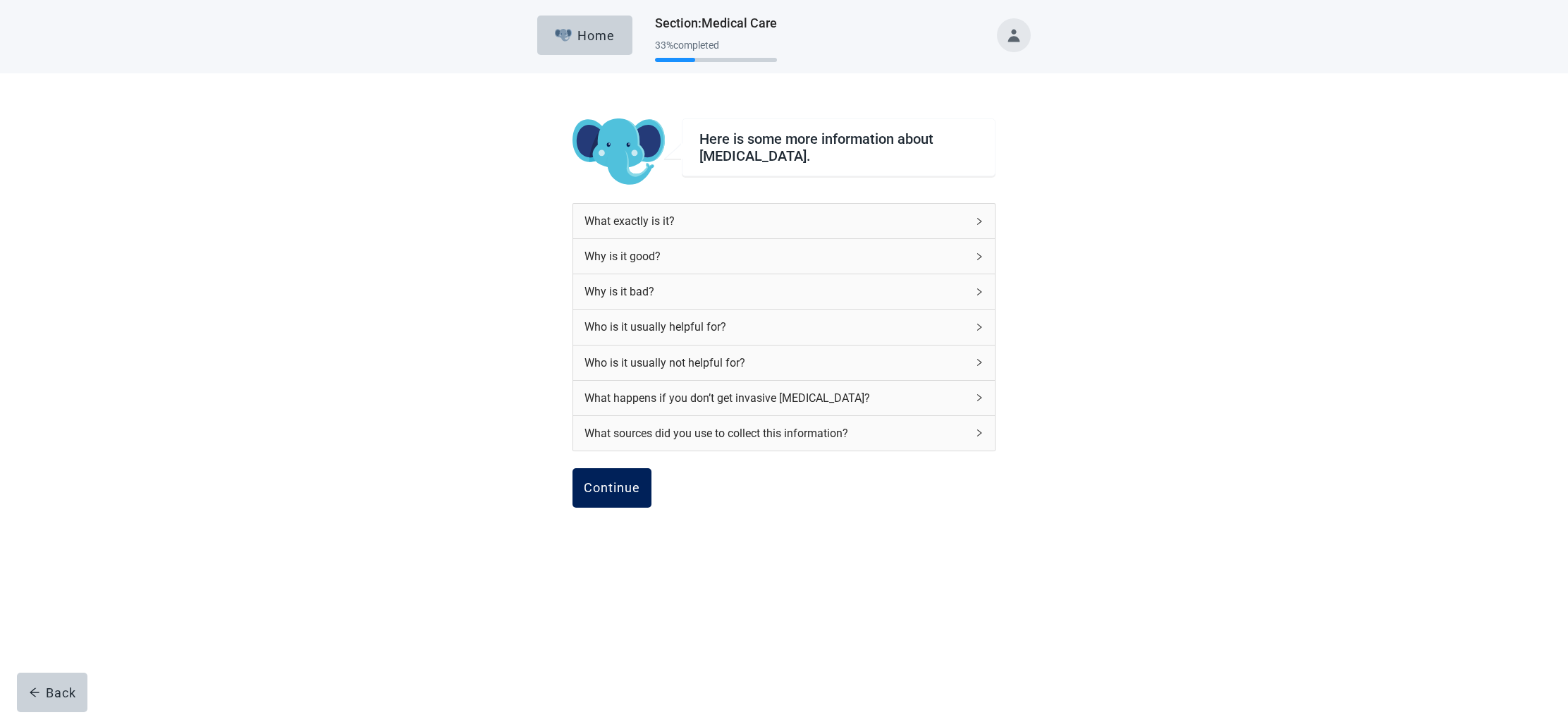
click at [610, 484] on div "Continue" at bounding box center [612, 487] width 57 height 14
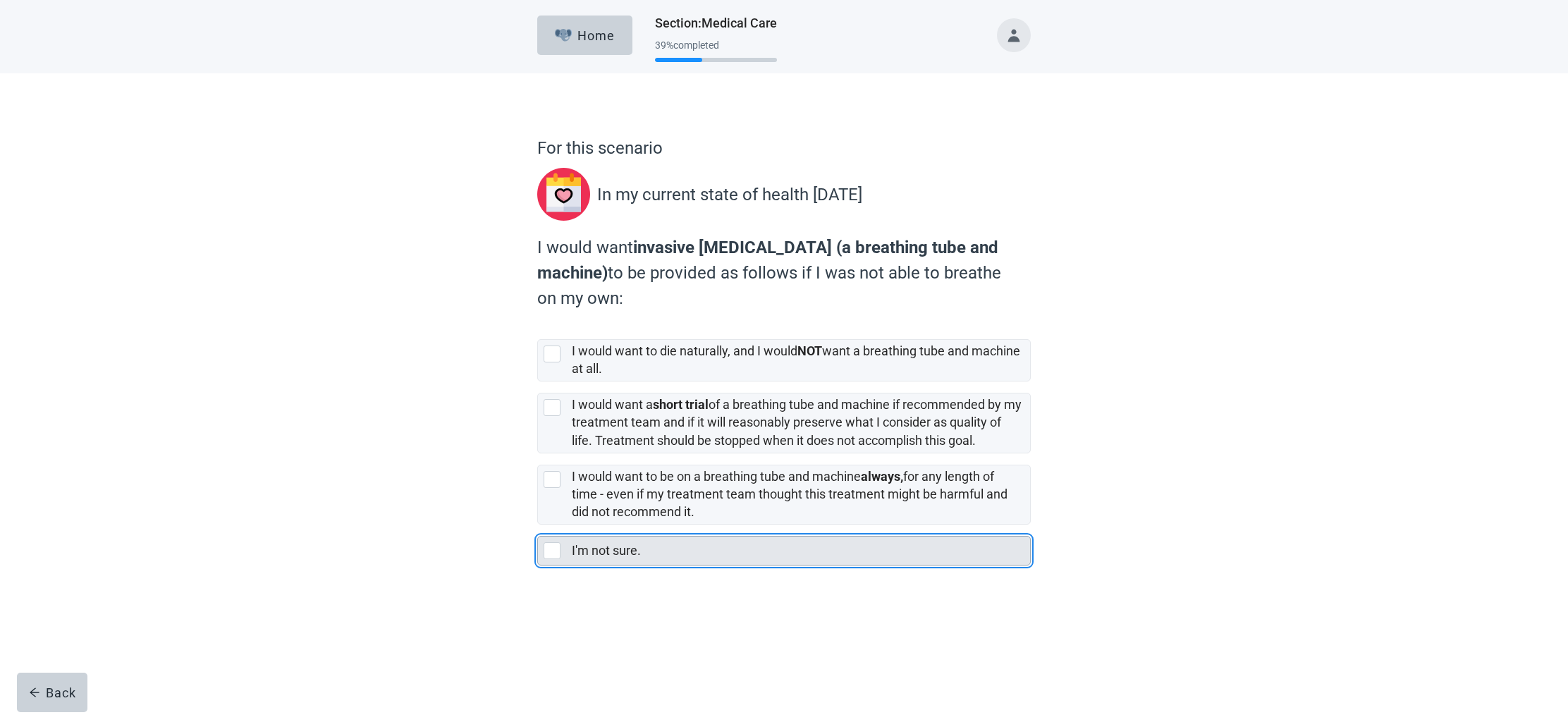
click at [555, 550] on div "I'm not sure., checkbox, not selected" at bounding box center [552, 550] width 17 height 17
click at [538, 525] on input "I'm not sure." at bounding box center [537, 525] width 1 height 1
checkbox input "true"
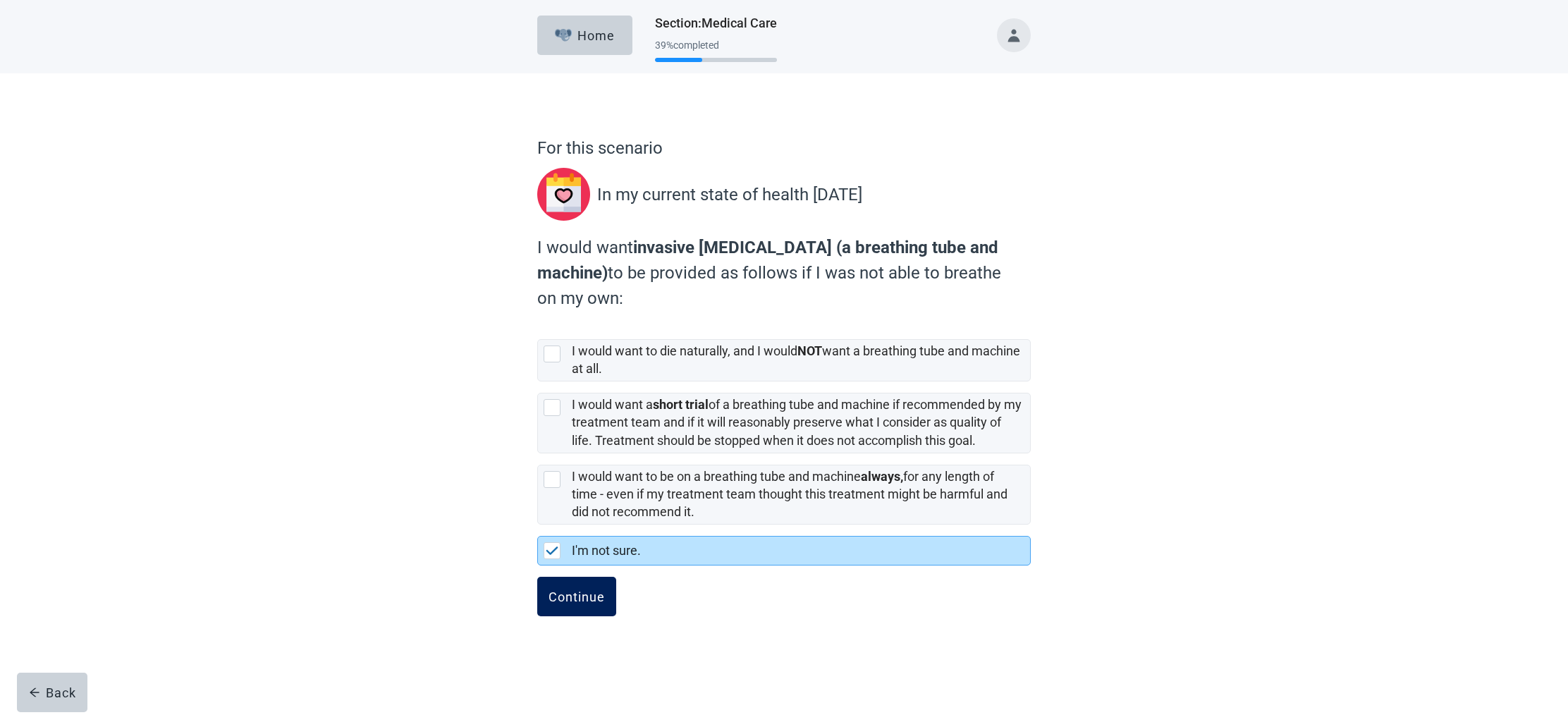
click at [586, 594] on div "Continue" at bounding box center [577, 595] width 57 height 14
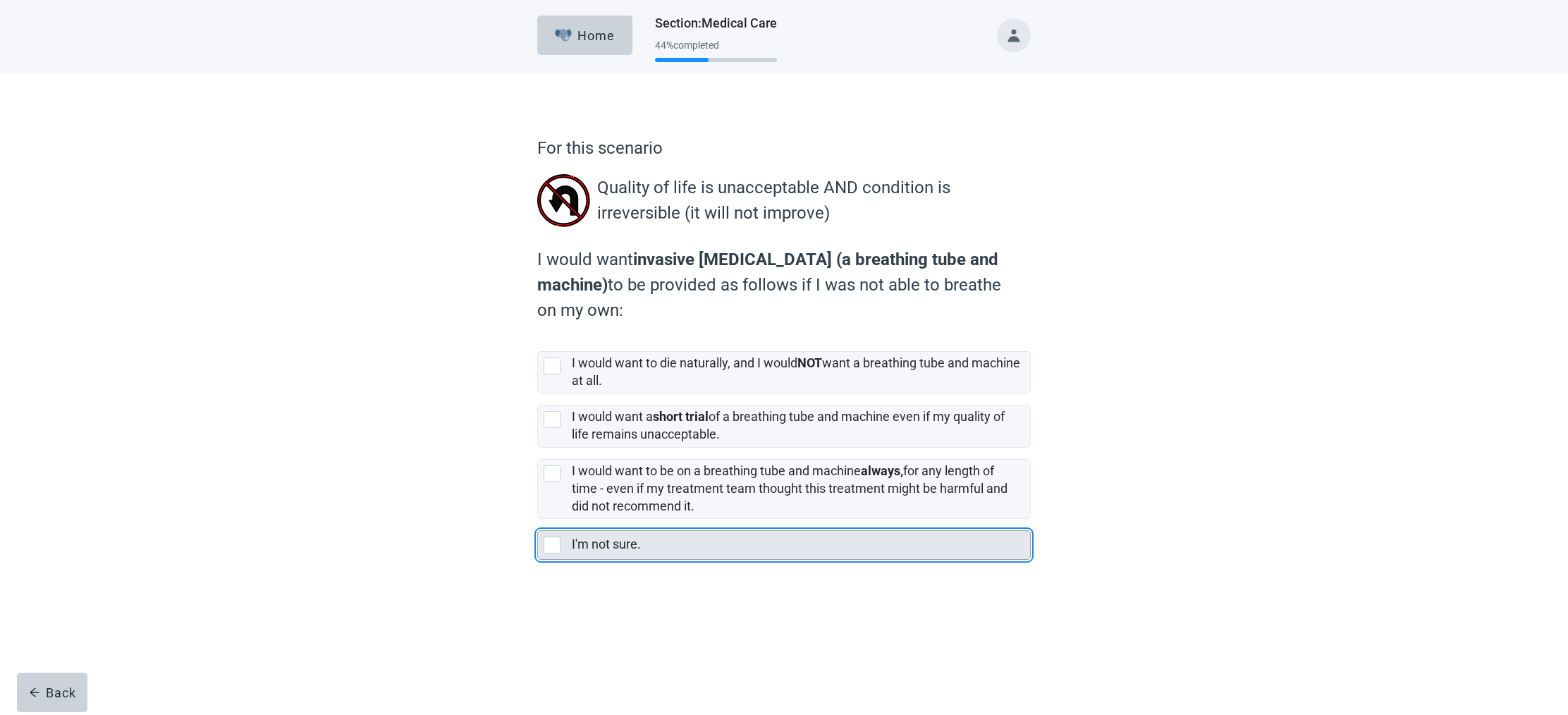
click at [550, 545] on div "I'm not sure., checkbox, not selected" at bounding box center [552, 544] width 17 height 17
click at [538, 519] on input "I'm not sure." at bounding box center [537, 519] width 1 height 1
checkbox input "true"
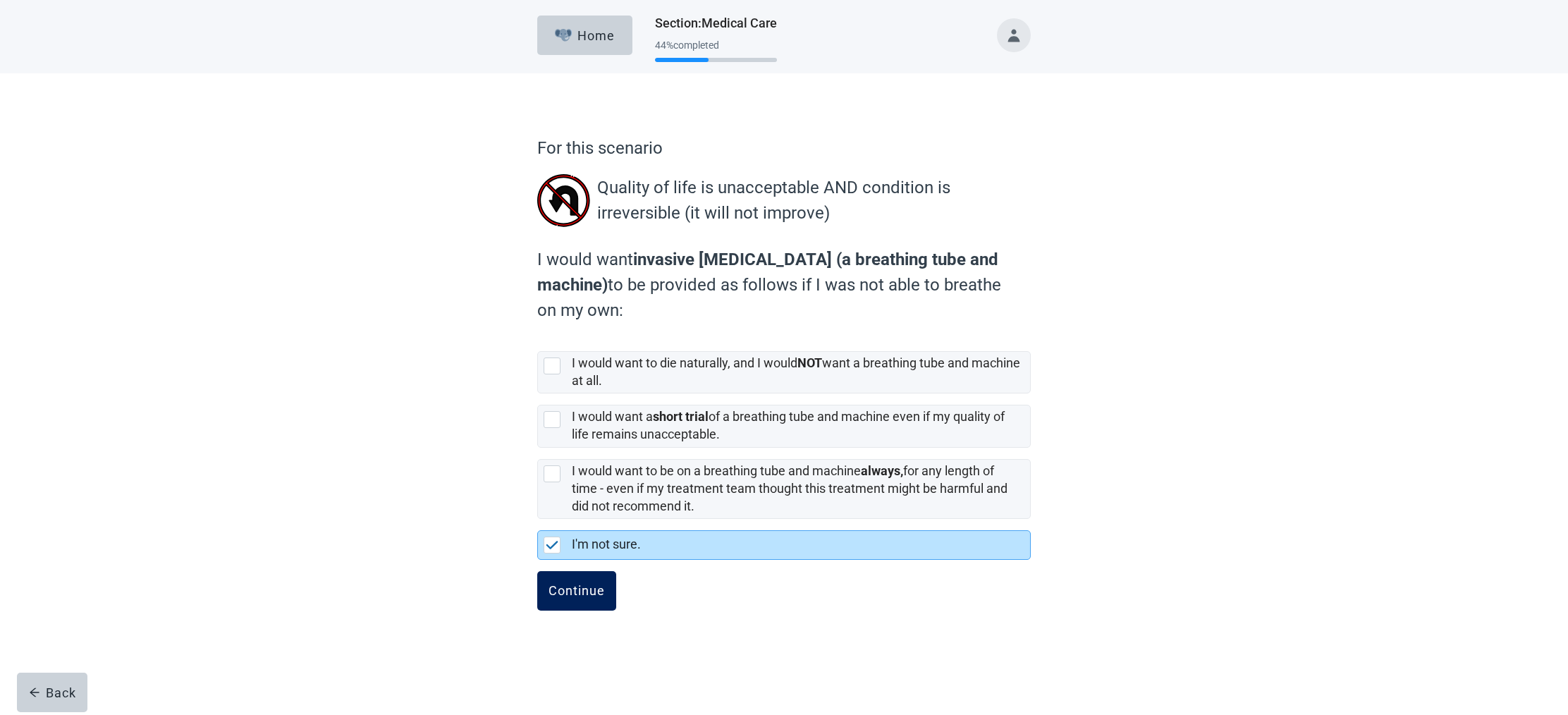
click at [583, 594] on div "Continue" at bounding box center [577, 590] width 57 height 14
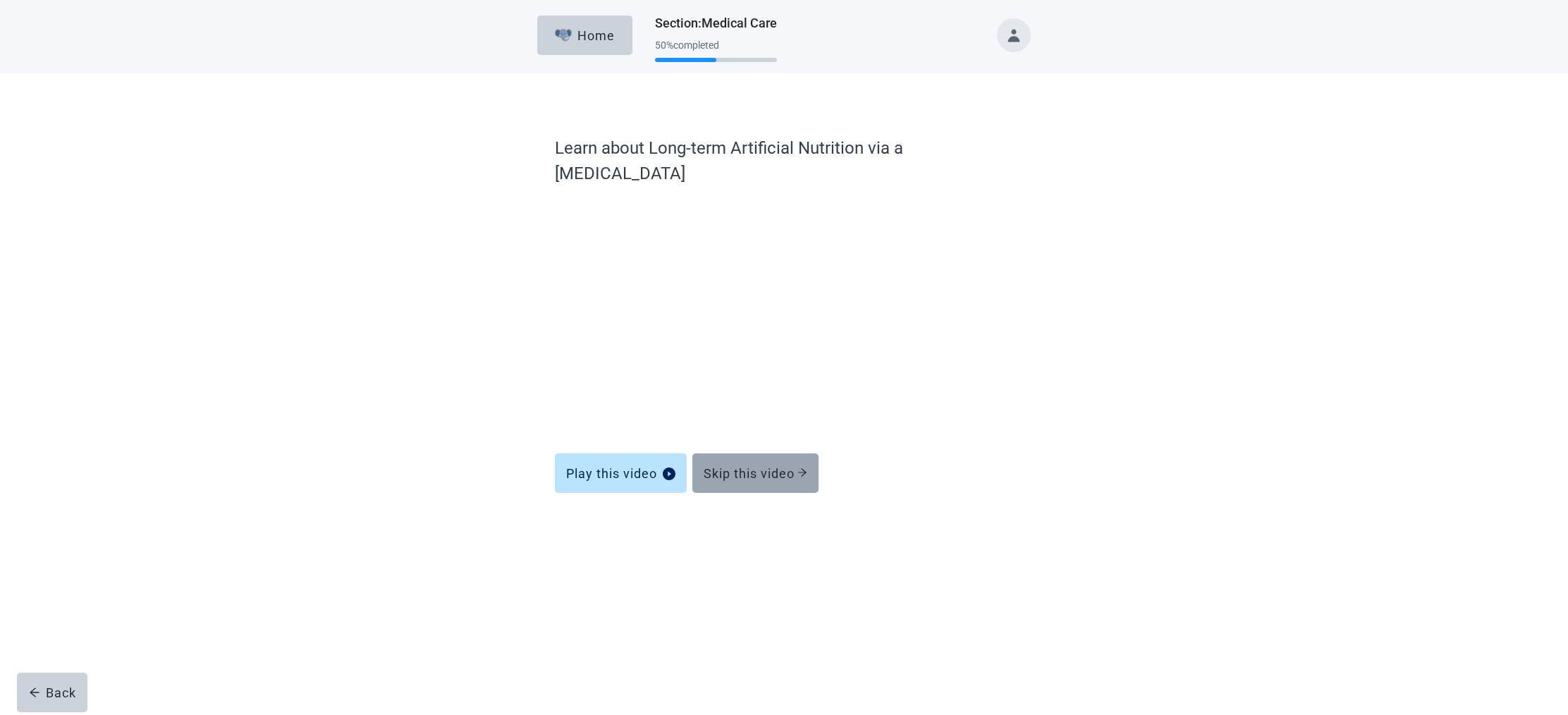
click at [760, 466] on div "Skip this video" at bounding box center [756, 473] width 104 height 14
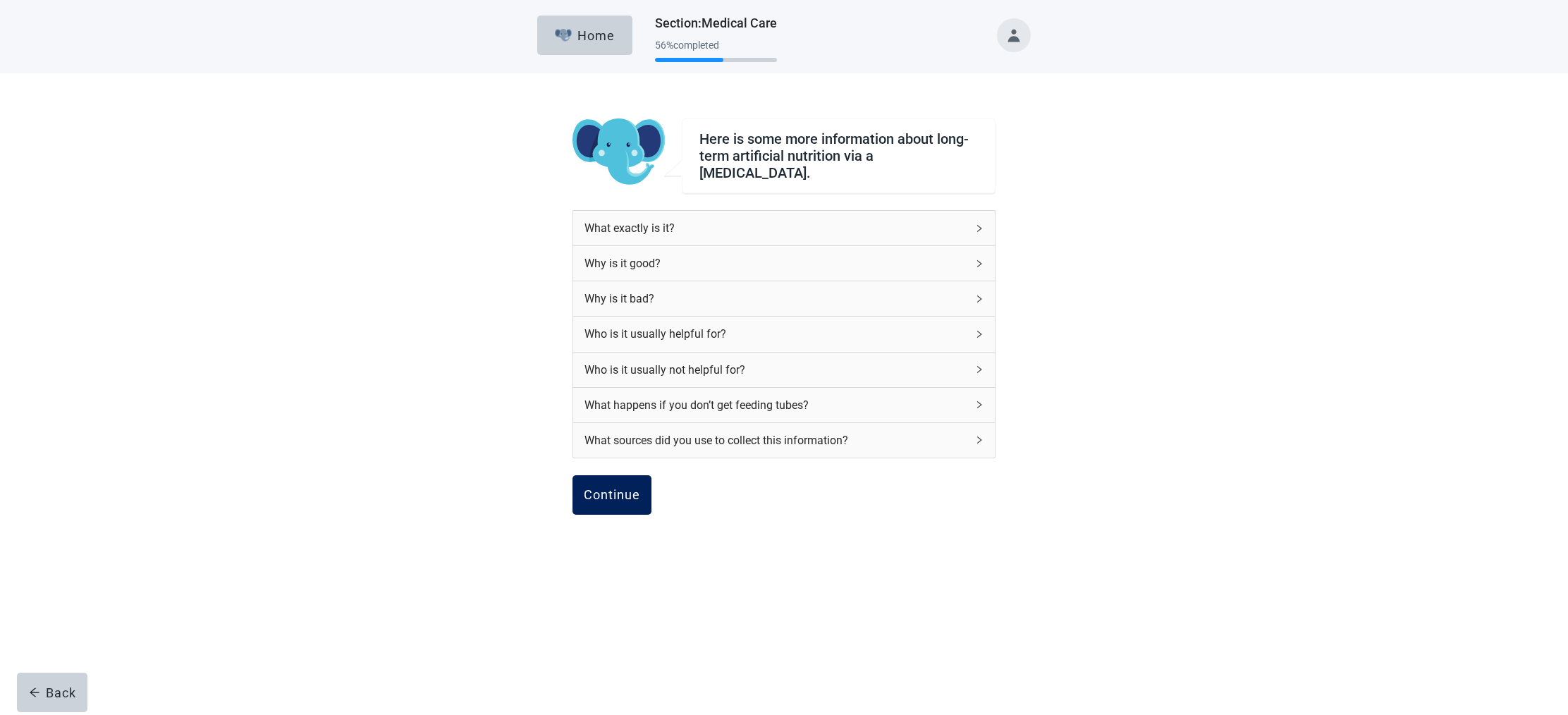
click at [612, 494] on div "Continue" at bounding box center [612, 495] width 57 height 14
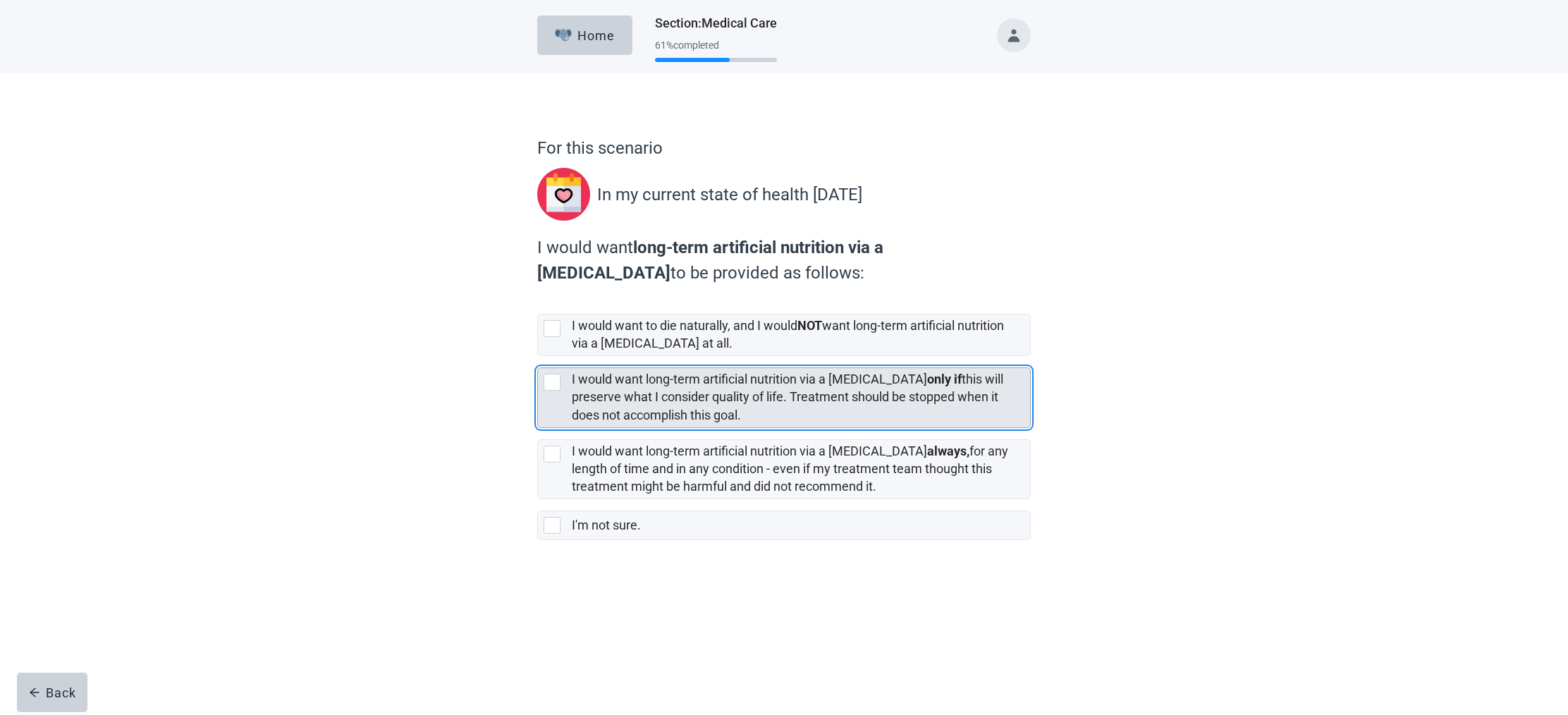
click at [552, 382] on div "[object Object], checkbox, not selected" at bounding box center [552, 382] width 17 height 17
click at [538, 357] on input "I would want long-term artificial nutrition via a [MEDICAL_DATA] only if this w…" at bounding box center [537, 356] width 1 height 1
checkbox input "true"
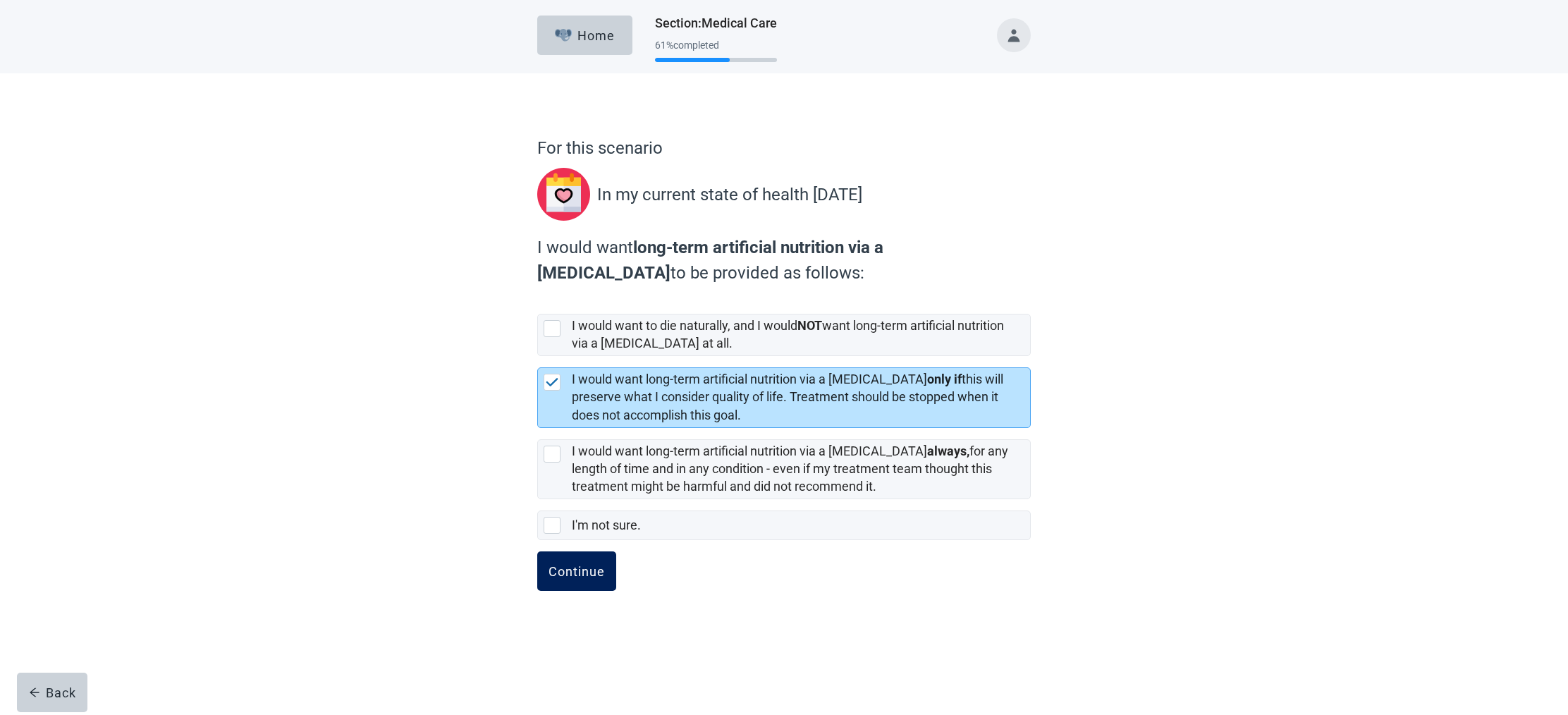
click at [581, 566] on div "Continue" at bounding box center [577, 571] width 57 height 14
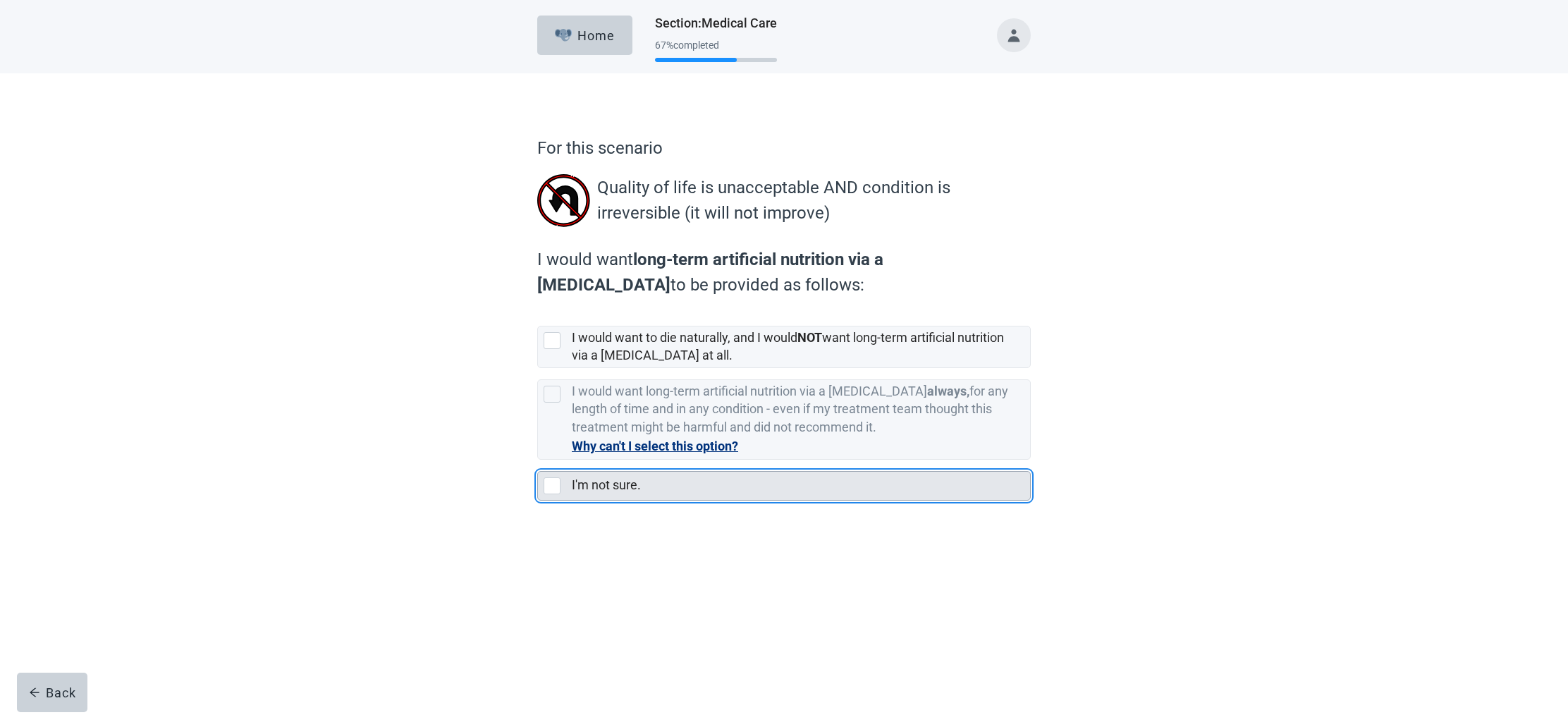
click at [555, 482] on div "I'm not sure., checkbox, not selected" at bounding box center [552, 486] width 17 height 17
click at [538, 461] on input "I'm not sure." at bounding box center [537, 460] width 1 height 1
checkbox input "true"
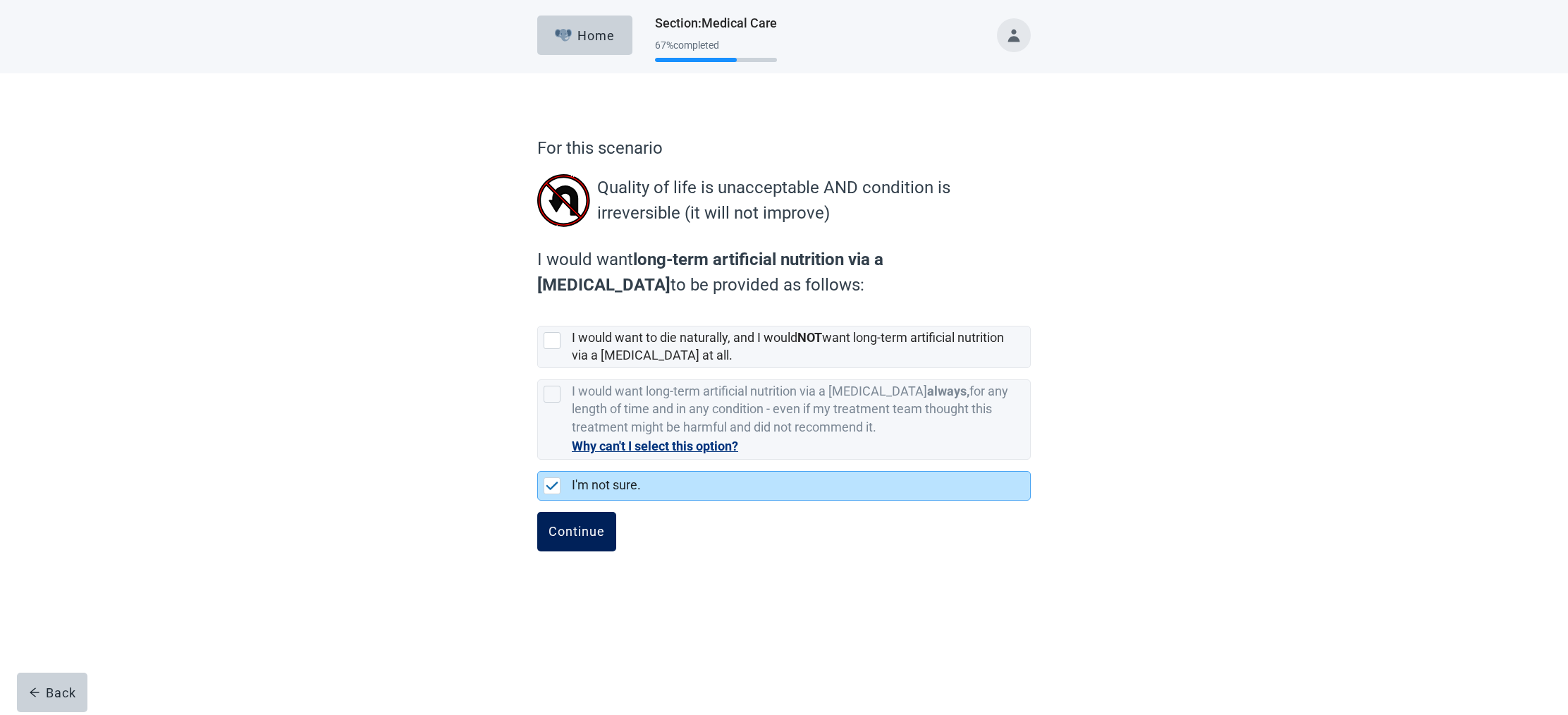
click at [592, 529] on div "Continue" at bounding box center [577, 531] width 57 height 14
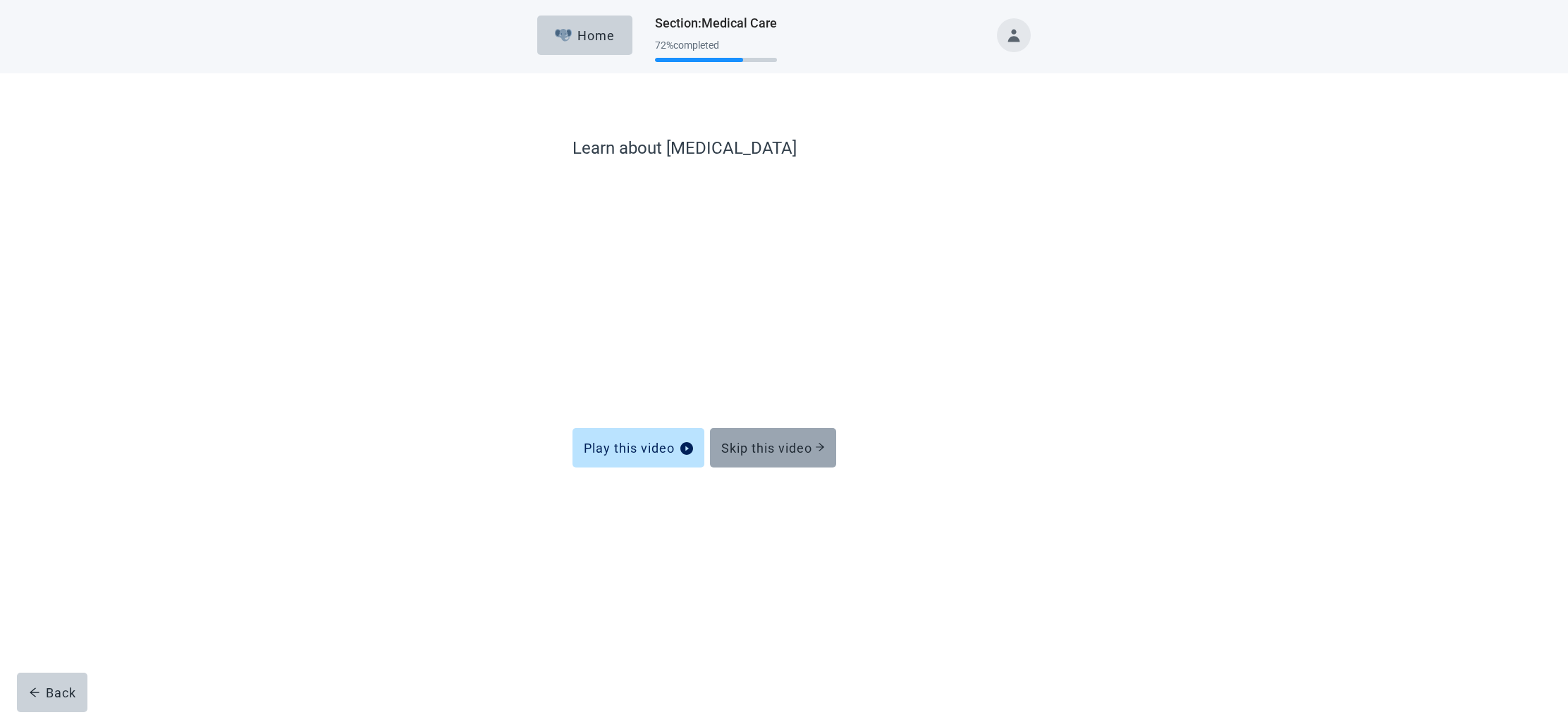
click at [782, 449] on div "Skip this video" at bounding box center [773, 447] width 104 height 14
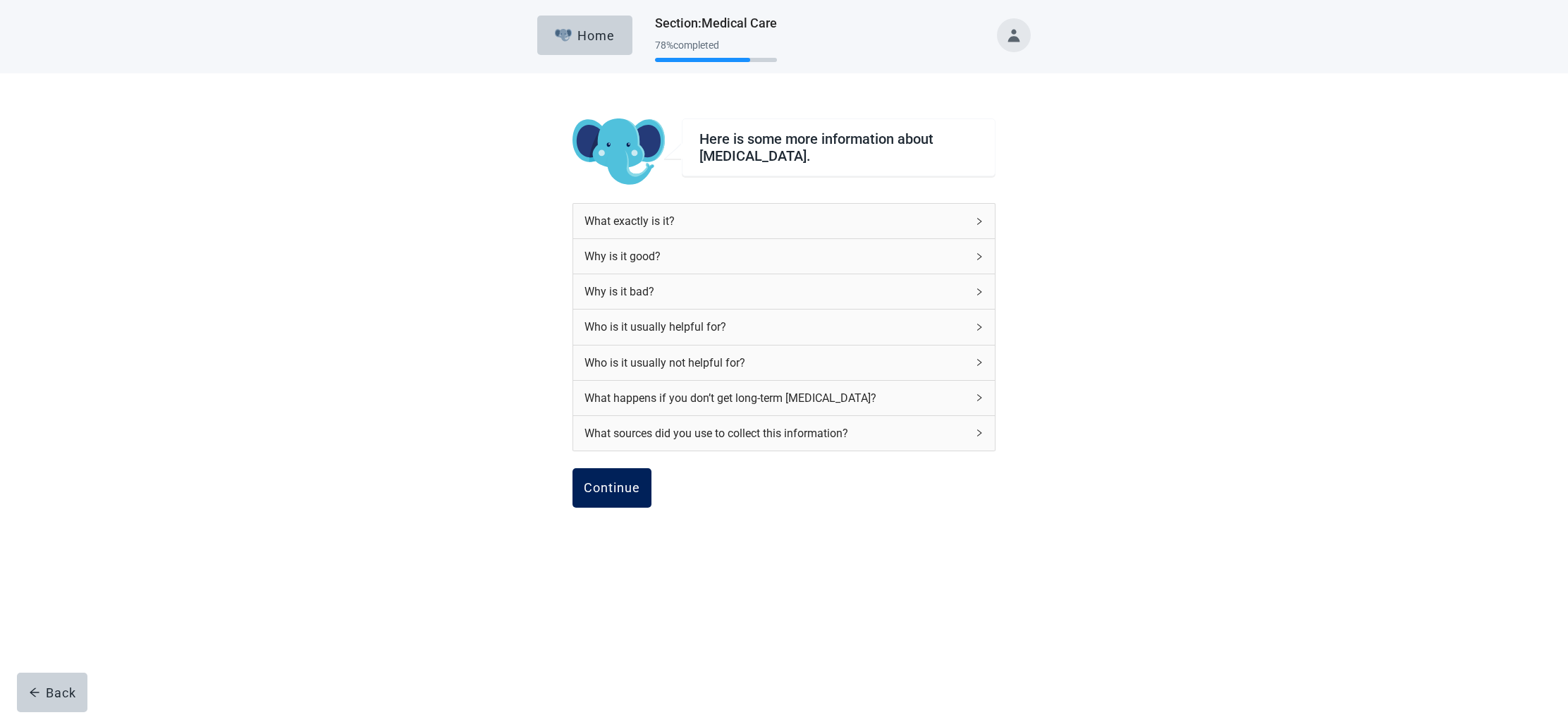
click at [617, 486] on div "Continue" at bounding box center [612, 487] width 57 height 14
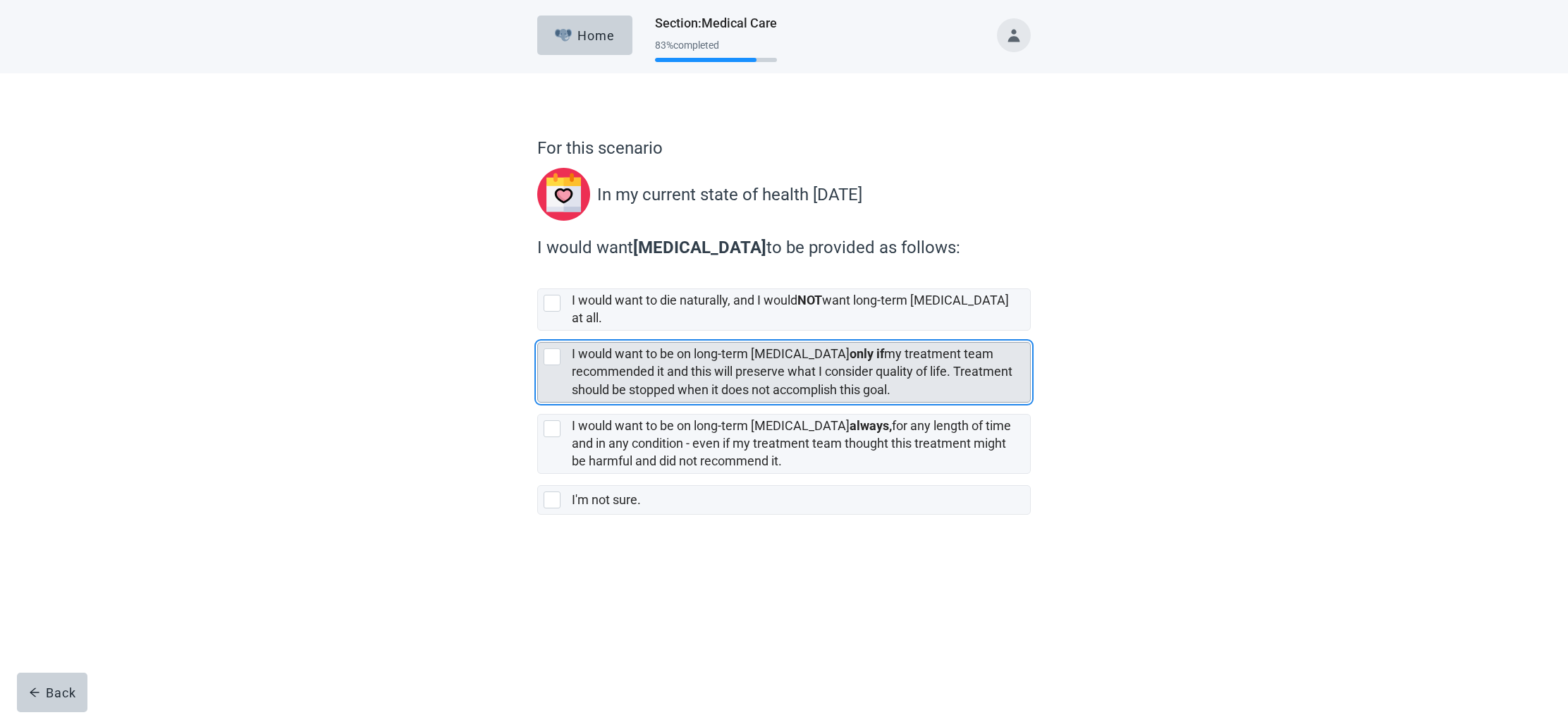
drag, startPoint x: 555, startPoint y: 339, endPoint x: 555, endPoint y: 349, distance: 10.0
click at [556, 349] on div "[object Object], checkbox, not selected" at bounding box center [552, 357] width 17 height 17
click at [538, 332] on input "I would want to be on long-term [MEDICAL_DATA] only if my treatment team recomm…" at bounding box center [537, 331] width 1 height 1
checkbox input "true"
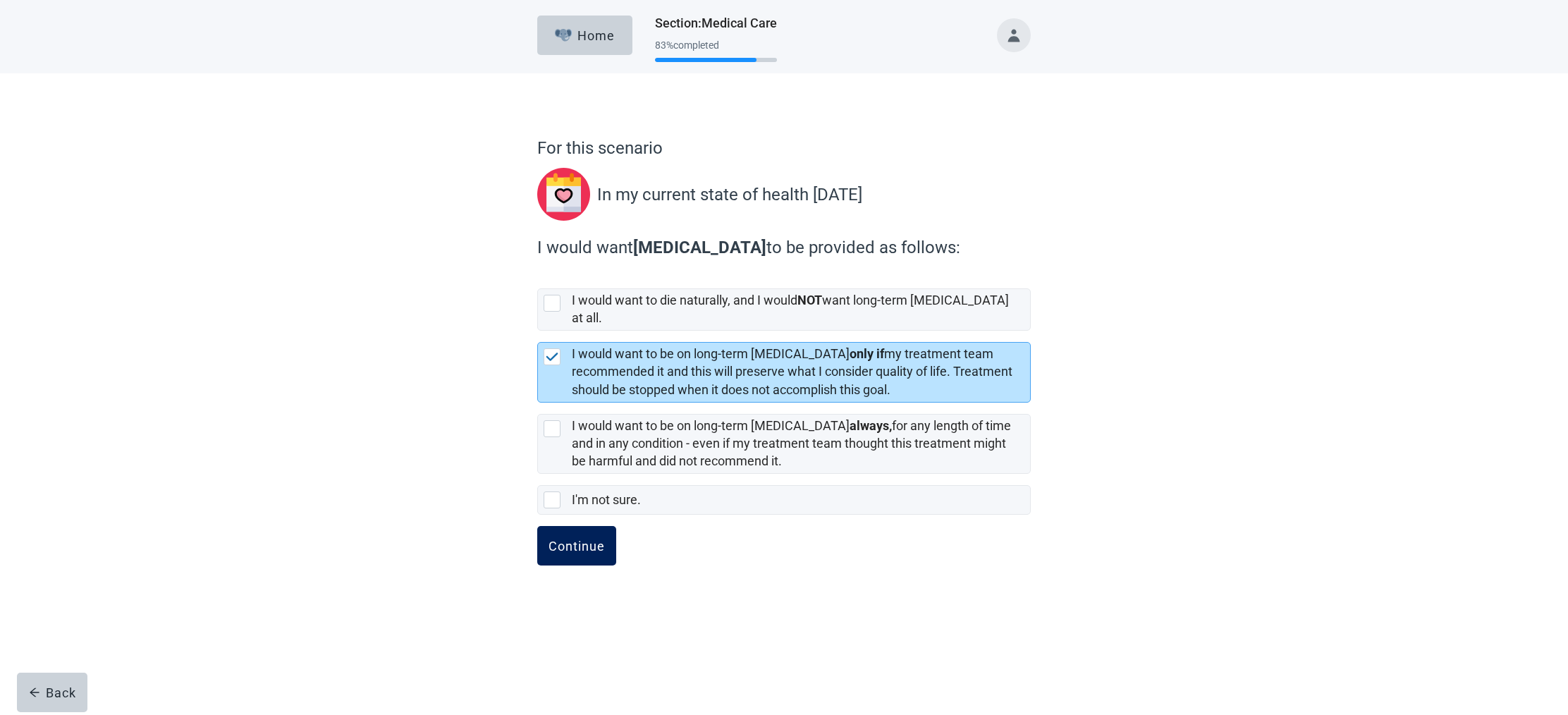
click at [565, 539] on div "Continue" at bounding box center [577, 545] width 57 height 14
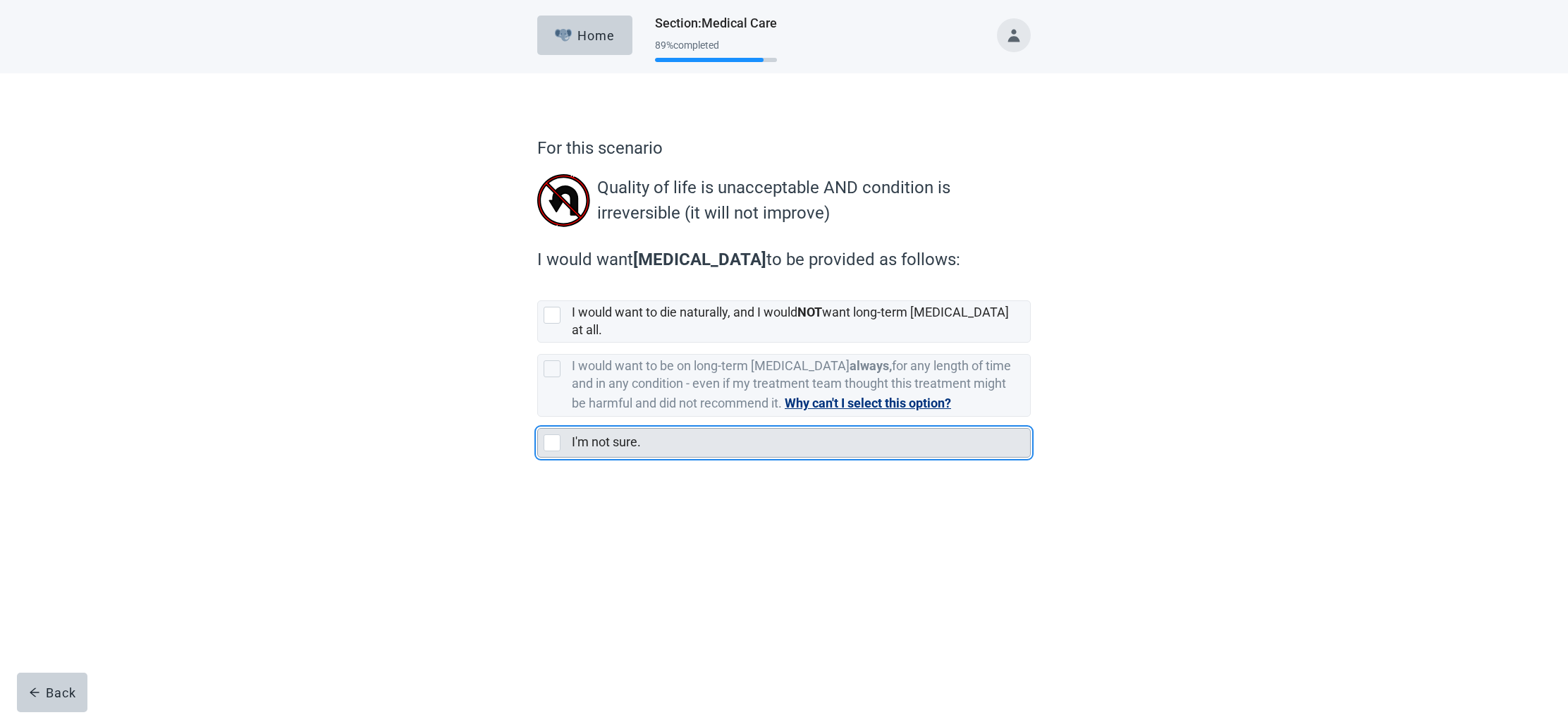
click at [550, 434] on div "I'm not sure., checkbox, not selected" at bounding box center [552, 443] width 17 height 17
click at [538, 417] on input "I'm not sure." at bounding box center [537, 416] width 1 height 1
checkbox input "true"
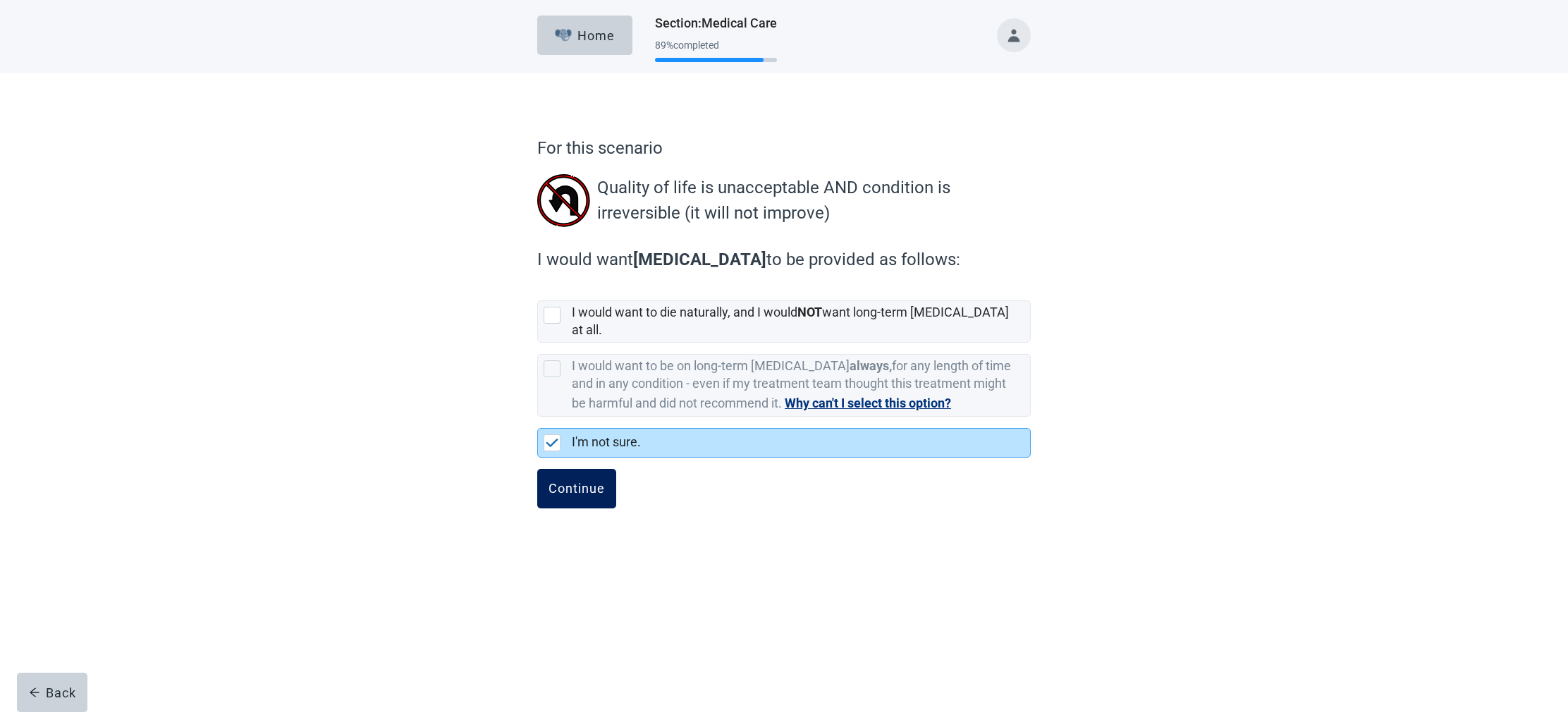
click at [587, 481] on div "Continue" at bounding box center [577, 488] width 57 height 14
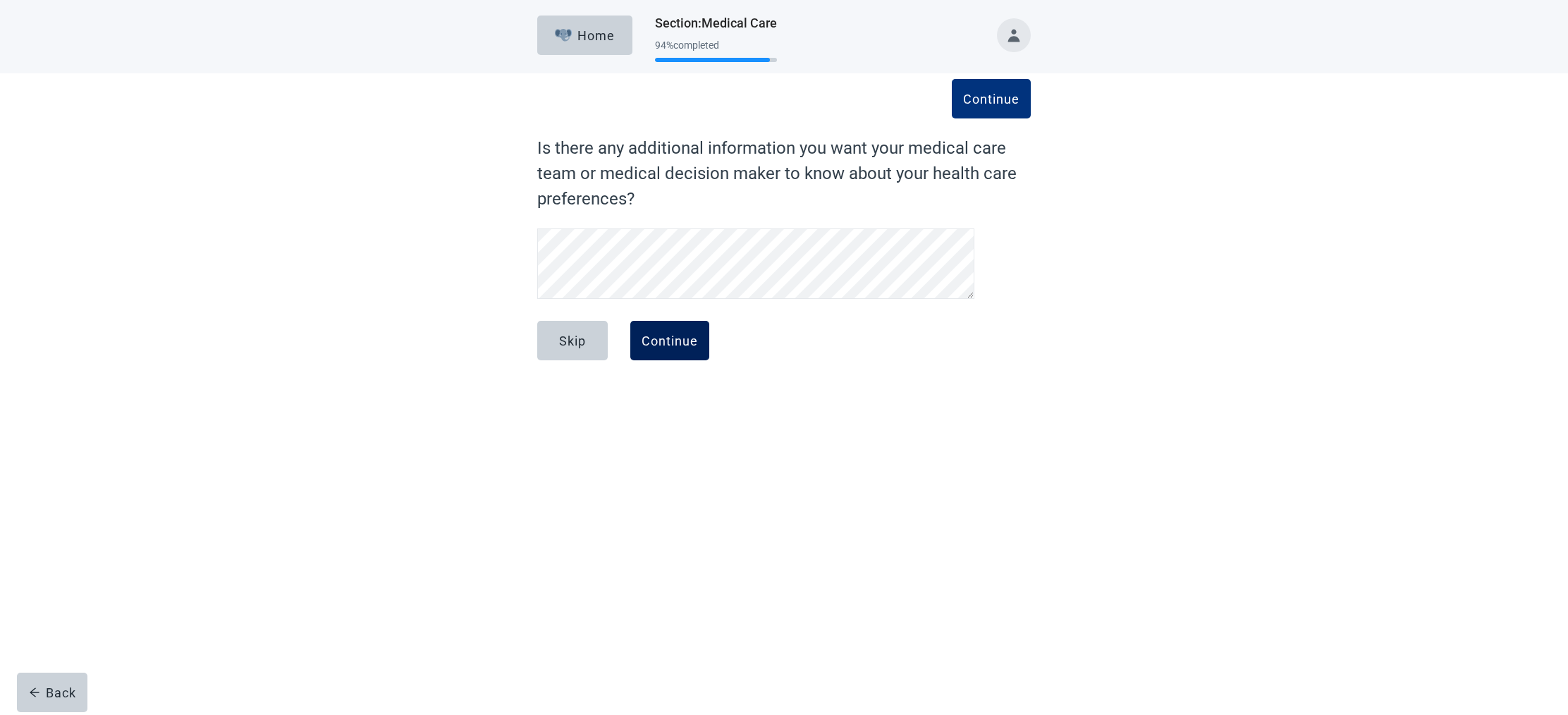
click at [668, 334] on div "Continue" at bounding box center [670, 340] width 57 height 14
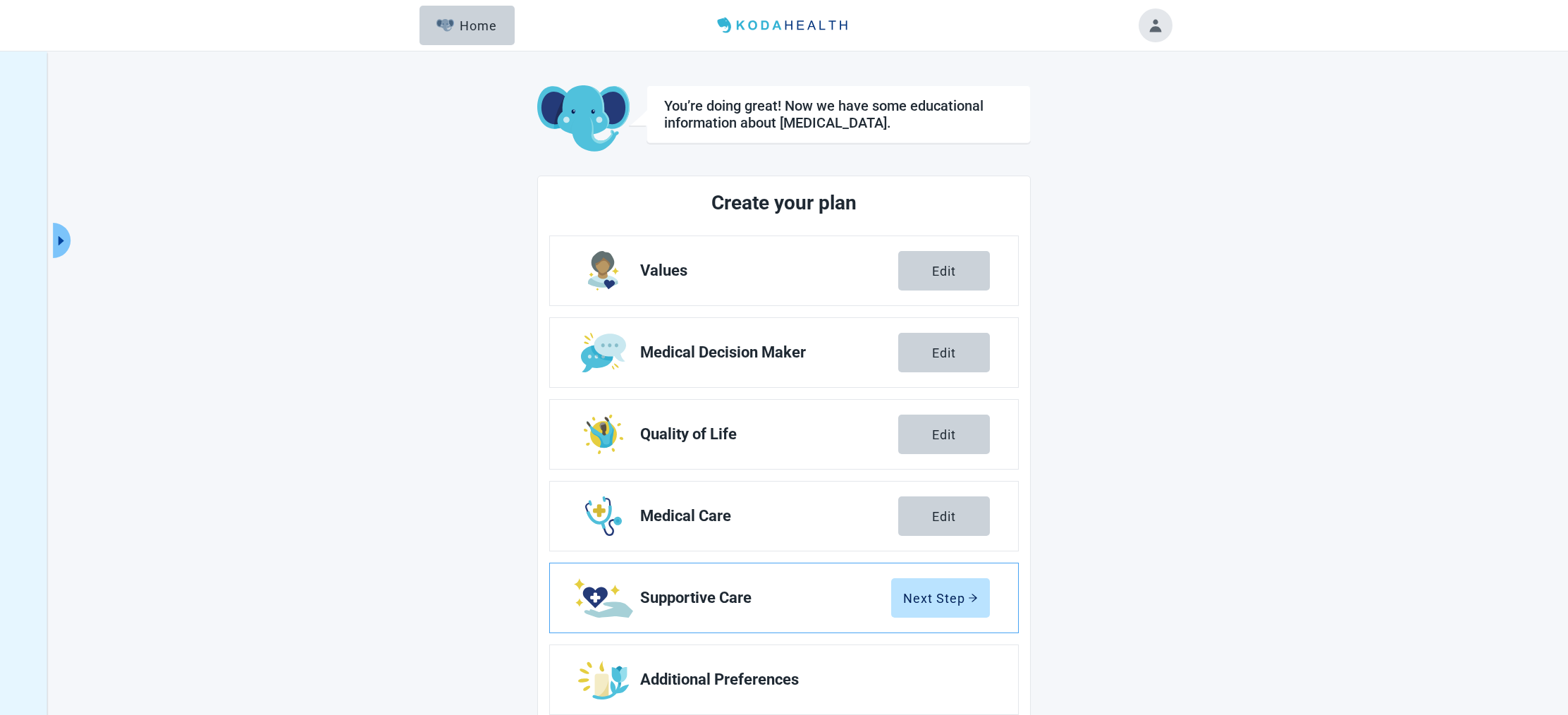
click at [698, 599] on span "Supportive Care" at bounding box center [765, 597] width 251 height 17
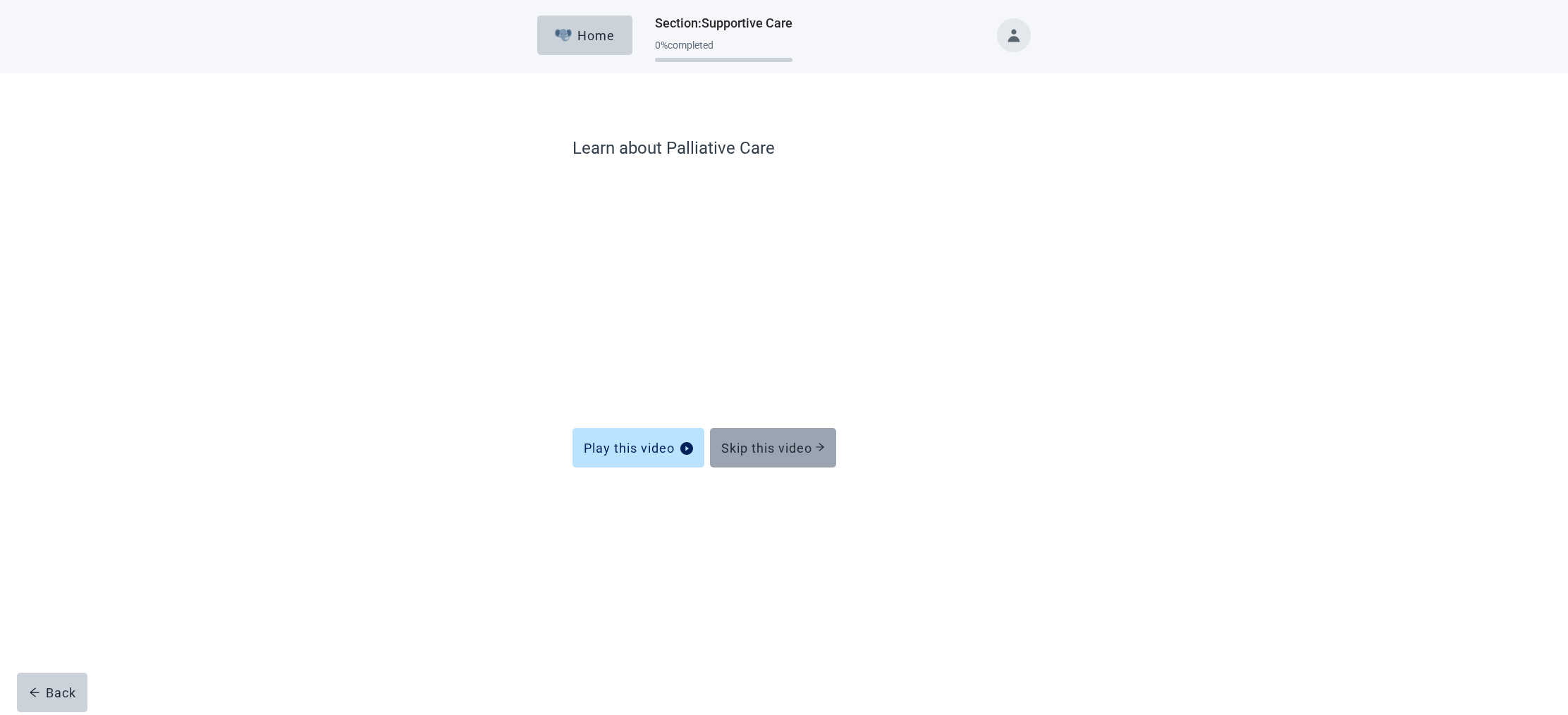
click at [805, 452] on div "Skip this video" at bounding box center [773, 447] width 104 height 14
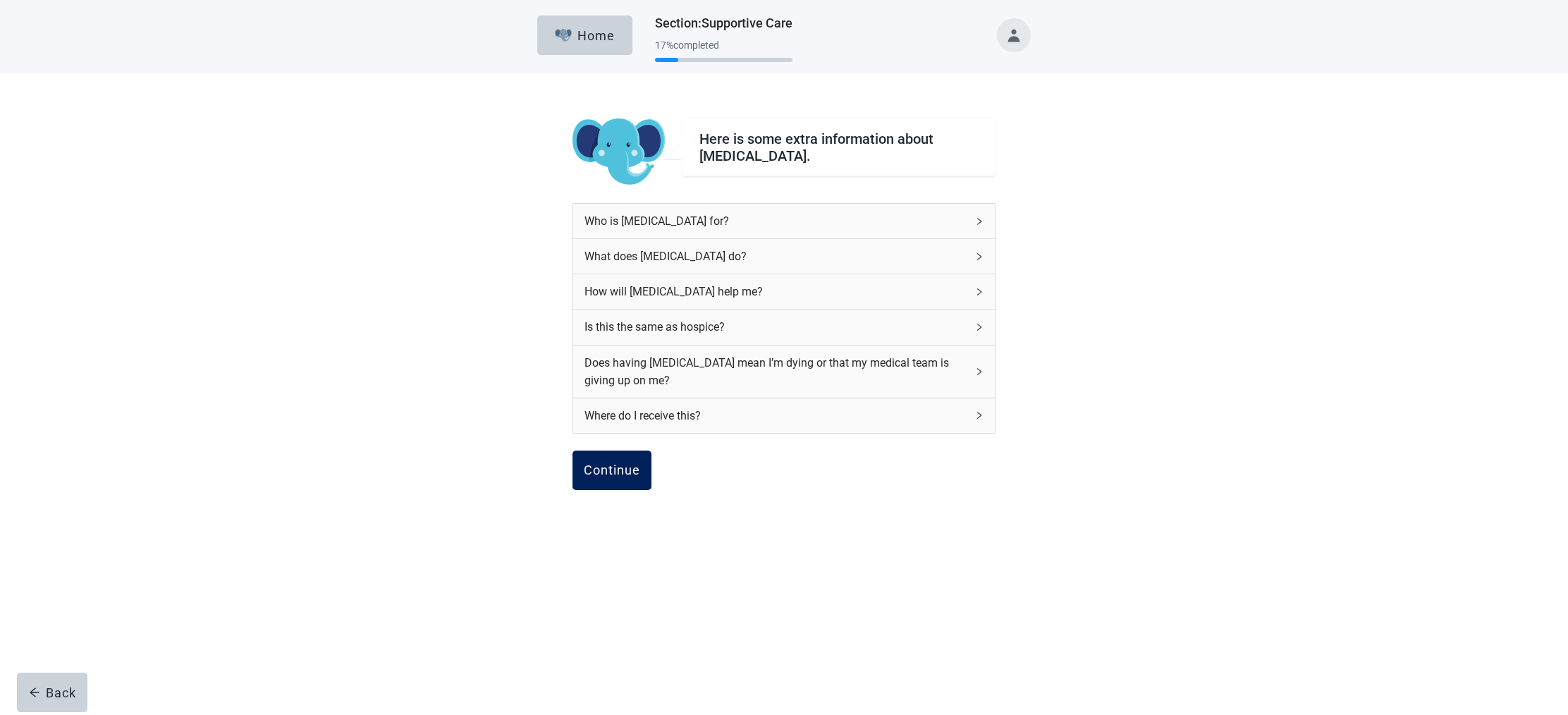
click at [599, 463] on div "Continue" at bounding box center [612, 470] width 57 height 14
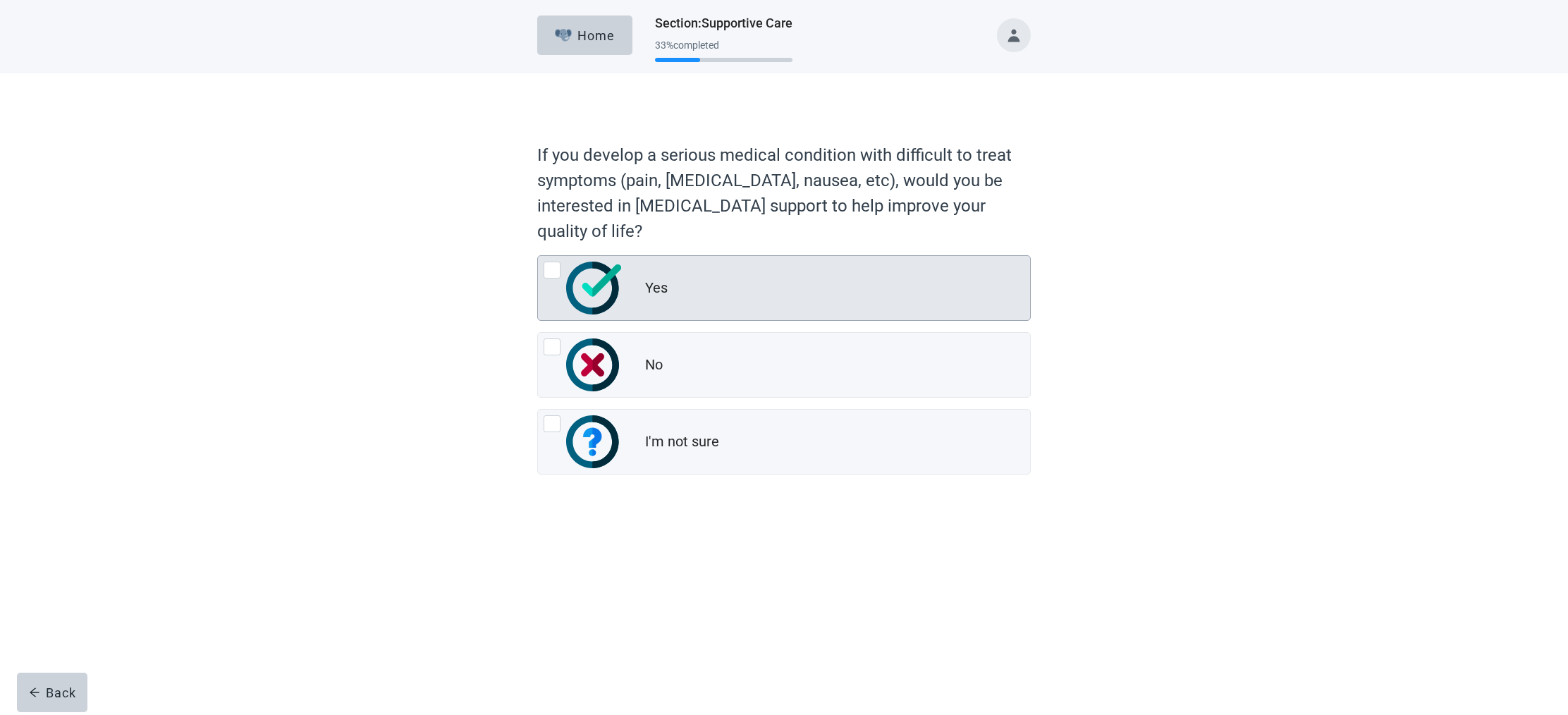
click at [555, 268] on div "Yes, radio button, not checked" at bounding box center [552, 270] width 17 height 17
click at [538, 256] on input "Yes" at bounding box center [537, 255] width 1 height 1
radio input "true"
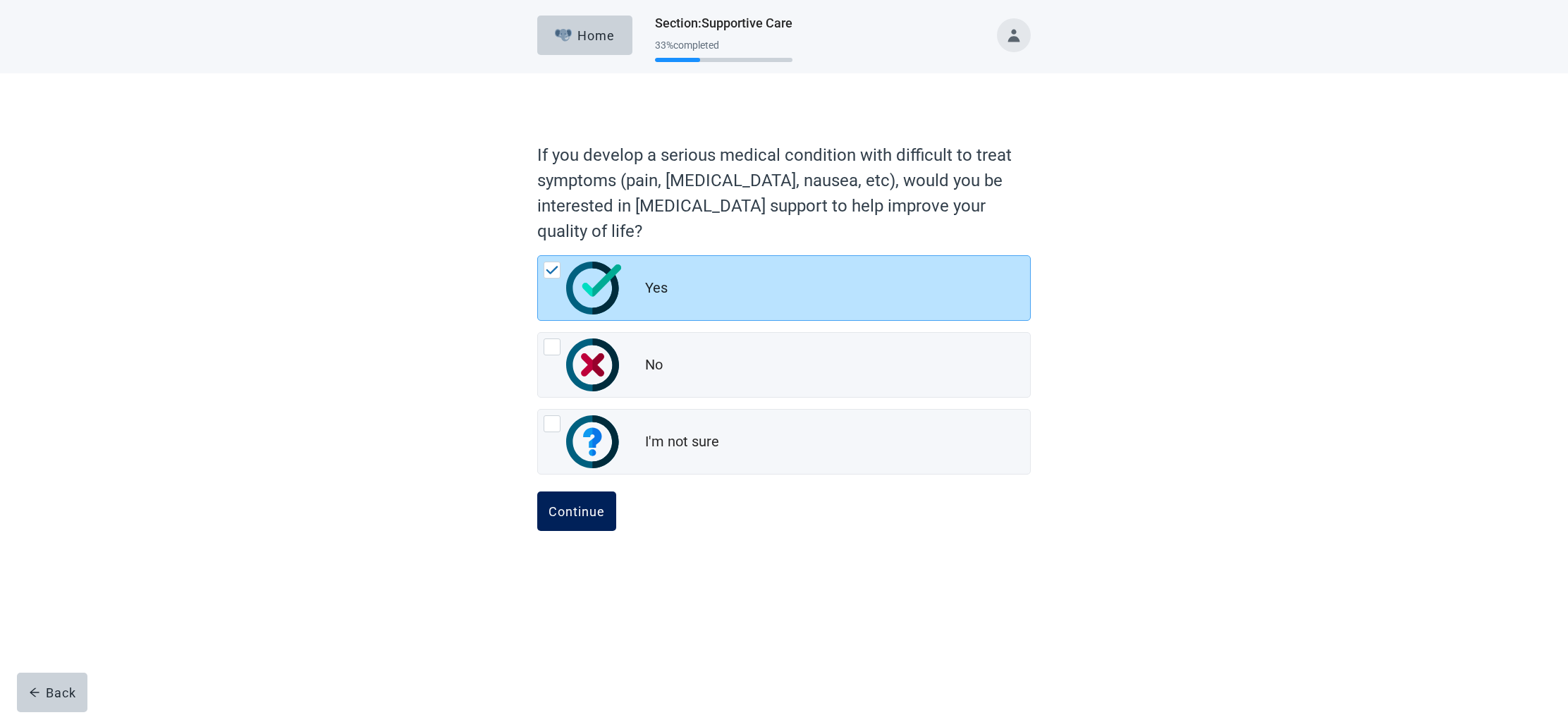
click at [562, 506] on div "Continue" at bounding box center [577, 511] width 57 height 14
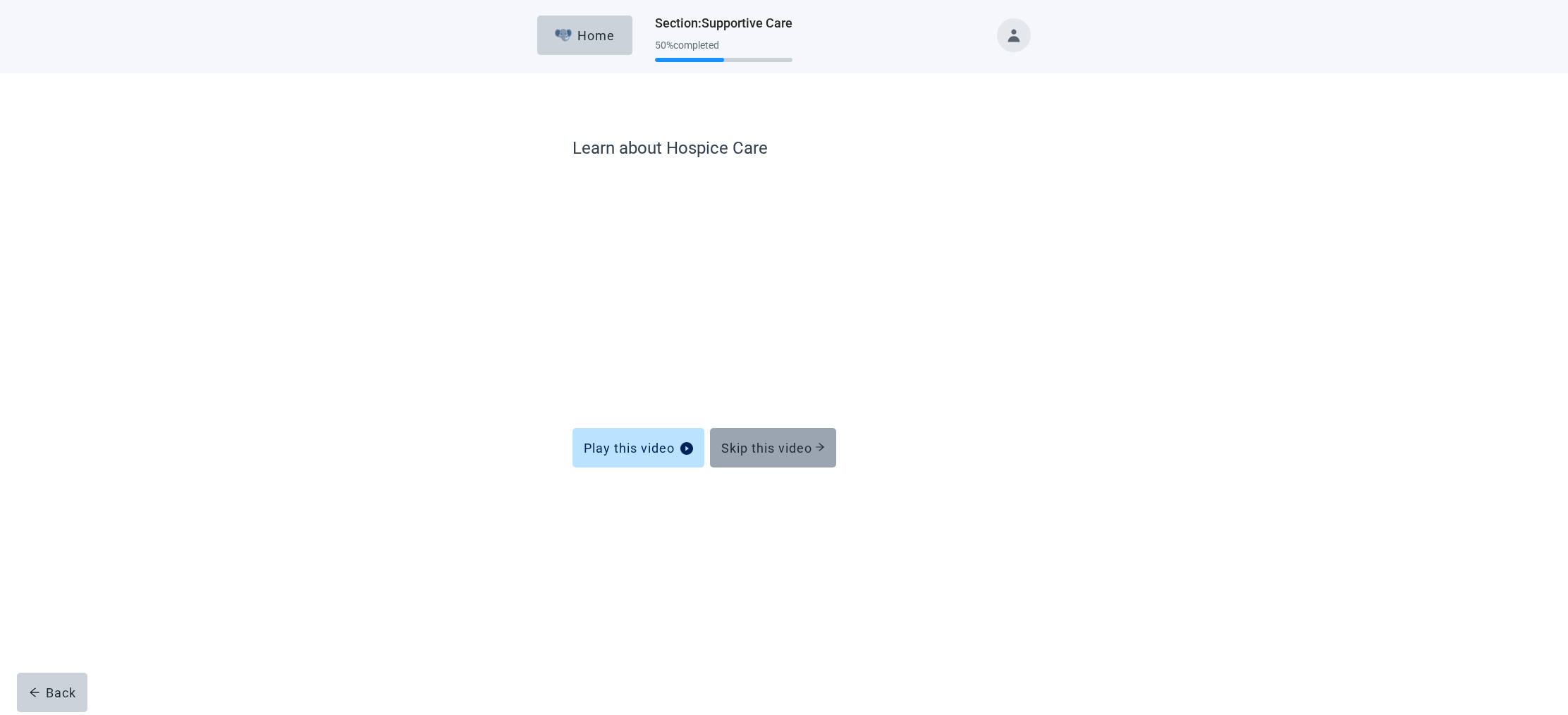
click at [755, 443] on div "Skip this video" at bounding box center [773, 447] width 104 height 14
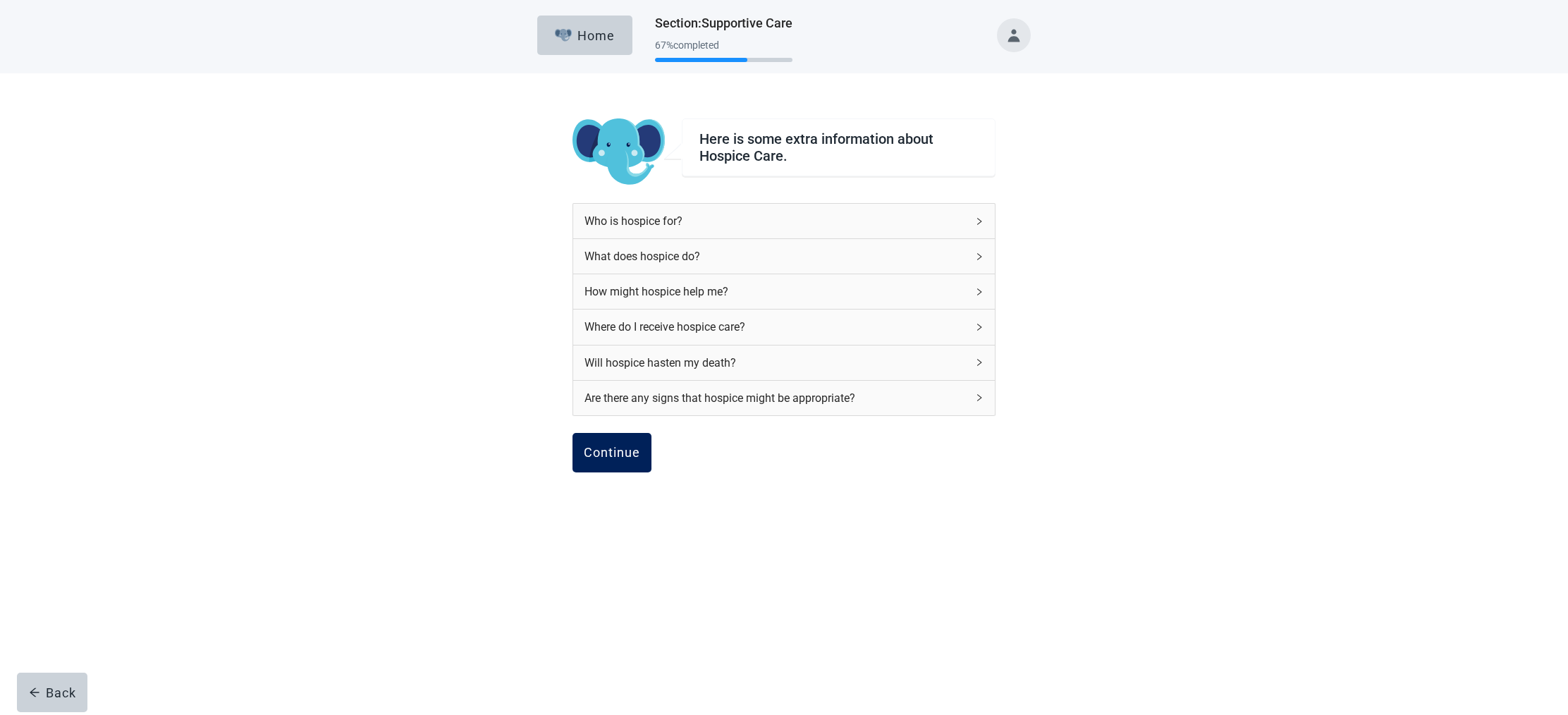
click at [595, 447] on div "Continue" at bounding box center [612, 452] width 57 height 14
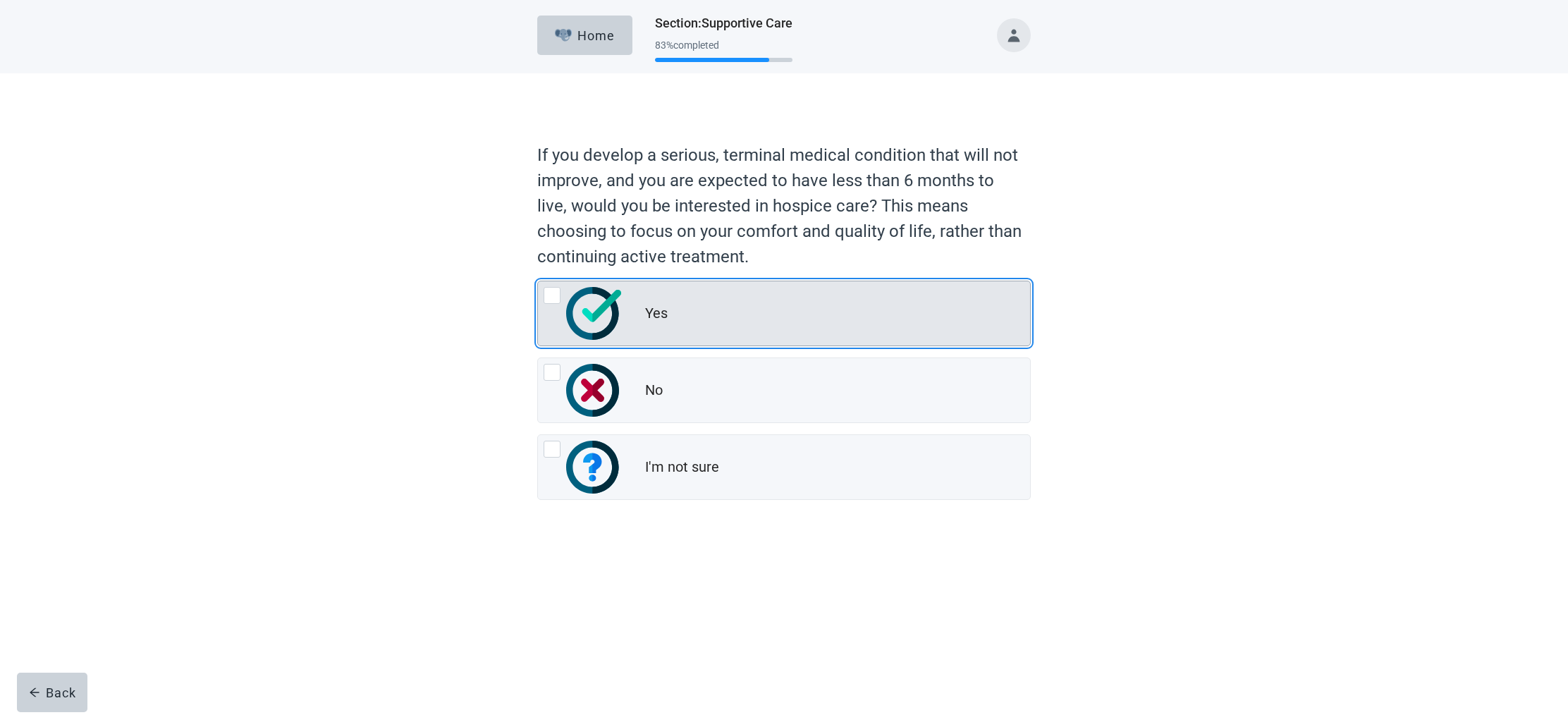
click at [552, 294] on div "Yes, radio button, not checked" at bounding box center [552, 296] width 17 height 17
click at [538, 282] on input "Yes" at bounding box center [537, 281] width 1 height 1
radio input "true"
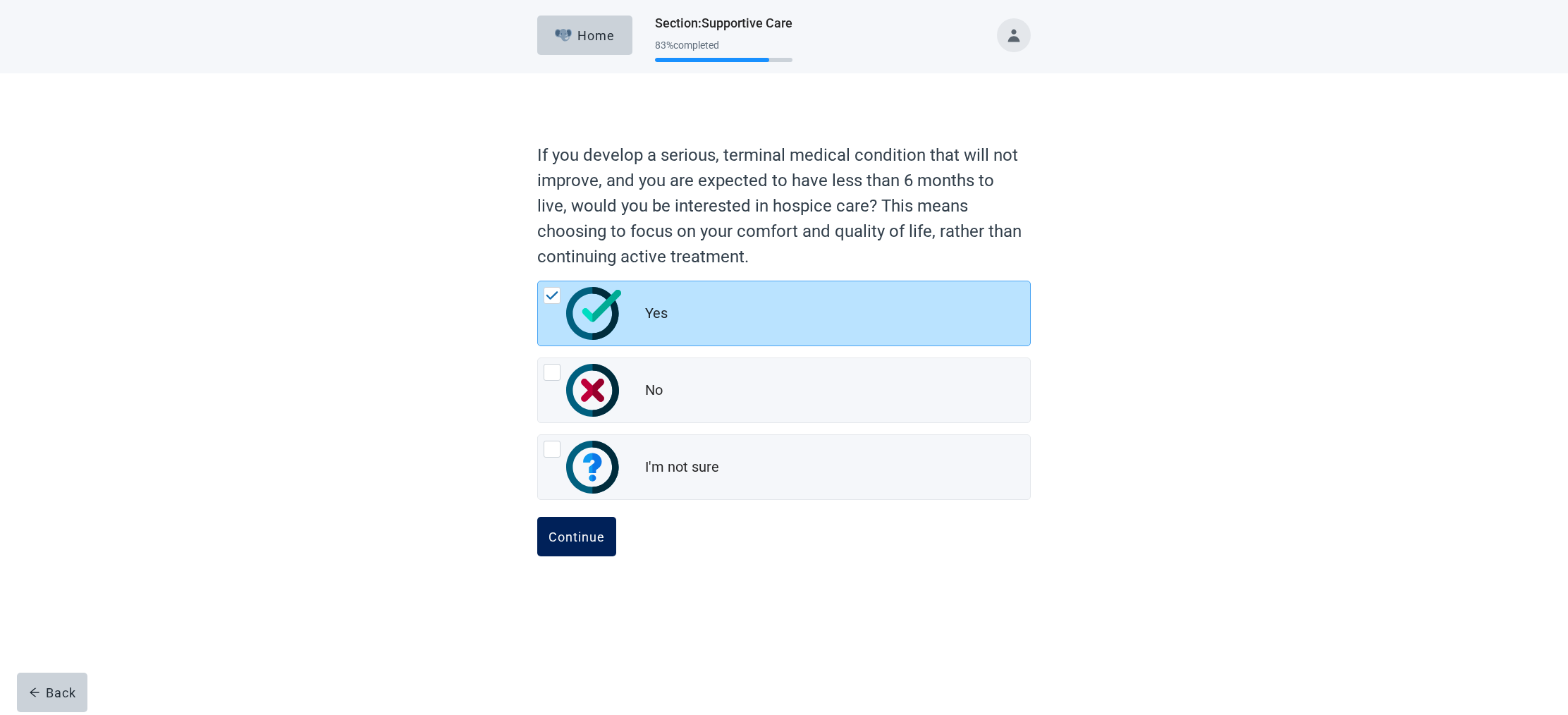
click at [584, 530] on div "Continue" at bounding box center [577, 536] width 57 height 14
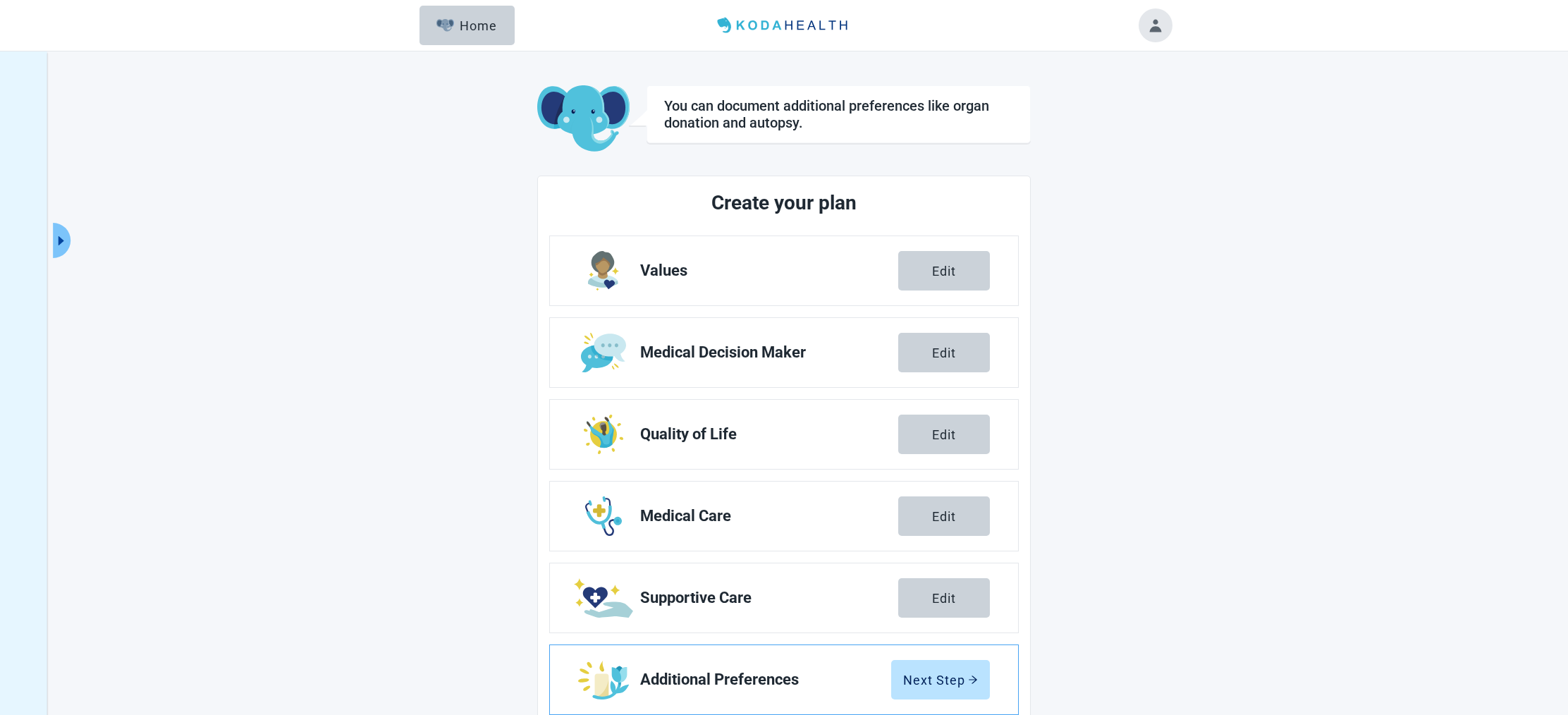
click at [752, 673] on span "Additional Preferences" at bounding box center [765, 679] width 251 height 17
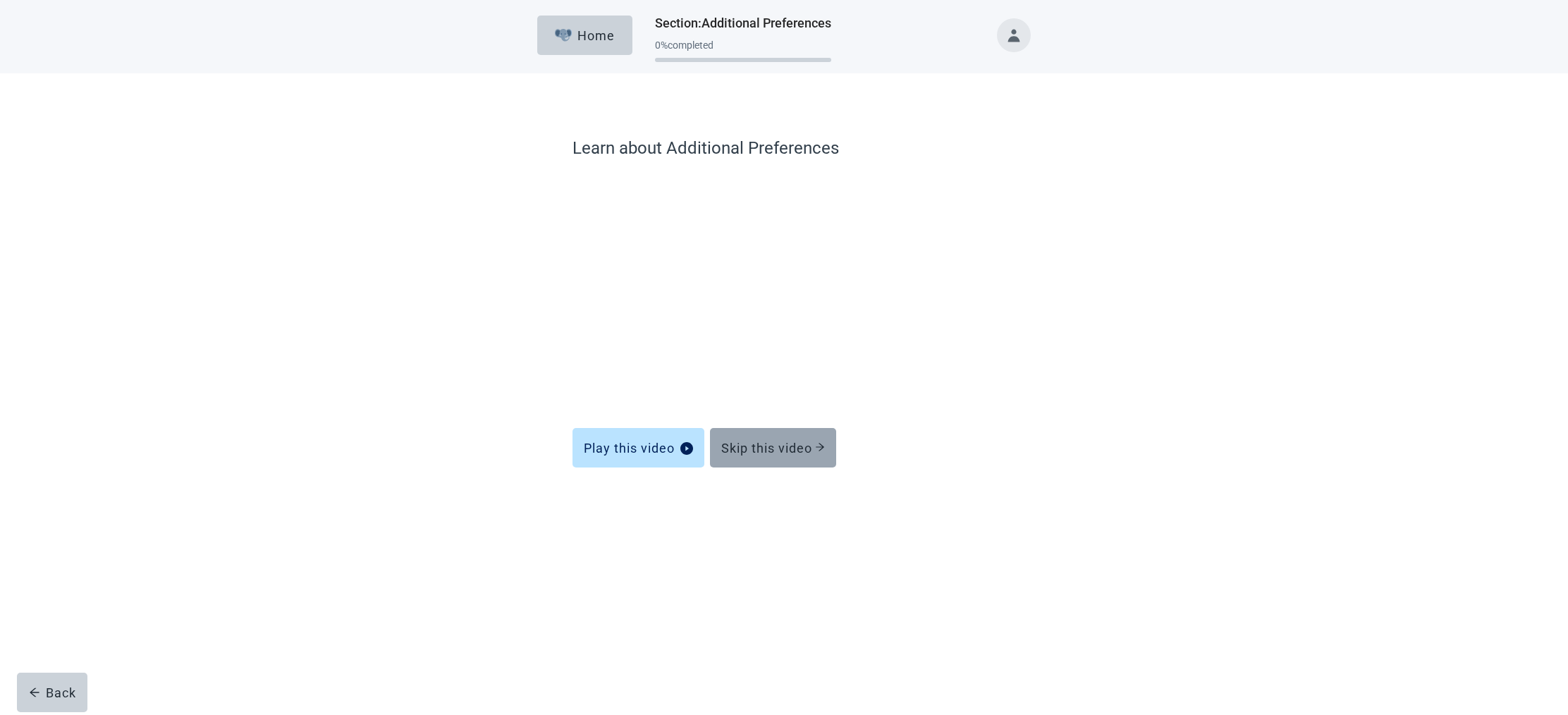
click at [776, 438] on button "Skip this video" at bounding box center [773, 447] width 126 height 40
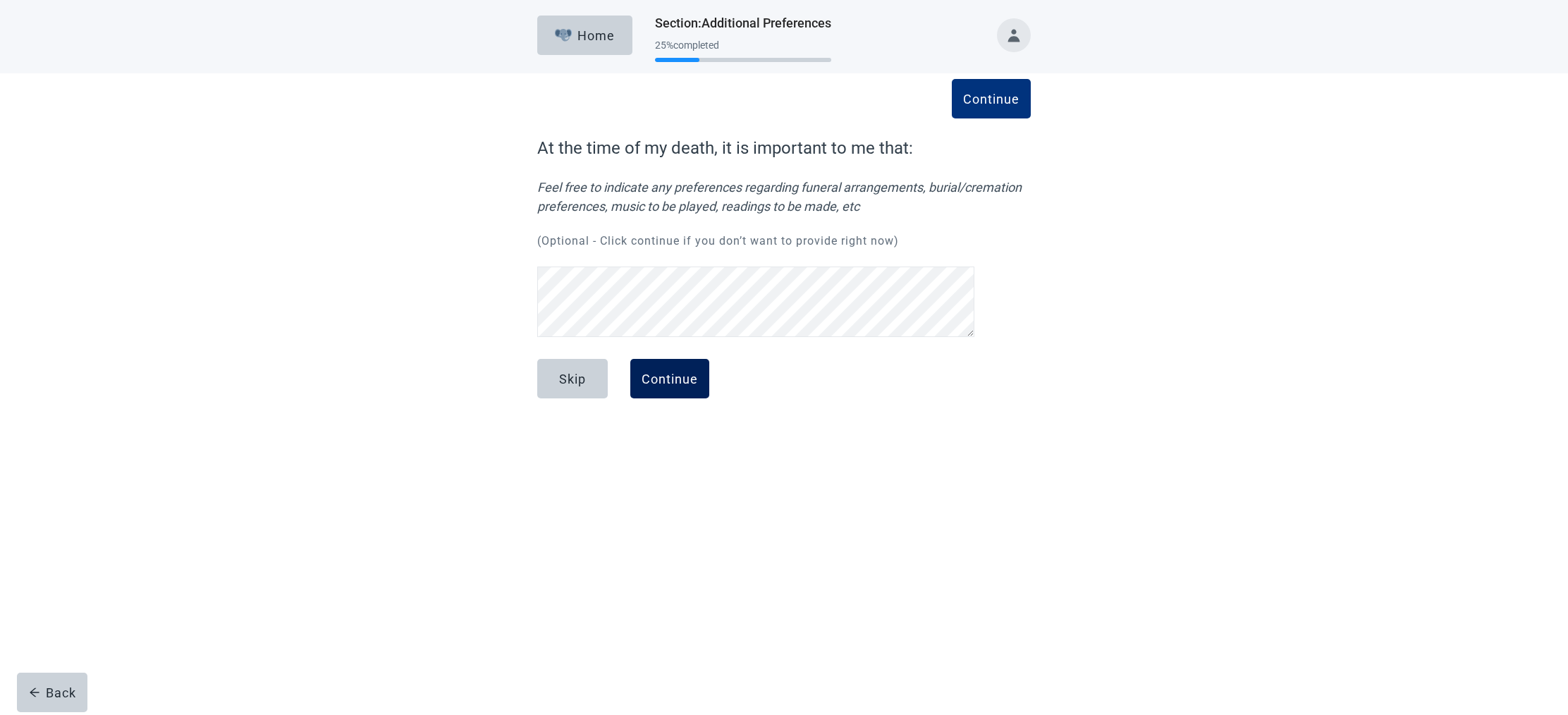
click at [673, 377] on div "Continue" at bounding box center [670, 378] width 57 height 14
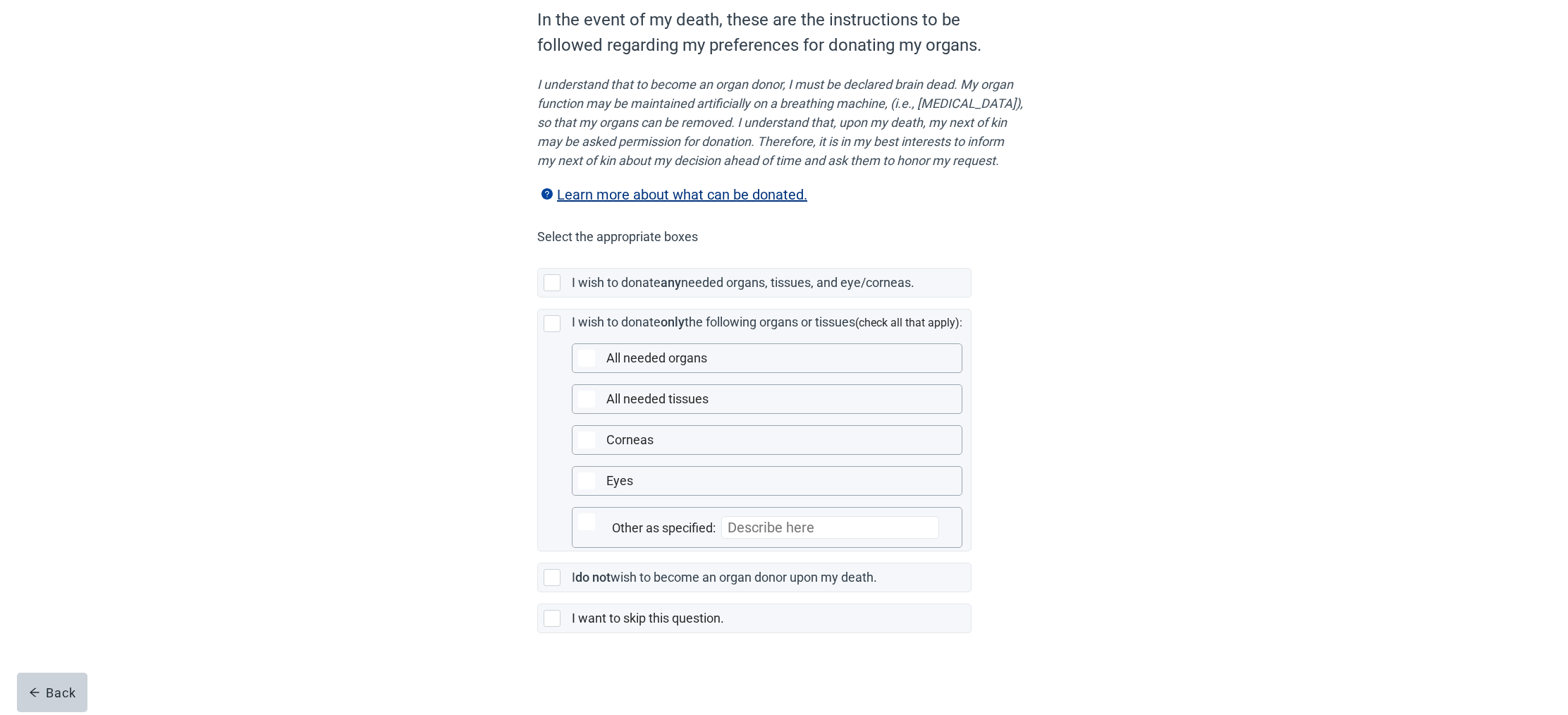
scroll to position [155, 0]
click at [552, 281] on div "Main content" at bounding box center [552, 283] width 17 height 17
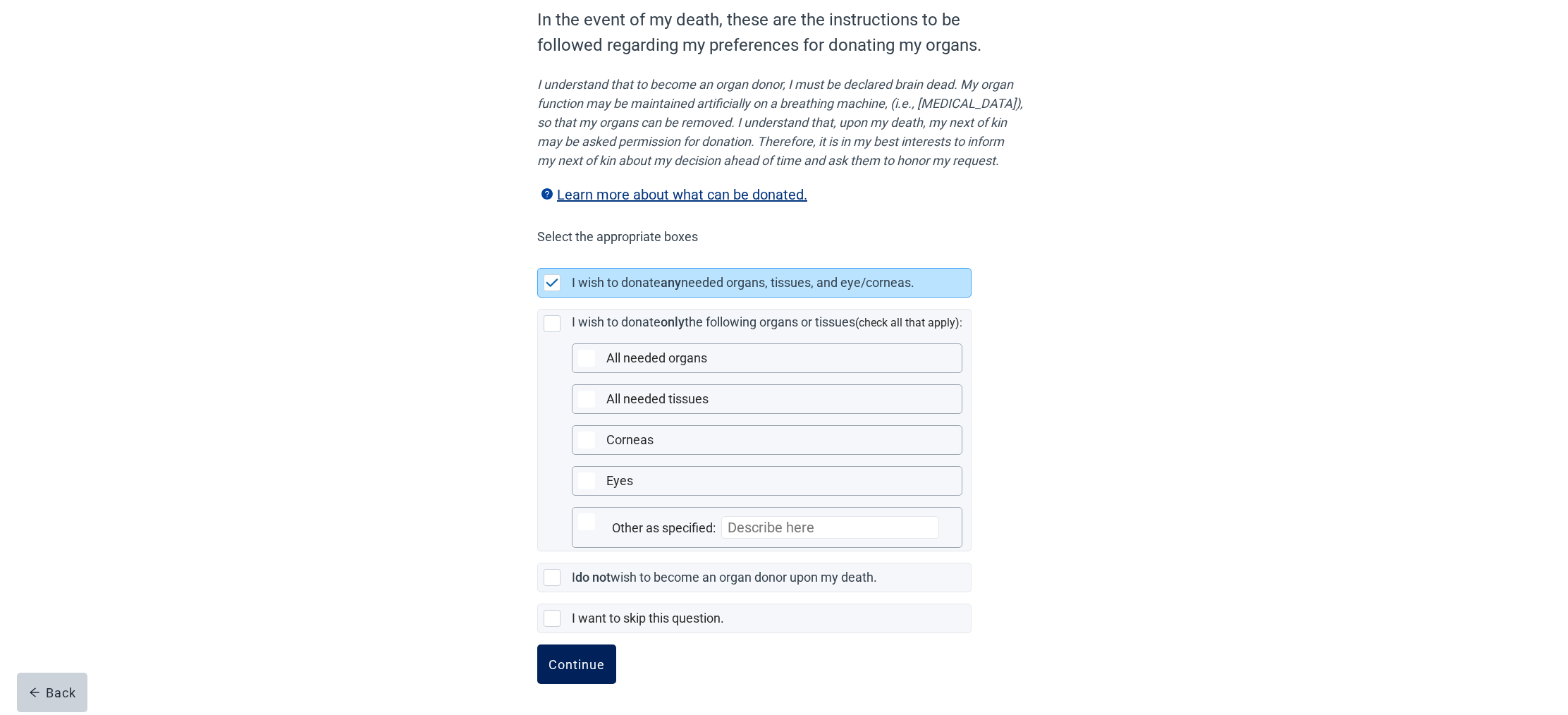
click at [580, 660] on div "Continue" at bounding box center [577, 663] width 57 height 14
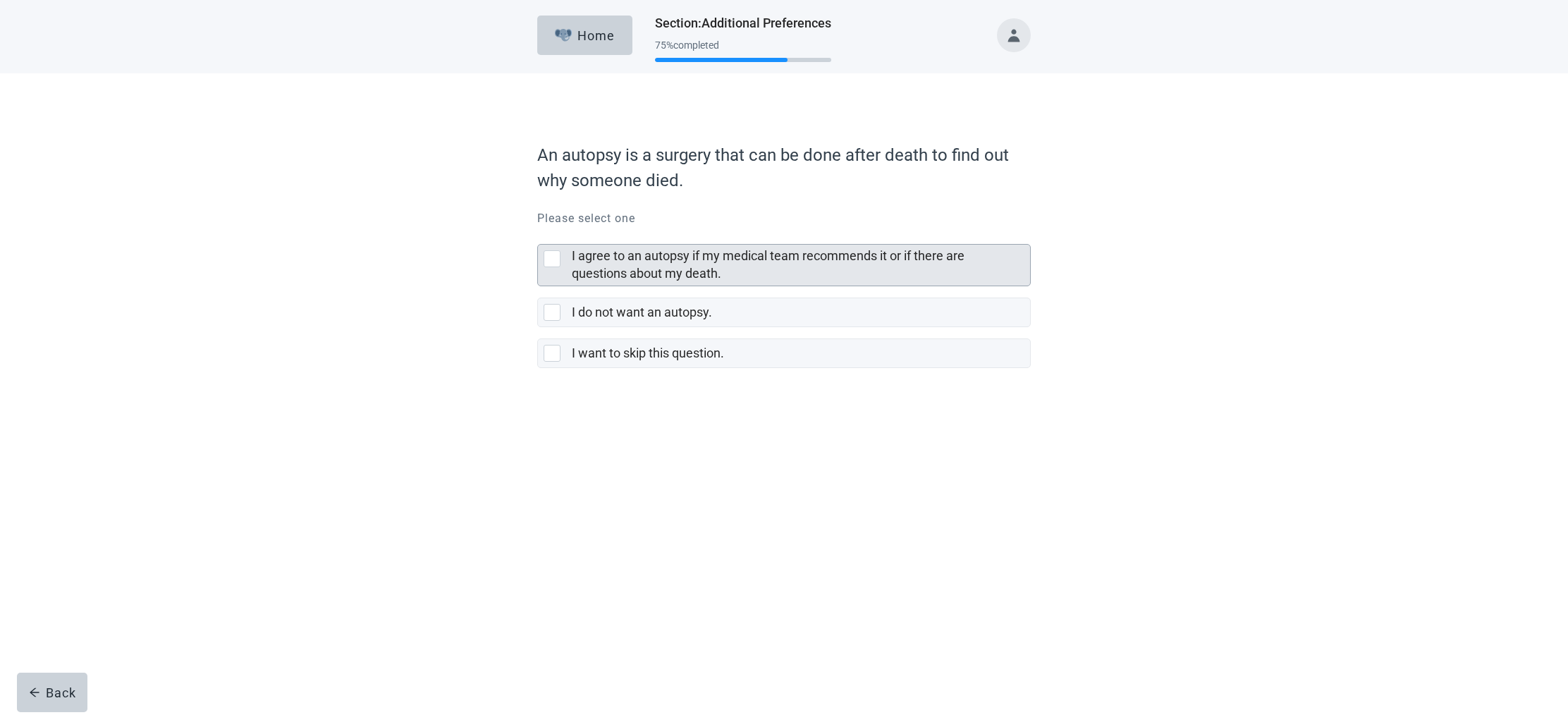
click at [552, 254] on div "I agree to an autopsy if my medical team recommends it or if there are question…" at bounding box center [552, 259] width 17 height 17
click at [538, 234] on input "I agree to an autopsy if my medical team recommends it or if there are question…" at bounding box center [537, 233] width 1 height 1
checkbox input "true"
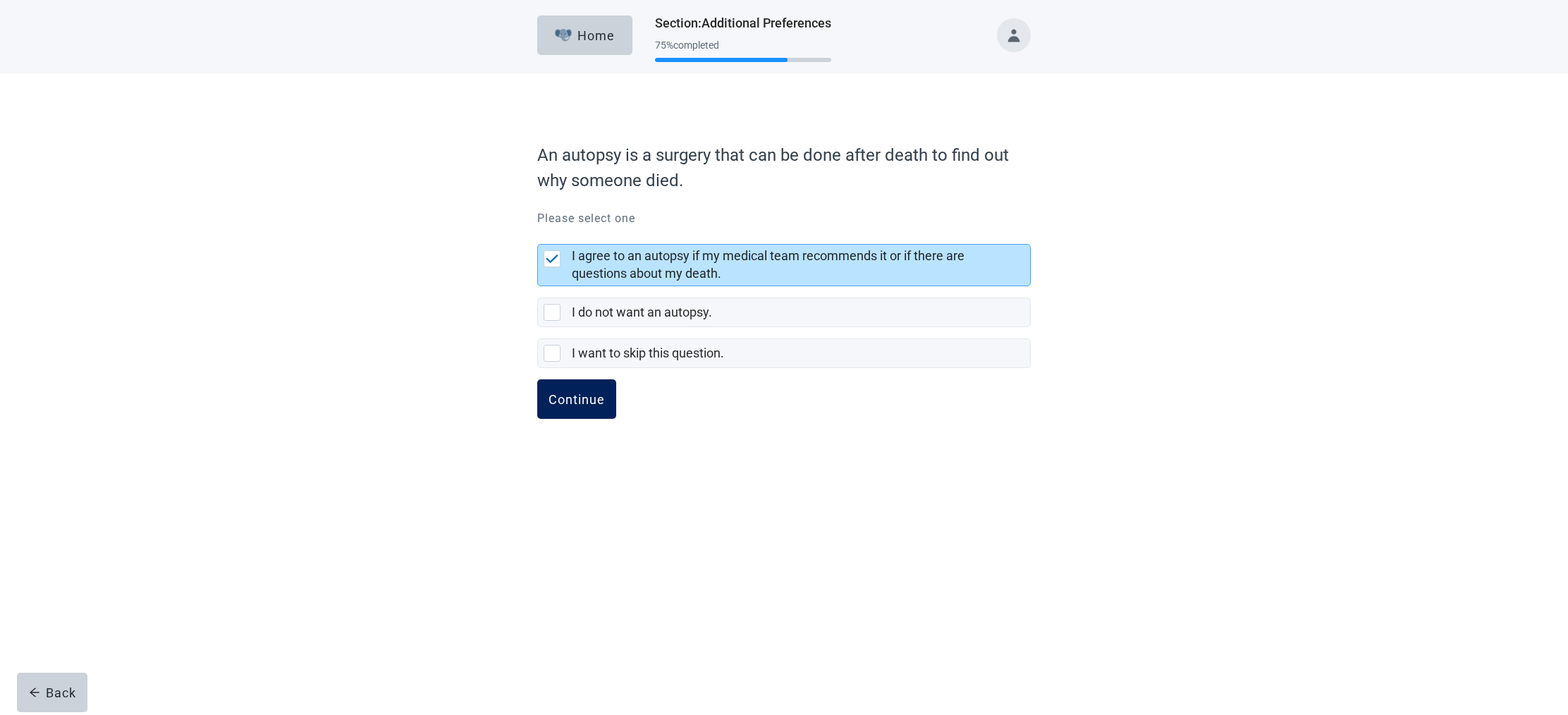
click at [592, 401] on div "Continue" at bounding box center [577, 398] width 57 height 14
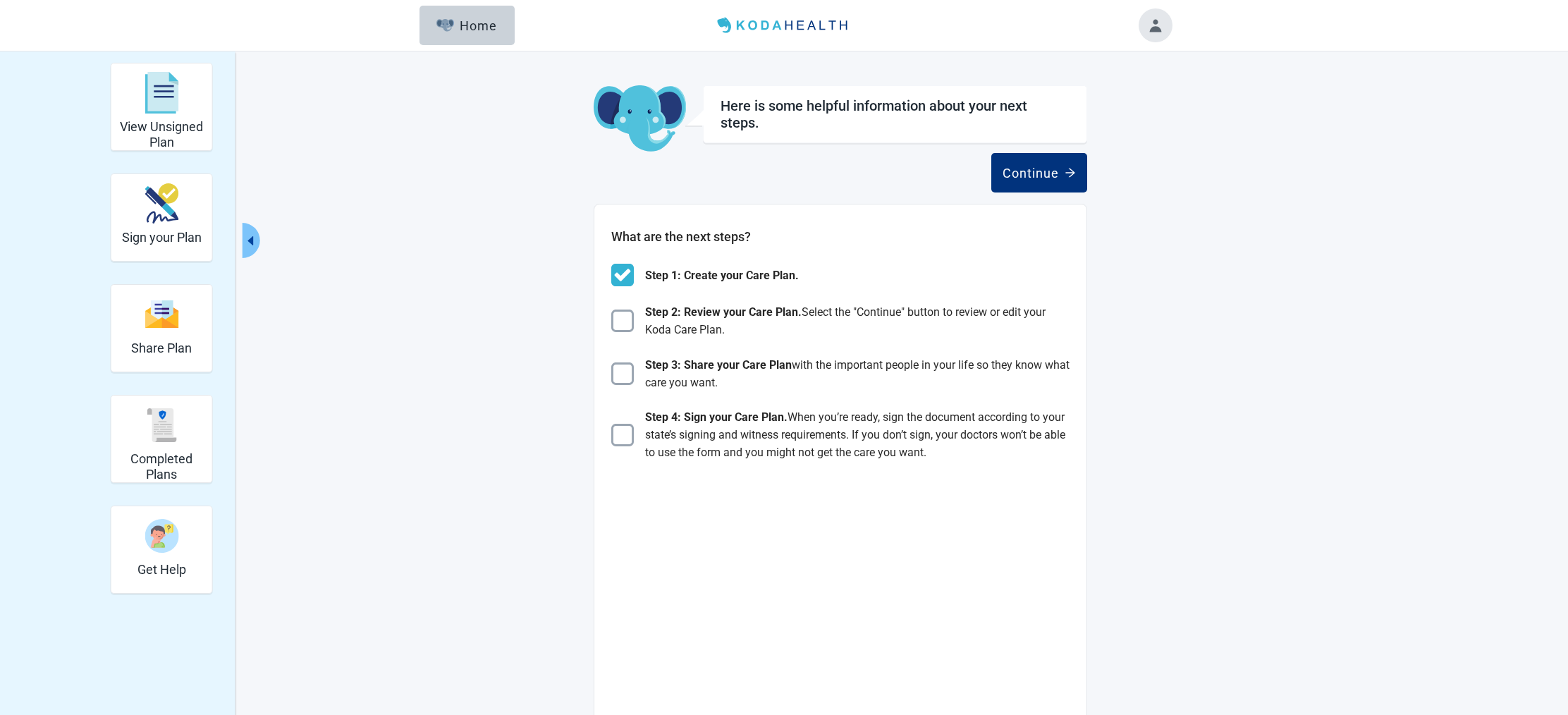
click at [1152, 26] on button "Toggle account menu" at bounding box center [1155, 25] width 34 height 34
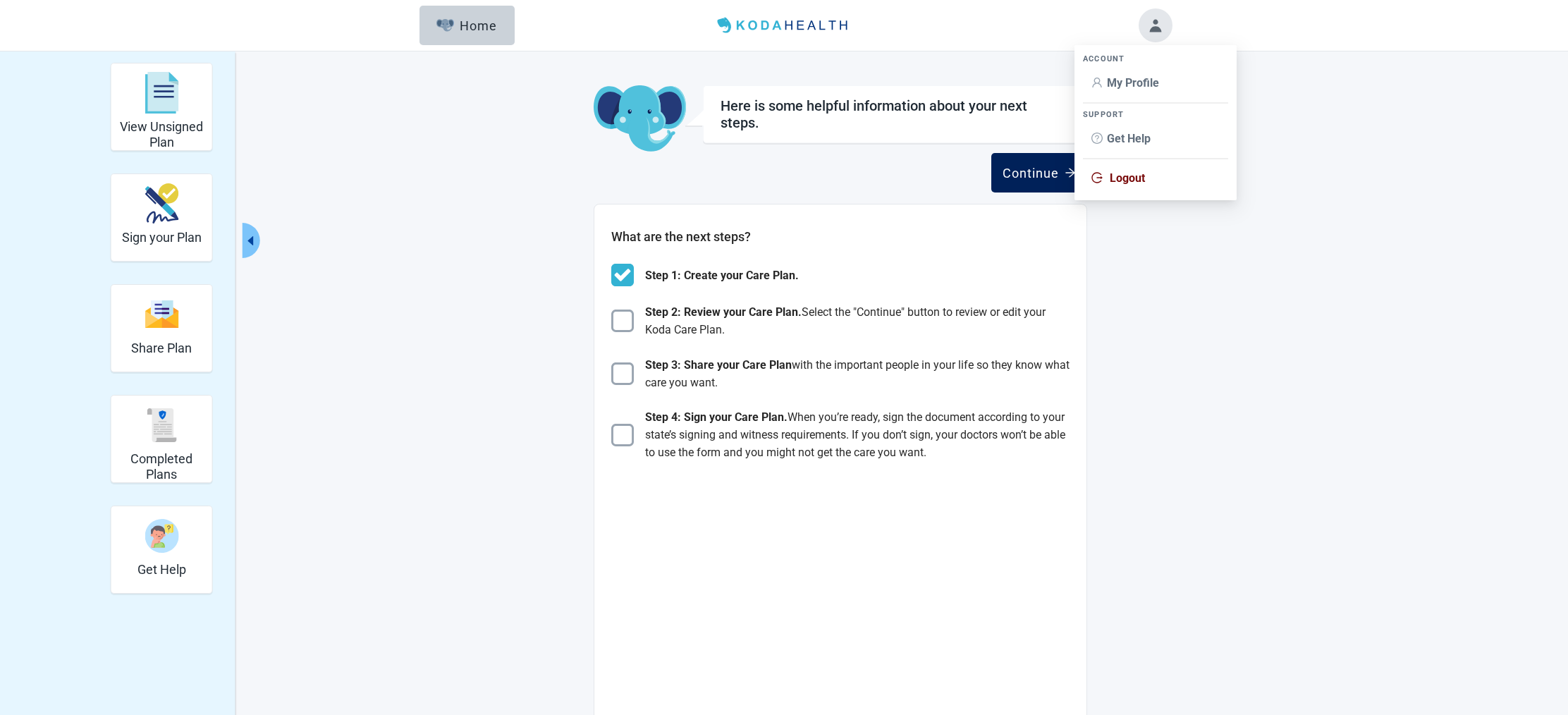
click at [1046, 172] on div "Continue" at bounding box center [1039, 172] width 74 height 14
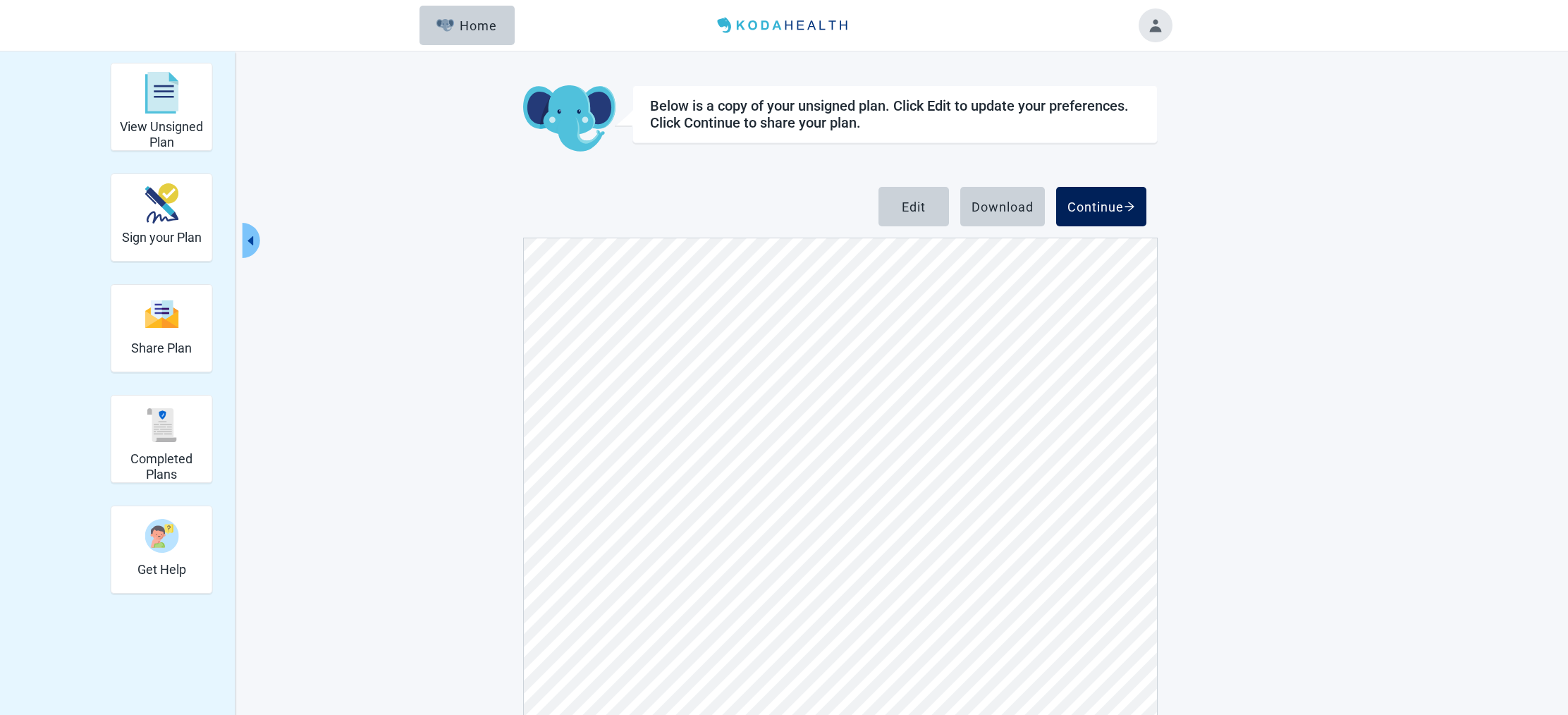
click at [1123, 203] on div "Continue" at bounding box center [1102, 206] width 68 height 14
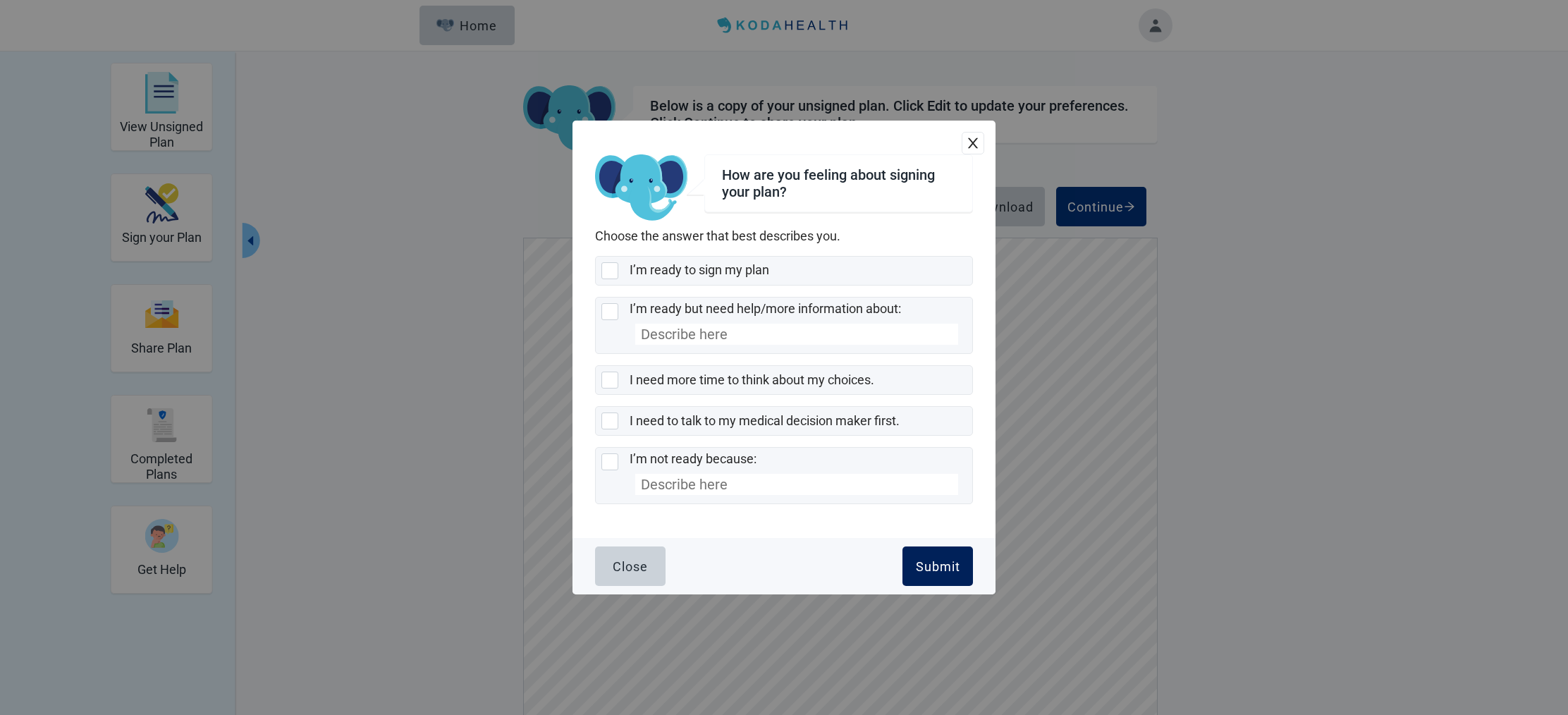
click at [942, 565] on div "Submit" at bounding box center [938, 565] width 44 height 14
click at [941, 565] on div "Submit" at bounding box center [938, 565] width 44 height 14
click at [634, 553] on button "Close" at bounding box center [629, 566] width 71 height 40
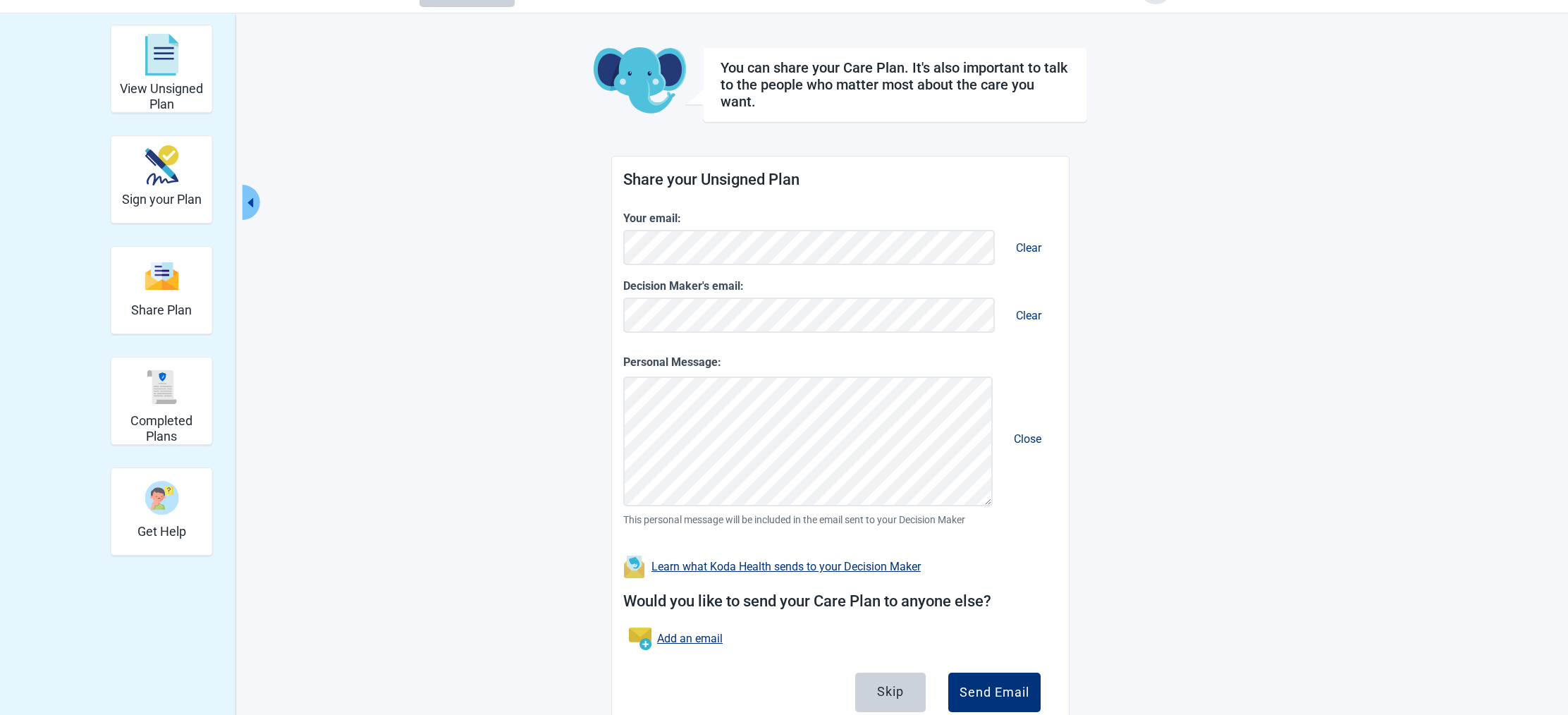
scroll to position [87, 0]
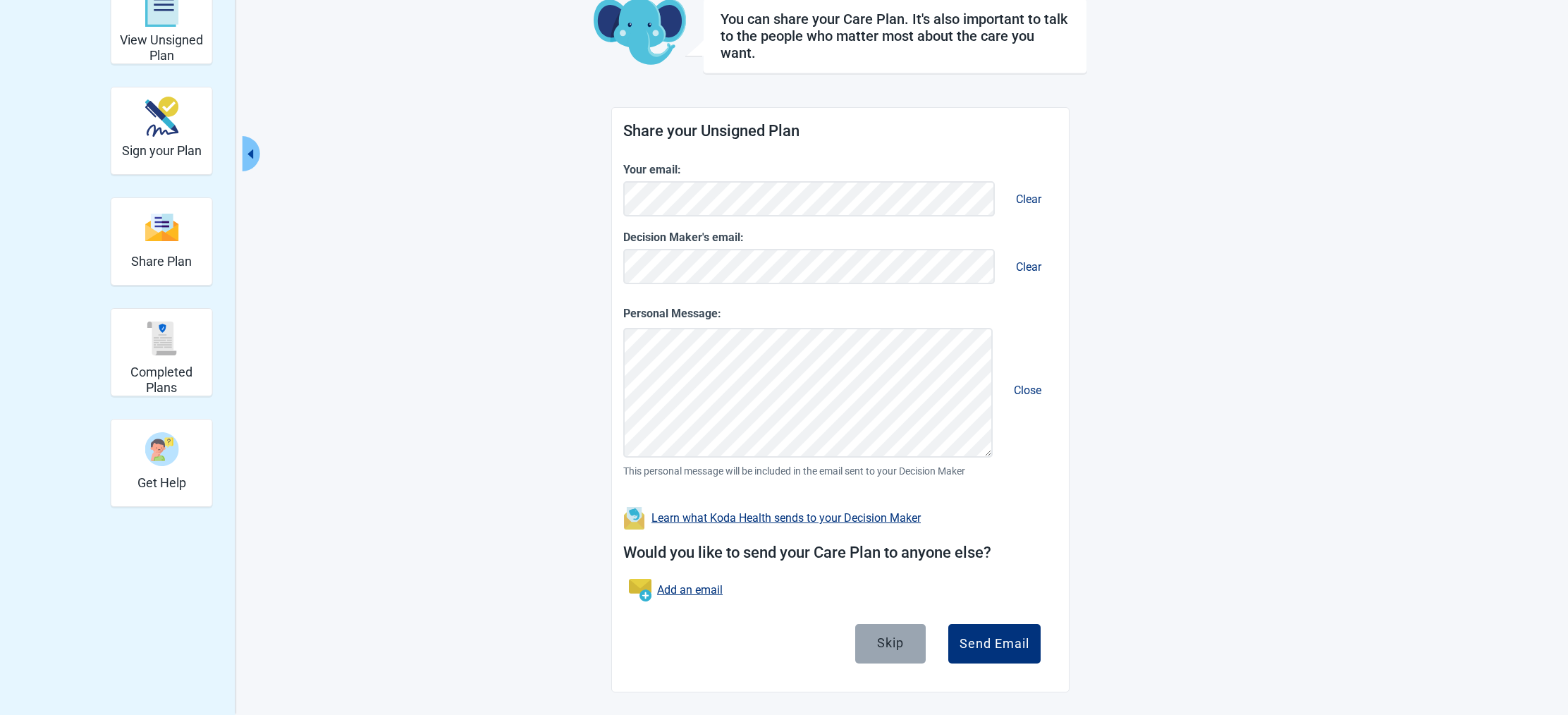
click at [882, 637] on div "Skip" at bounding box center [890, 642] width 26 height 14
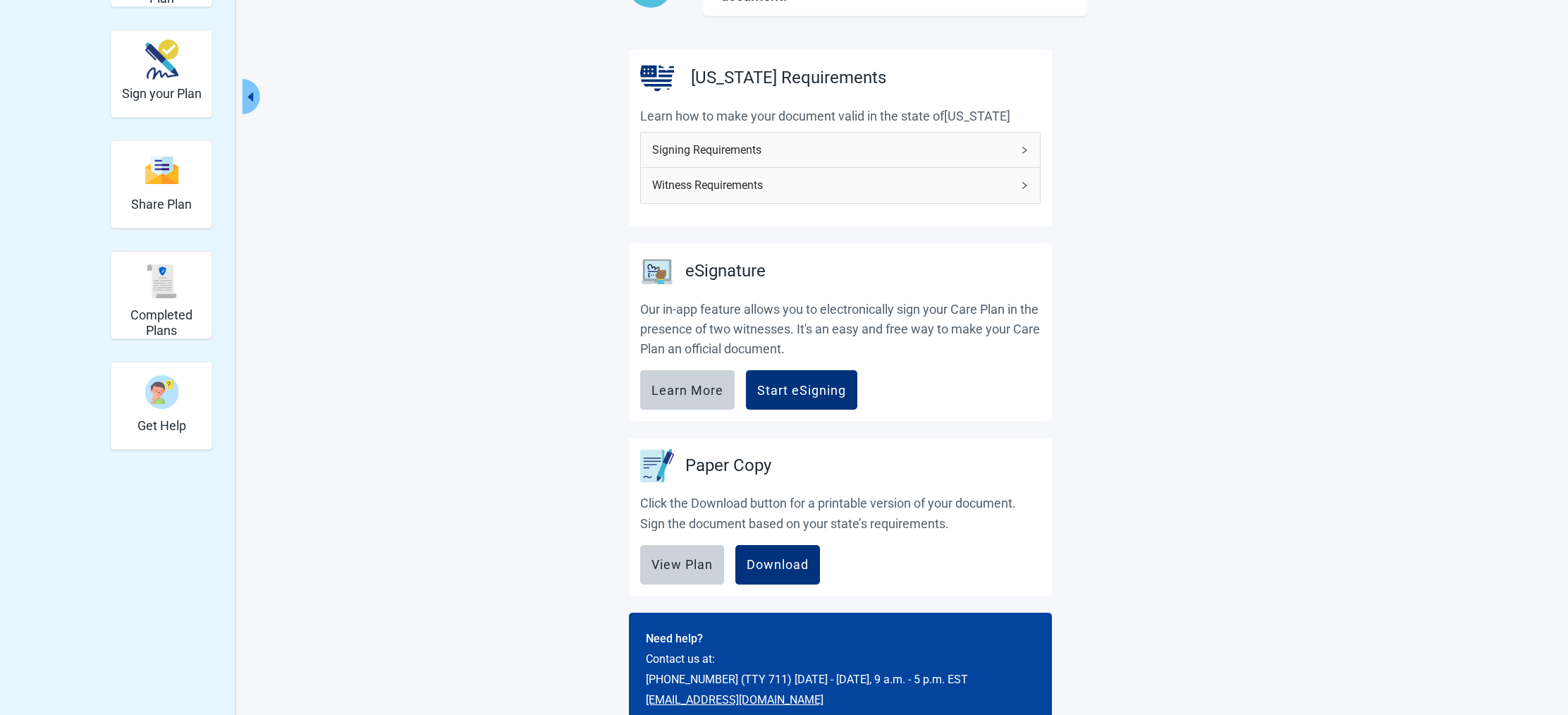
scroll to position [177, 0]
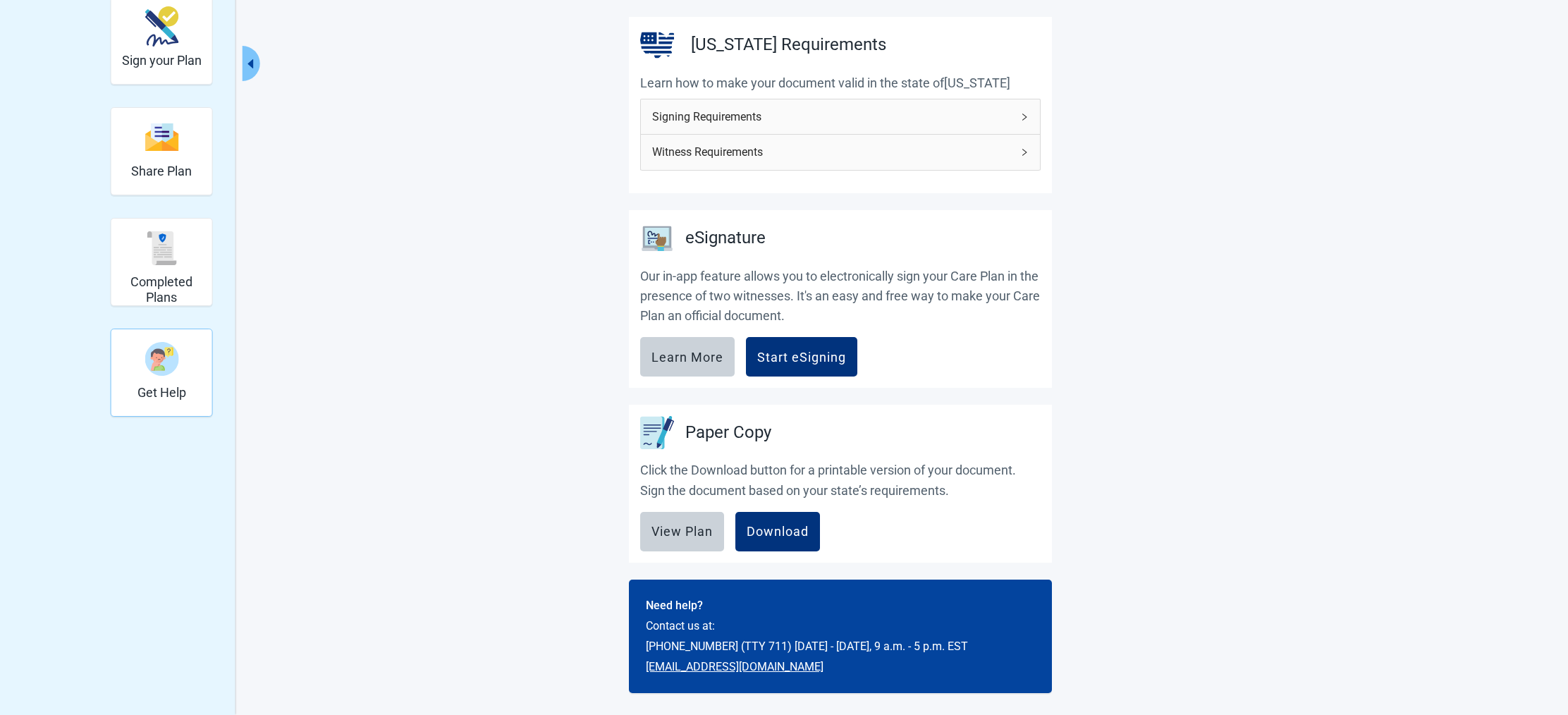
click at [152, 355] on img "Get Help" at bounding box center [161, 359] width 34 height 34
